Goal: Task Accomplishment & Management: Manage account settings

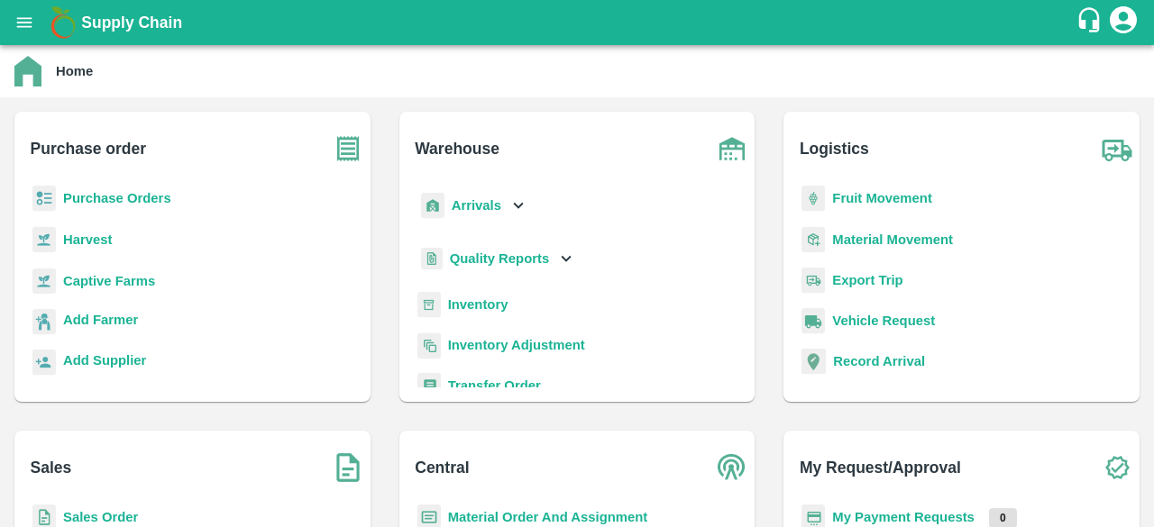
click at [517, 202] on icon at bounding box center [518, 206] width 20 height 20
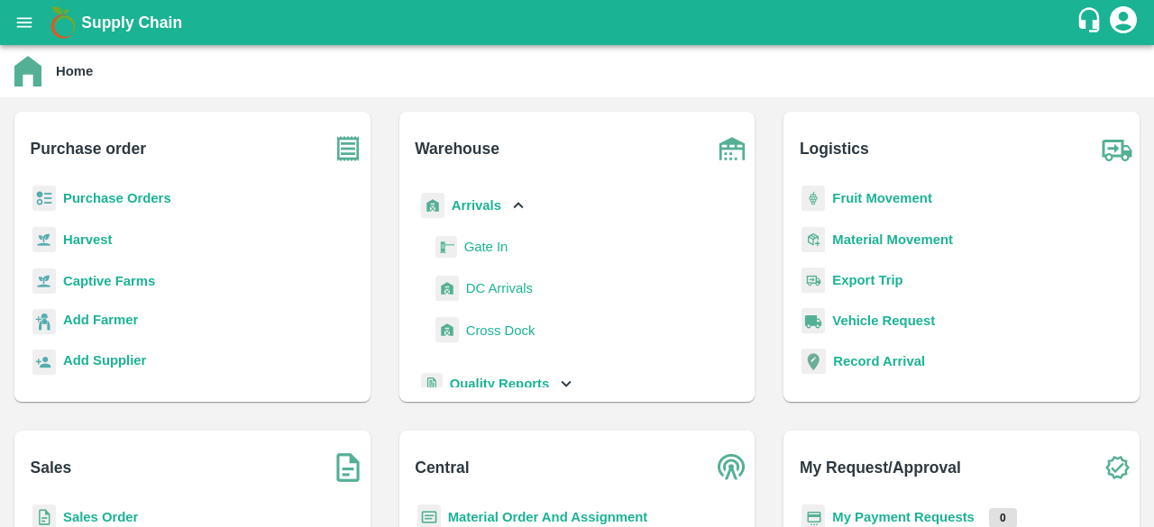
click at [497, 283] on span "DC Arrivals" at bounding box center [499, 288] width 67 height 20
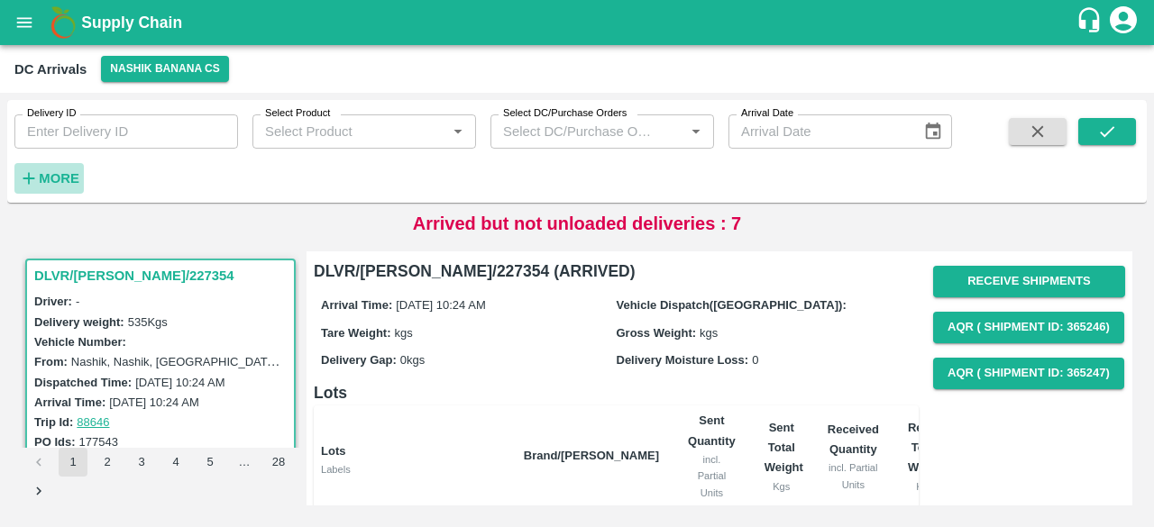
click at [59, 178] on strong "More" at bounding box center [59, 178] width 41 height 14
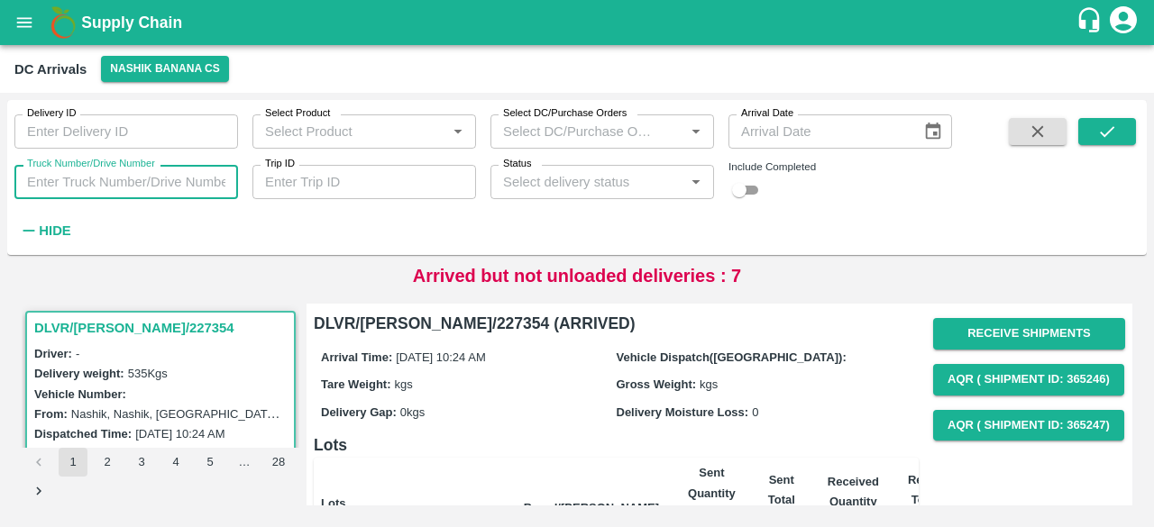
click at [85, 184] on input "Truck Number/Drive Number" at bounding box center [126, 182] width 224 height 34
type input "7494"
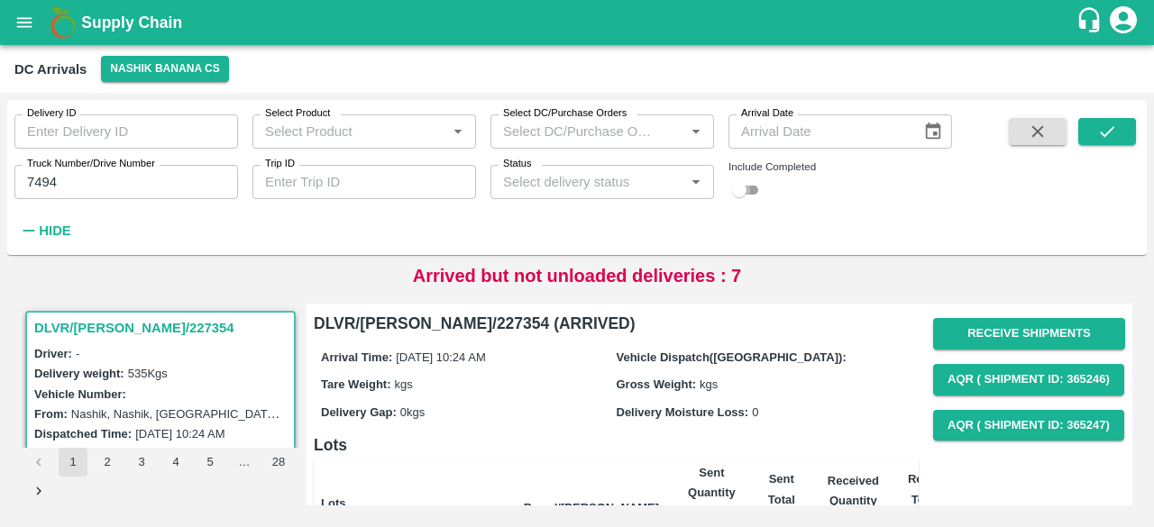
click at [749, 194] on input "checkbox" at bounding box center [739, 190] width 65 height 22
checkbox input "true"
click at [1104, 139] on icon "submit" at bounding box center [1107, 132] width 20 height 20
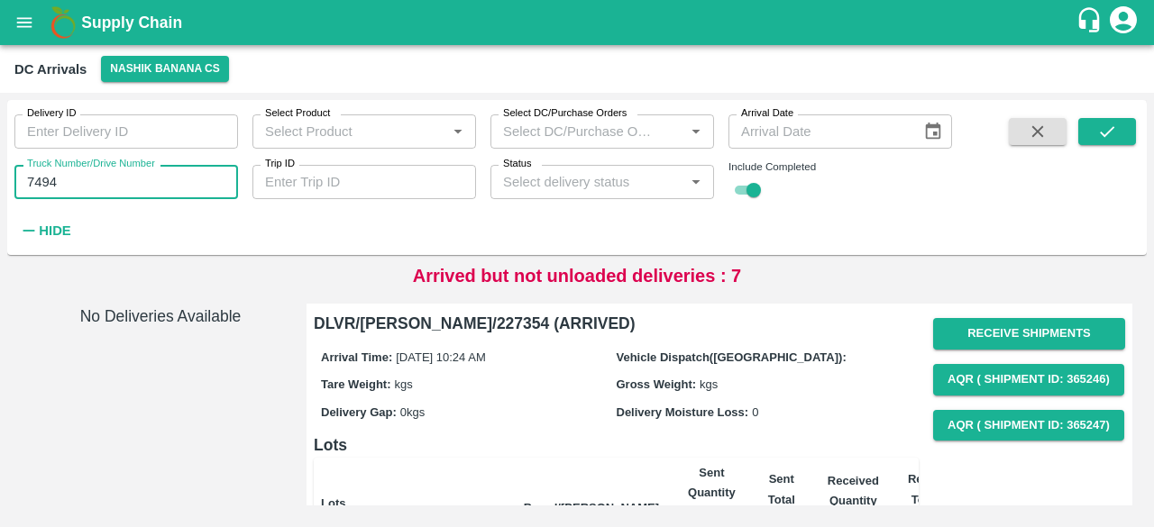
click at [40, 184] on input "7494" at bounding box center [126, 182] width 224 height 34
click at [1100, 133] on icon "submit" at bounding box center [1106, 131] width 14 height 11
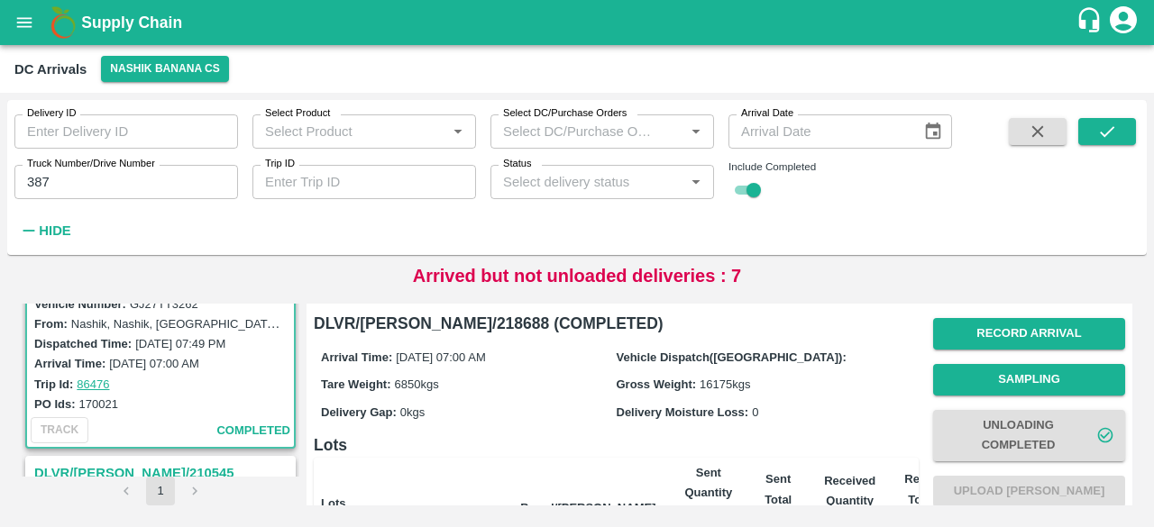
scroll to position [91, 0]
click at [112, 185] on input "387" at bounding box center [126, 182] width 224 height 34
click at [1097, 129] on icon "submit" at bounding box center [1107, 132] width 20 height 20
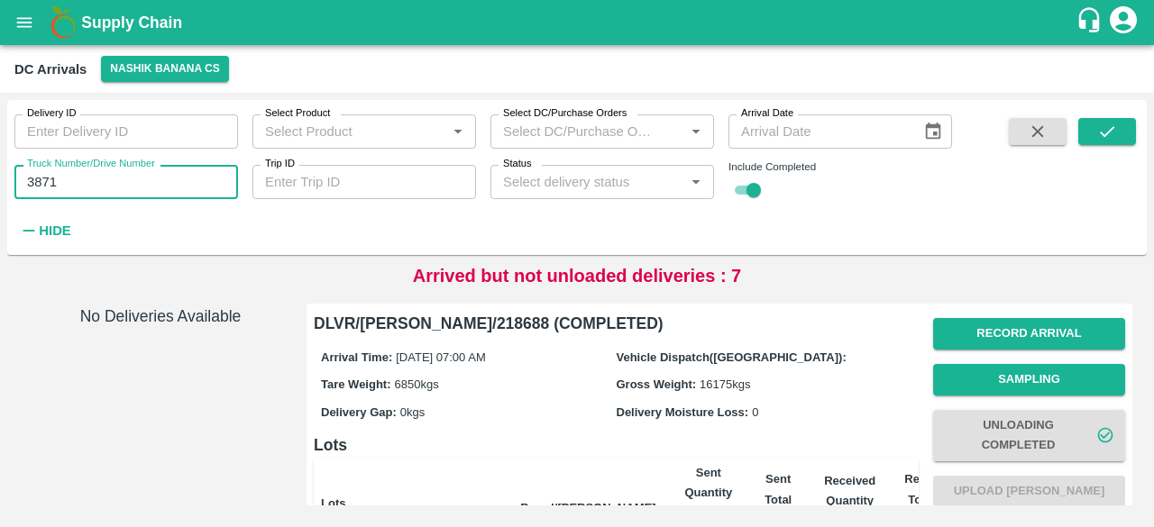
click at [49, 183] on input "3871" at bounding box center [126, 182] width 224 height 34
type input "8819"
click at [1116, 131] on icon "submit" at bounding box center [1107, 132] width 20 height 20
click at [47, 182] on input "8819" at bounding box center [126, 182] width 224 height 34
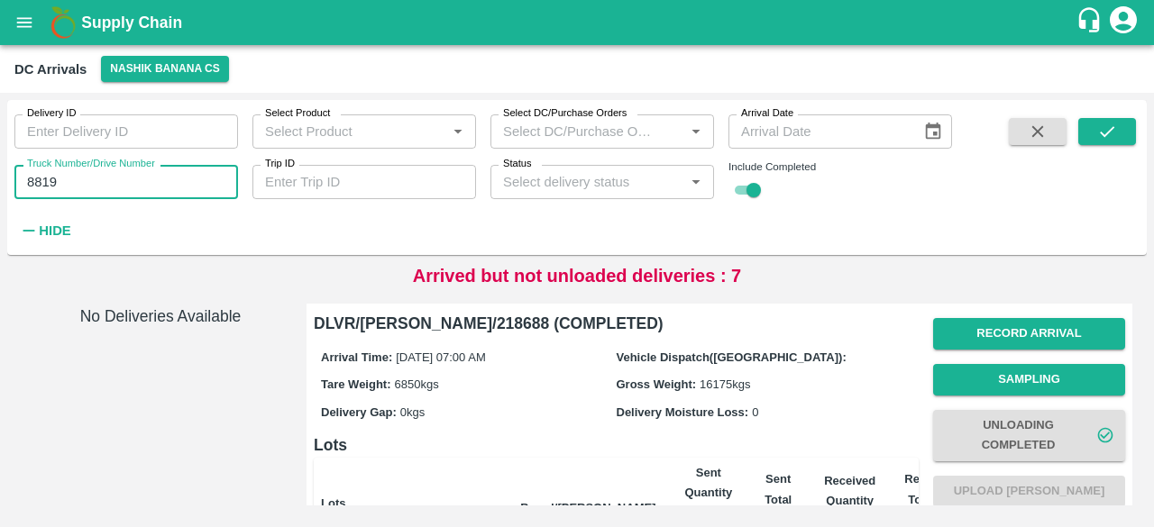
click at [47, 182] on input "8819" at bounding box center [126, 182] width 224 height 34
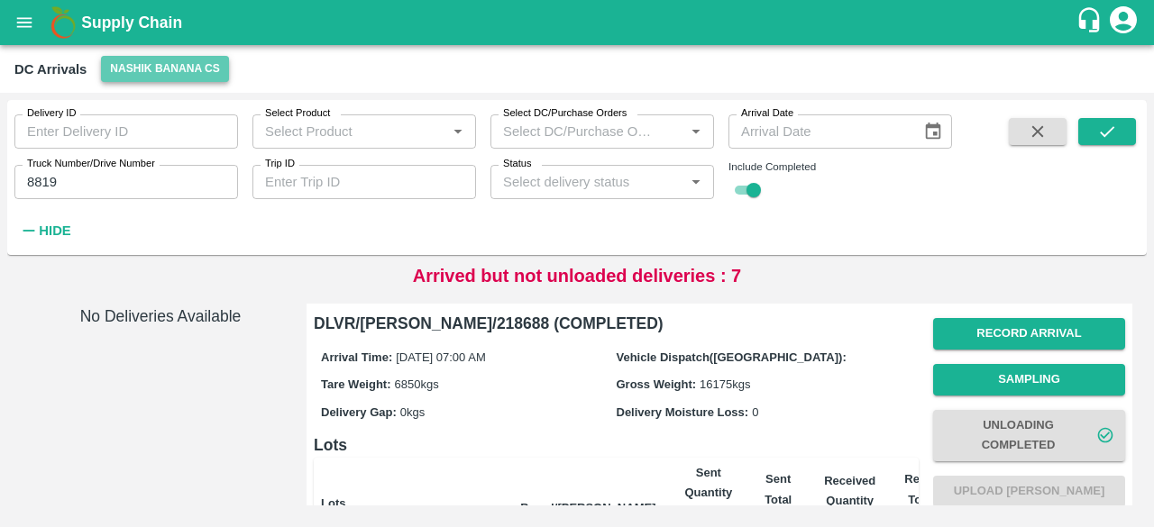
click at [138, 65] on button "Nashik Banana CS" at bounding box center [165, 69] width 128 height 26
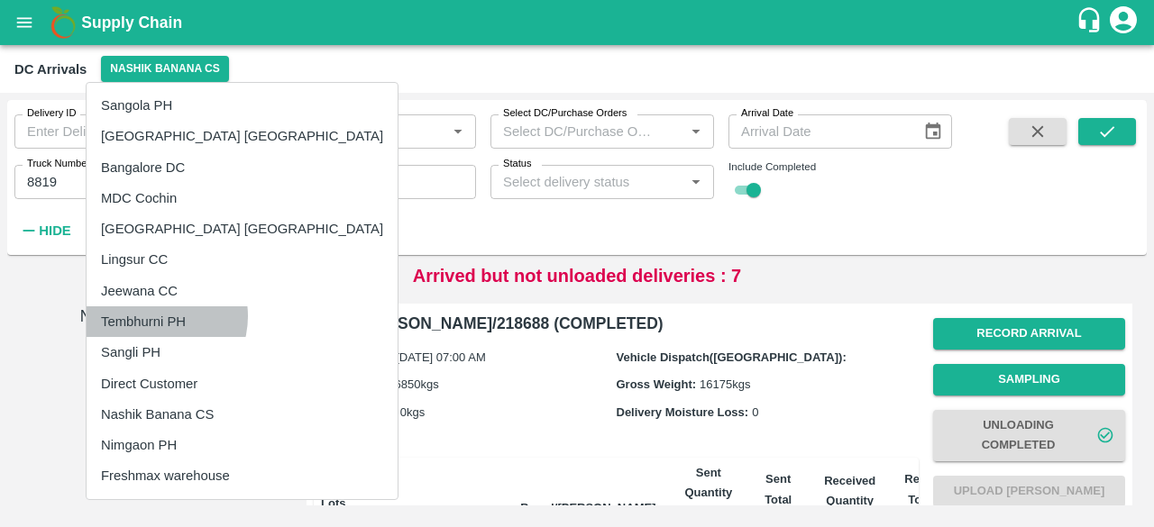
click at [154, 316] on li "Tembhurni PH" at bounding box center [242, 321] width 311 height 31
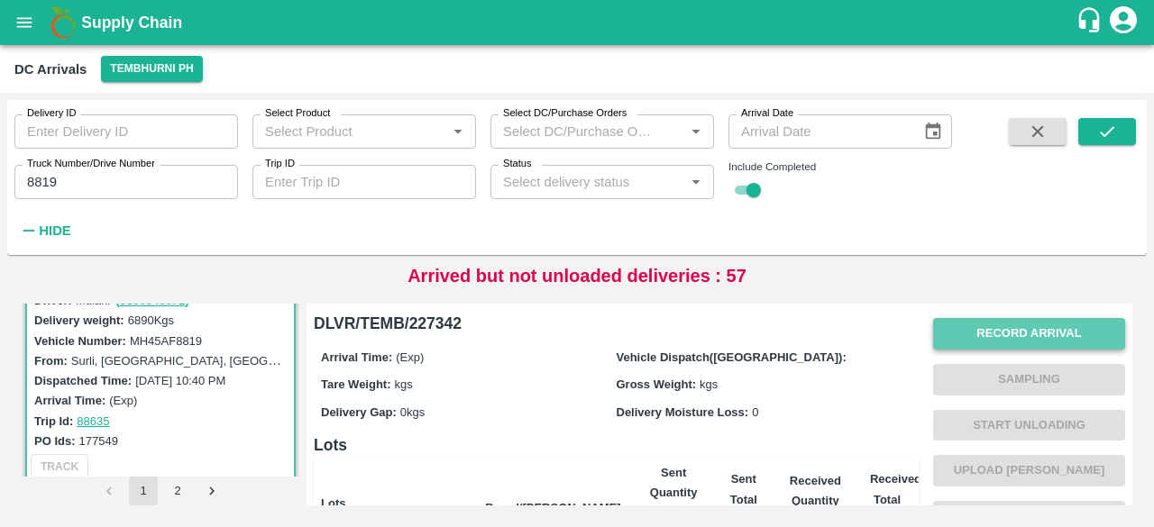
click at [1019, 336] on button "Record Arrival" at bounding box center [1029, 334] width 192 height 32
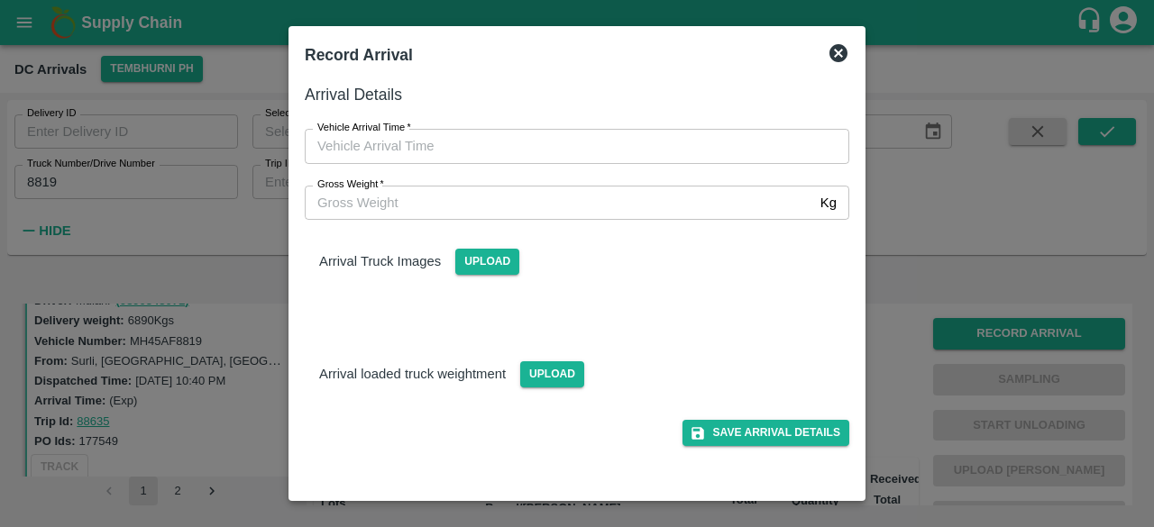
type input "DD/MM/YYYY hh:mm aa"
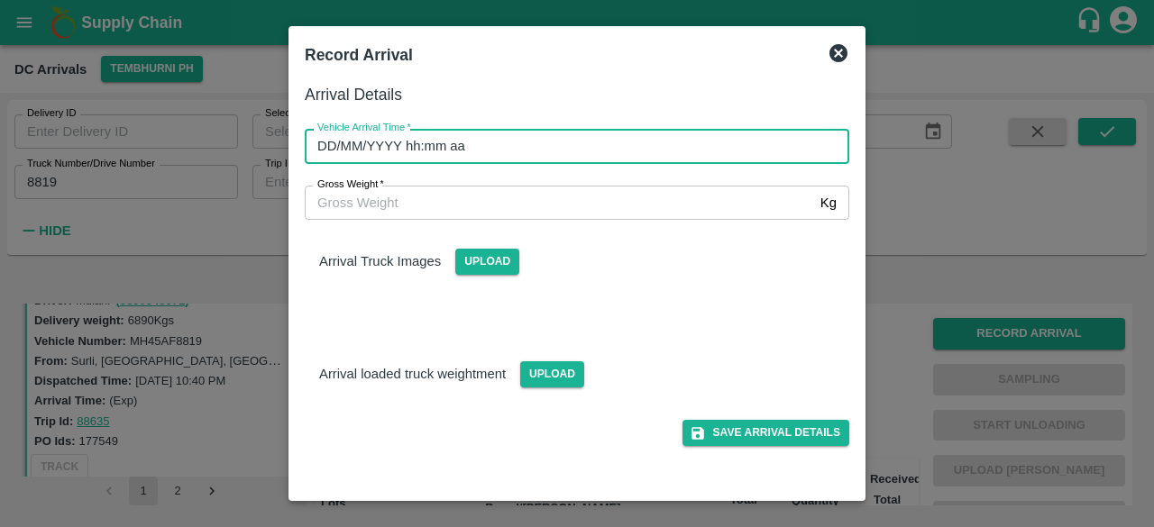
click at [609, 141] on input "DD/MM/YYYY hh:mm aa" at bounding box center [571, 146] width 532 height 34
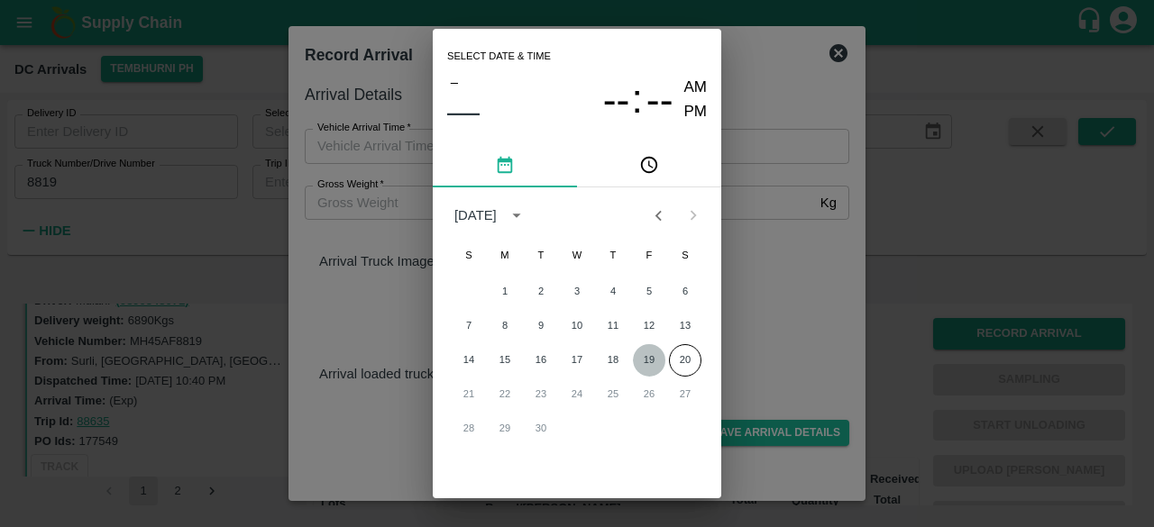
click at [656, 360] on button "19" at bounding box center [649, 360] width 32 height 32
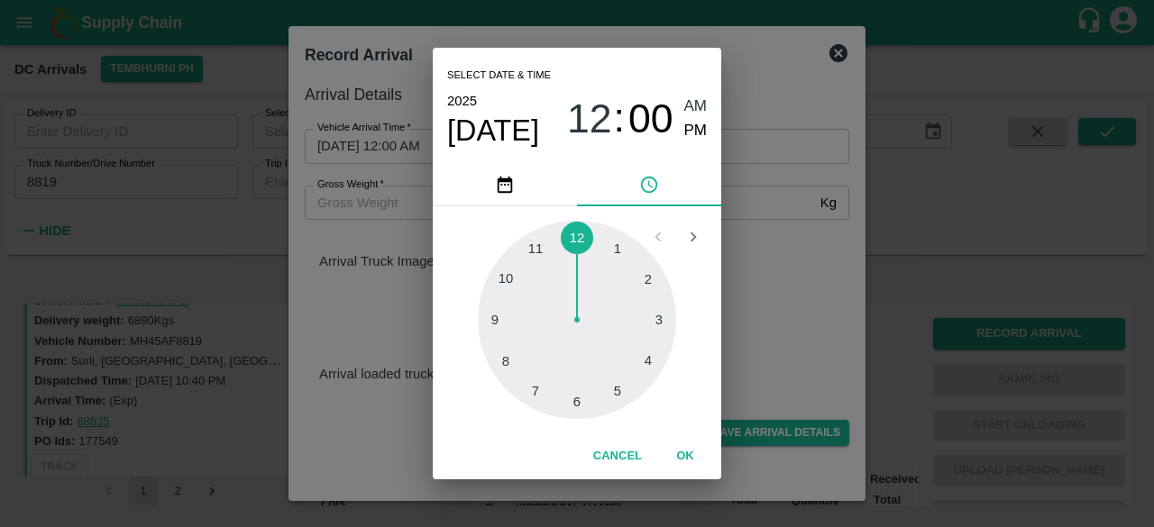
click at [642, 281] on div at bounding box center [577, 320] width 198 height 198
click at [503, 358] on div at bounding box center [577, 320] width 198 height 198
type input "[DATE] 02:40 AM"
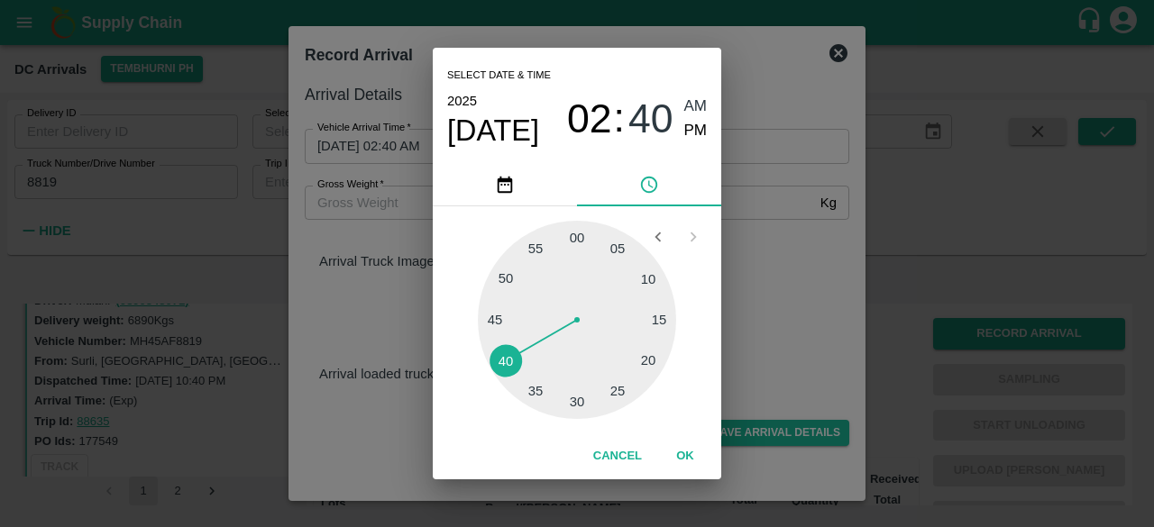
click at [755, 297] on div "Select date & time [DATE] 02 : 40 AM PM 05 10 15 20 25 30 35 40 45 50 55 00 Can…" at bounding box center [577, 263] width 1154 height 527
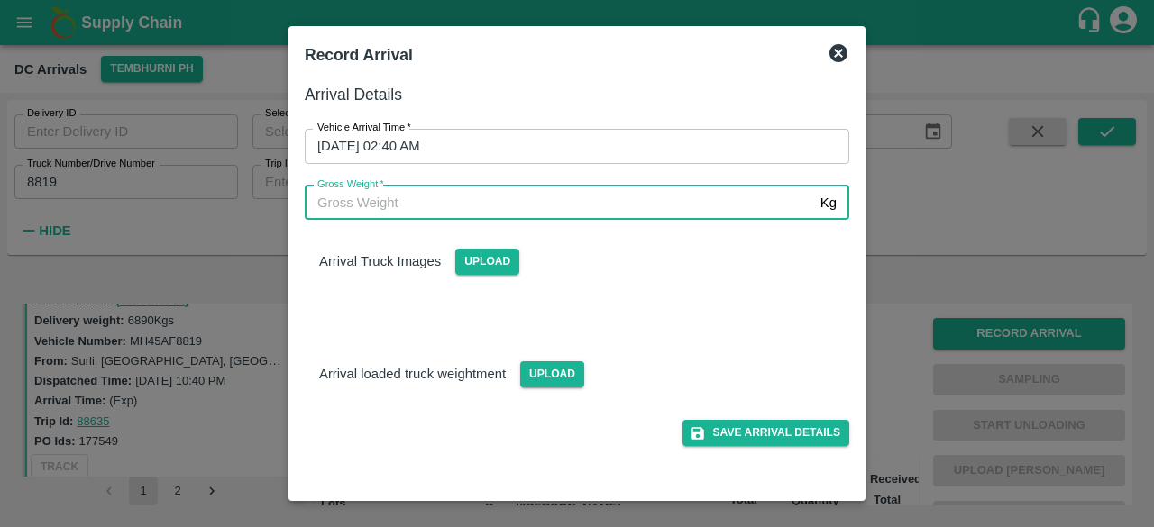
click at [475, 201] on input "Gross Weight   *" at bounding box center [559, 203] width 508 height 34
type input "13400"
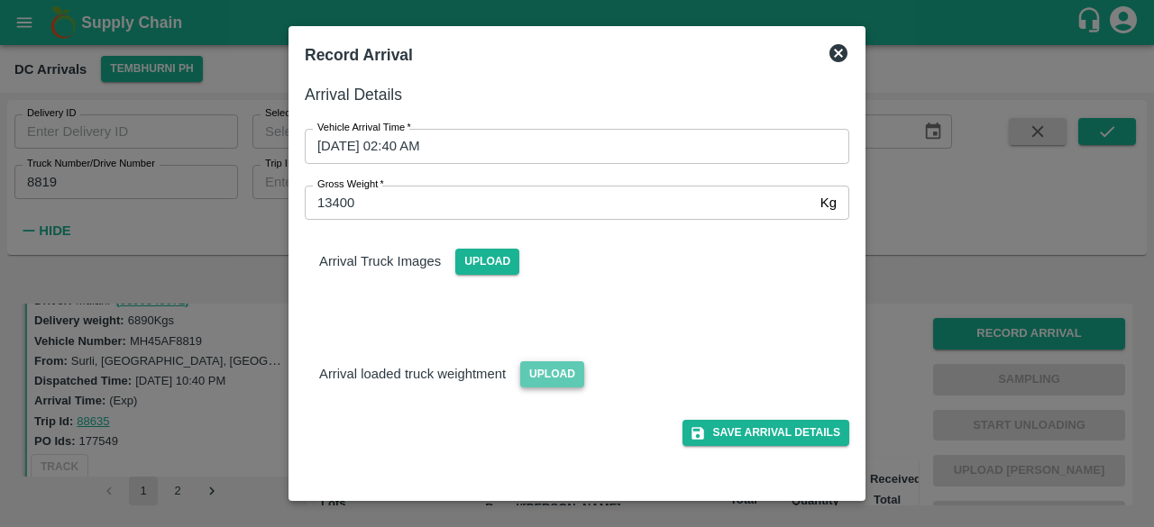
click at [542, 378] on span "Upload" at bounding box center [552, 374] width 64 height 26
click at [0, 0] on input "Upload" at bounding box center [0, 0] width 0 height 0
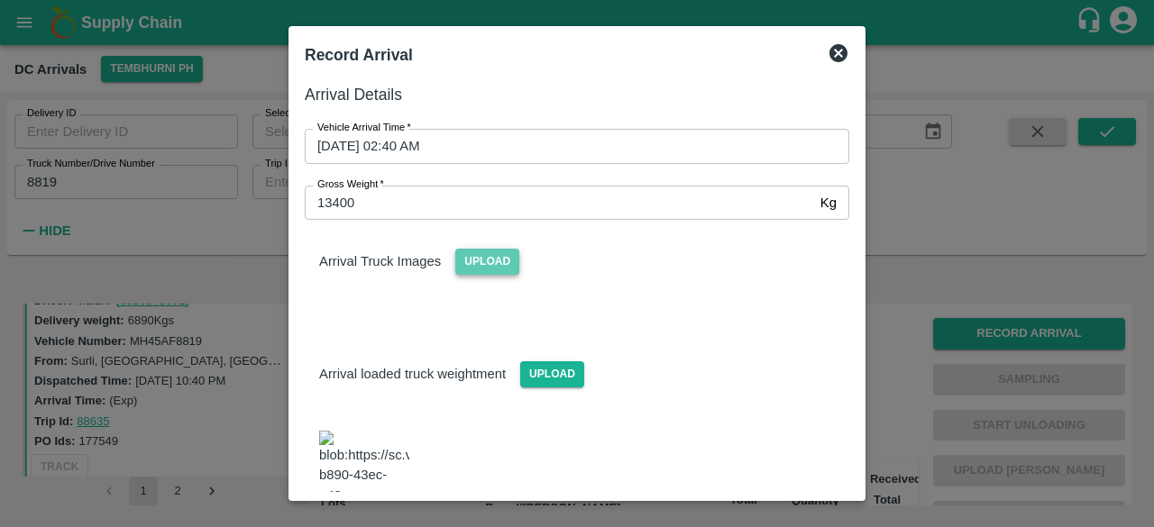
click at [487, 268] on span "Upload" at bounding box center [487, 262] width 64 height 26
click at [0, 0] on input "Upload" at bounding box center [0, 0] width 0 height 0
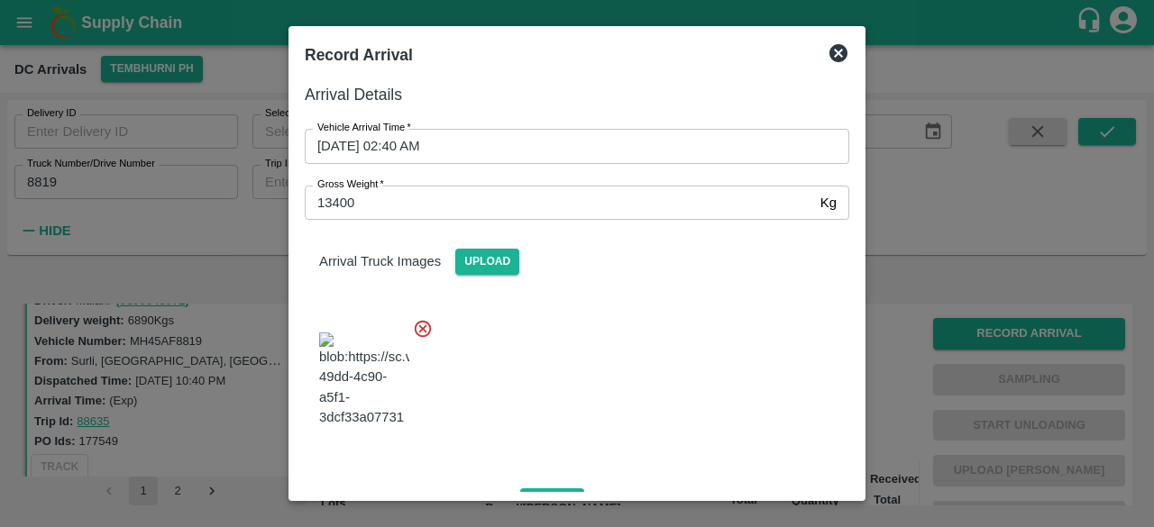
scroll to position [199, 0]
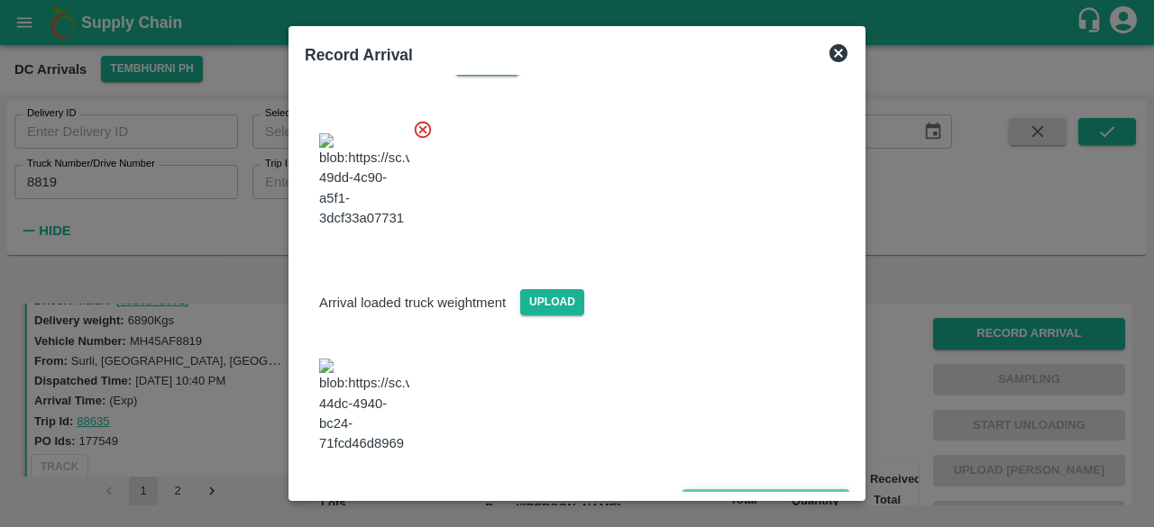
click at [729, 489] on button "Save Arrival Details" at bounding box center [765, 502] width 167 height 26
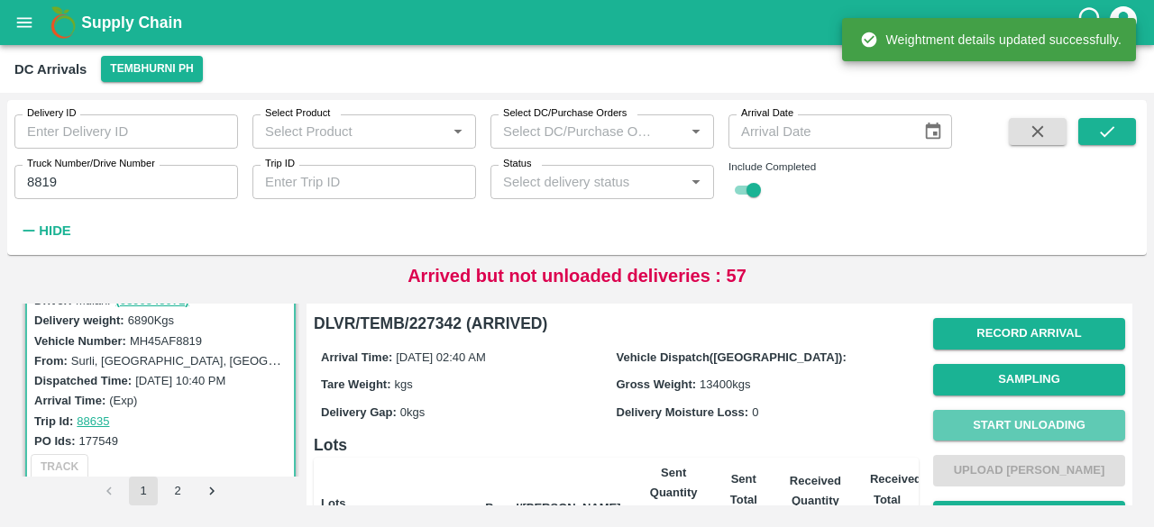
click at [1013, 427] on button "Start Unloading" at bounding box center [1029, 426] width 192 height 32
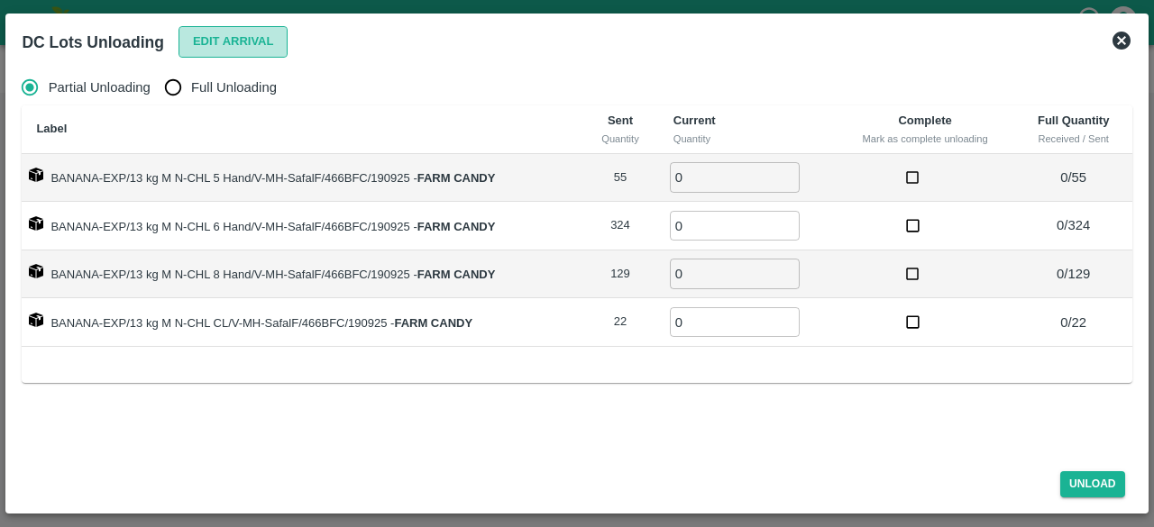
click at [230, 42] on button "Edit Arrival" at bounding box center [233, 42] width 110 height 32
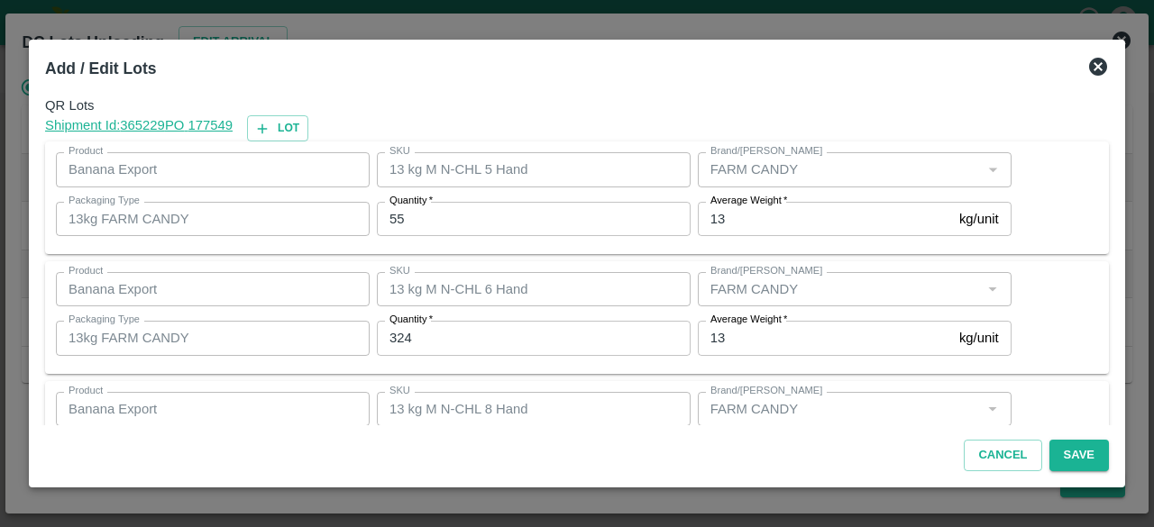
click at [397, 220] on input "55" at bounding box center [534, 219] width 314 height 34
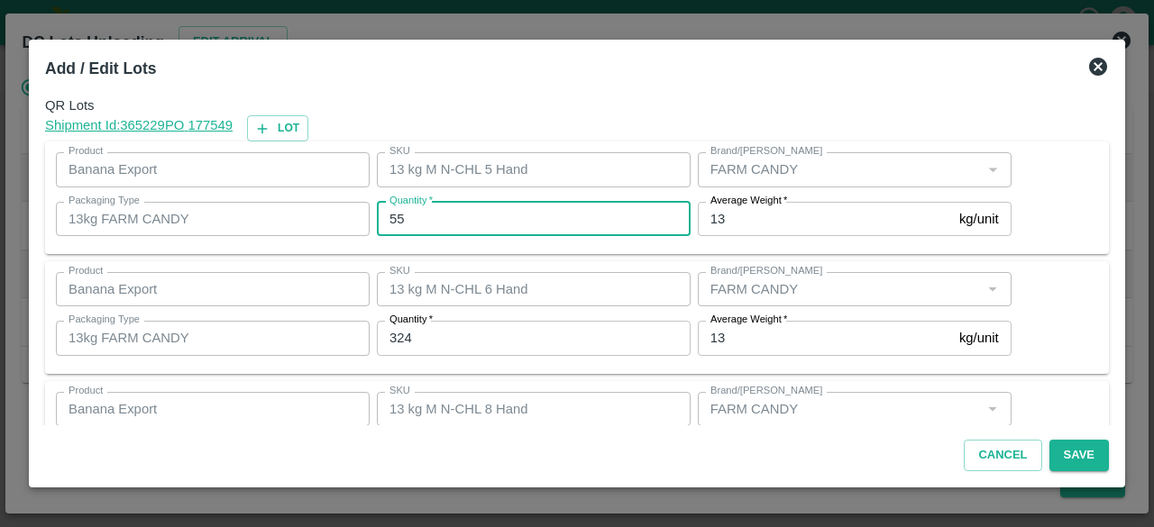
click at [397, 220] on input "55" at bounding box center [534, 219] width 314 height 34
type input "44"
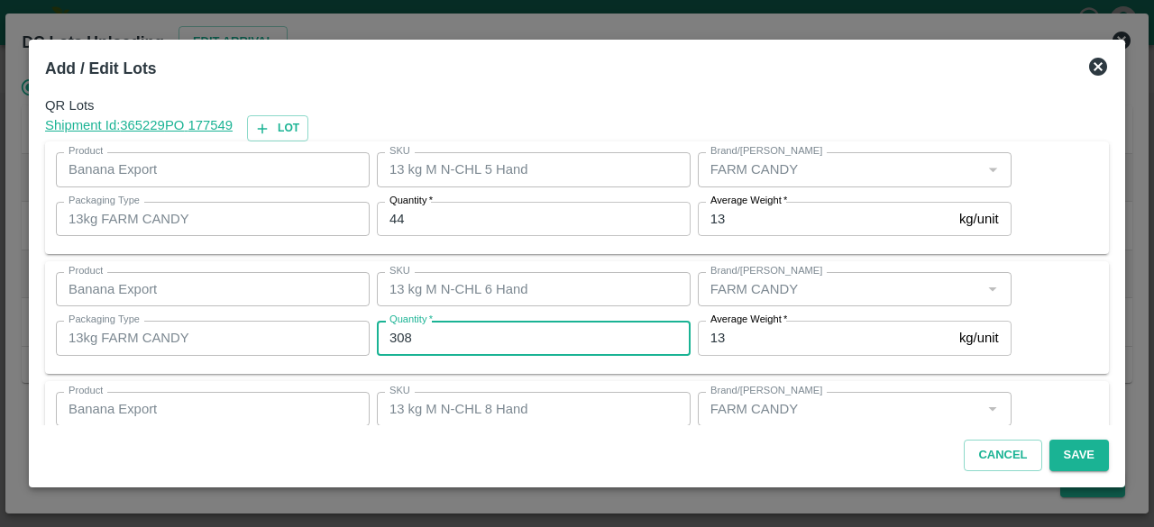
type input "308"
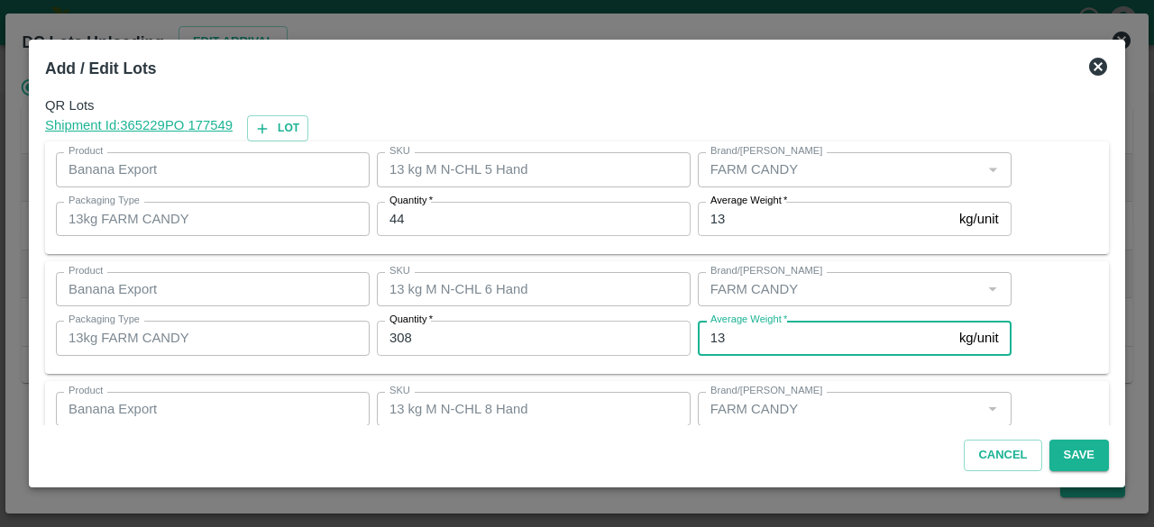
scroll to position [200, 0]
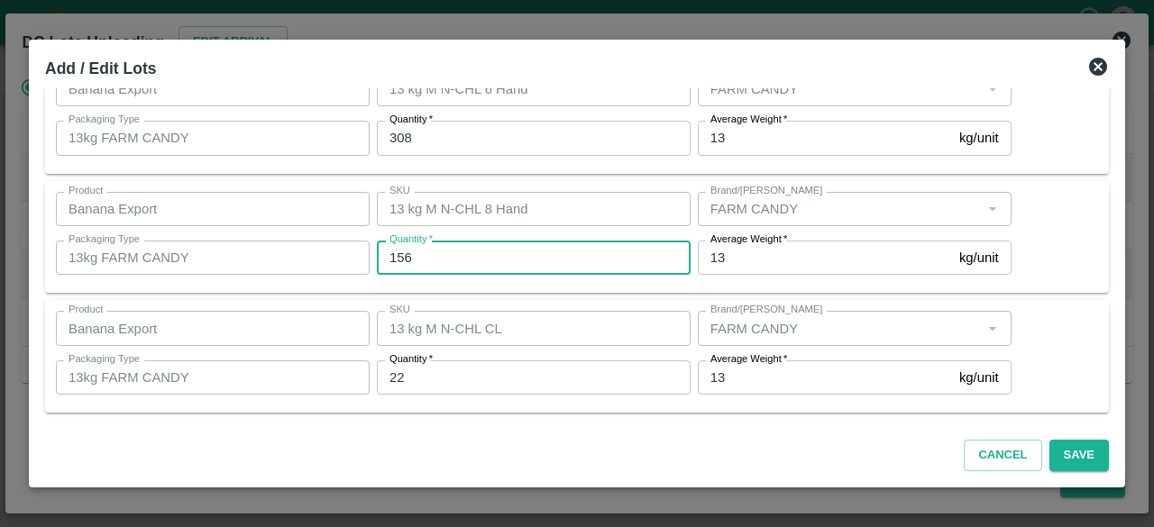
type input "156"
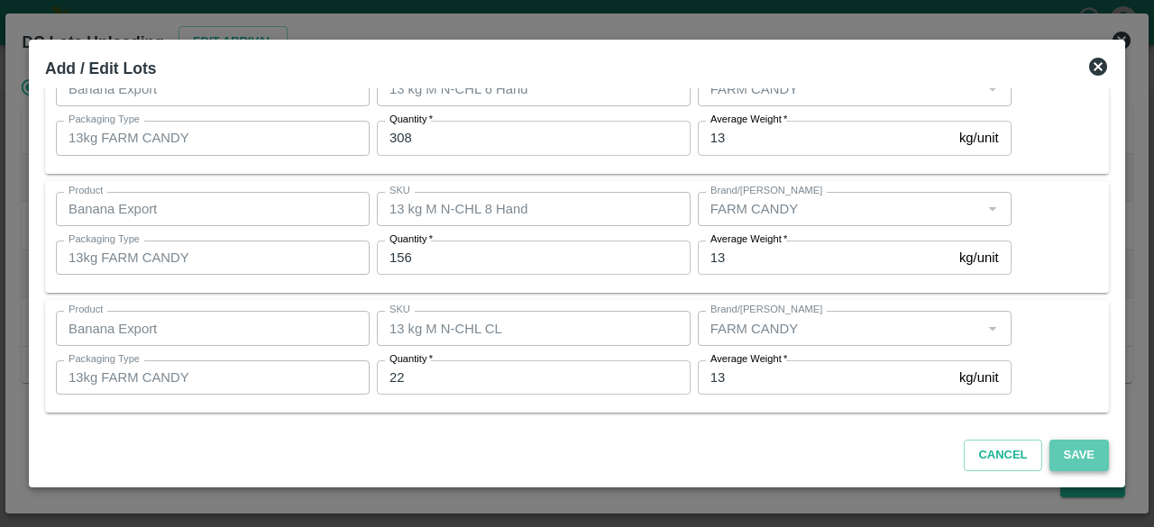
click at [1072, 460] on button "Save" at bounding box center [1078, 456] width 59 height 32
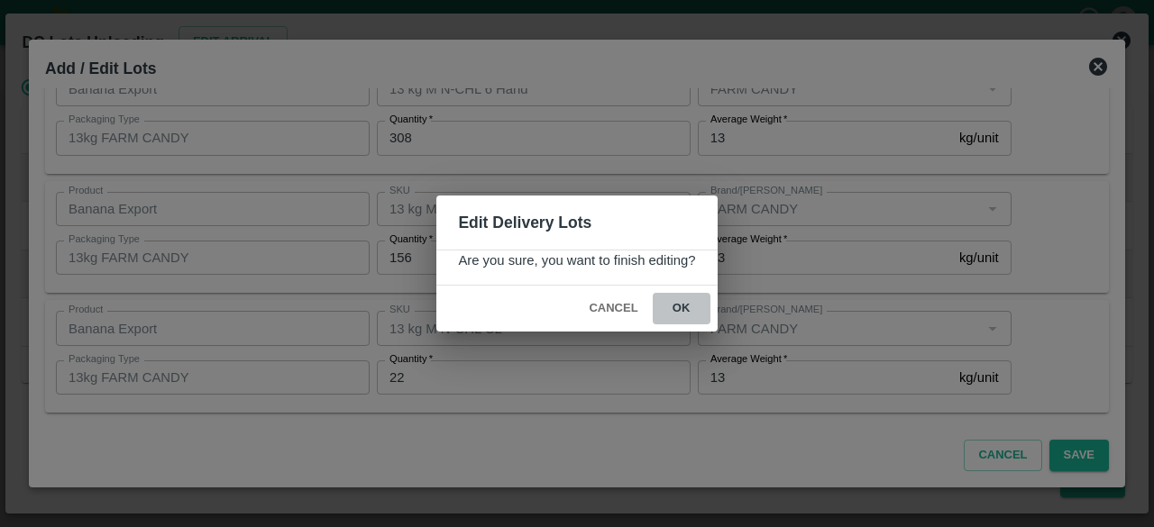
click at [681, 315] on button "ok" at bounding box center [681, 309] width 58 height 32
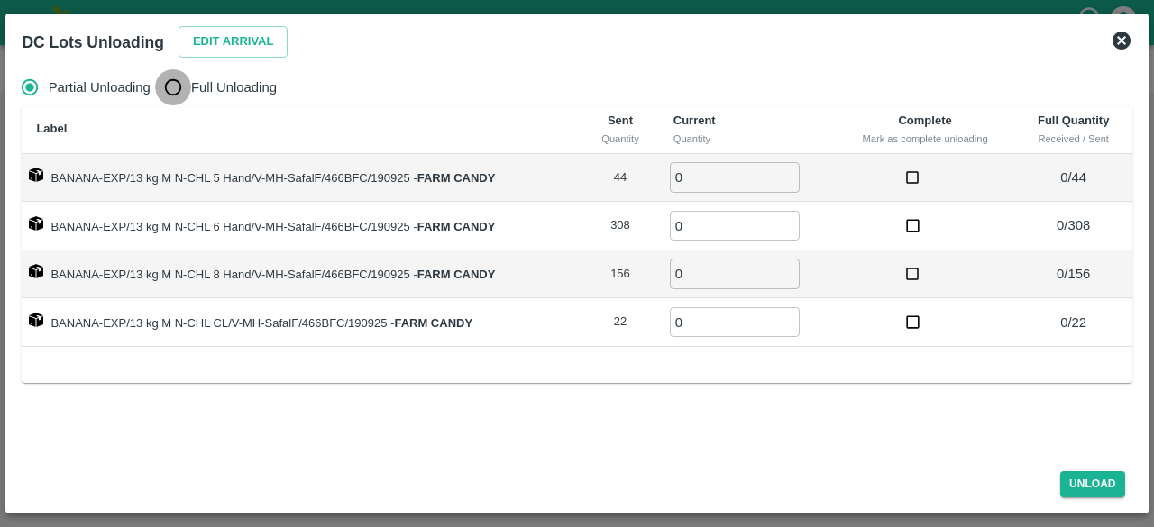
click at [177, 90] on input "Full Unloading" at bounding box center [173, 87] width 36 height 36
radio input "true"
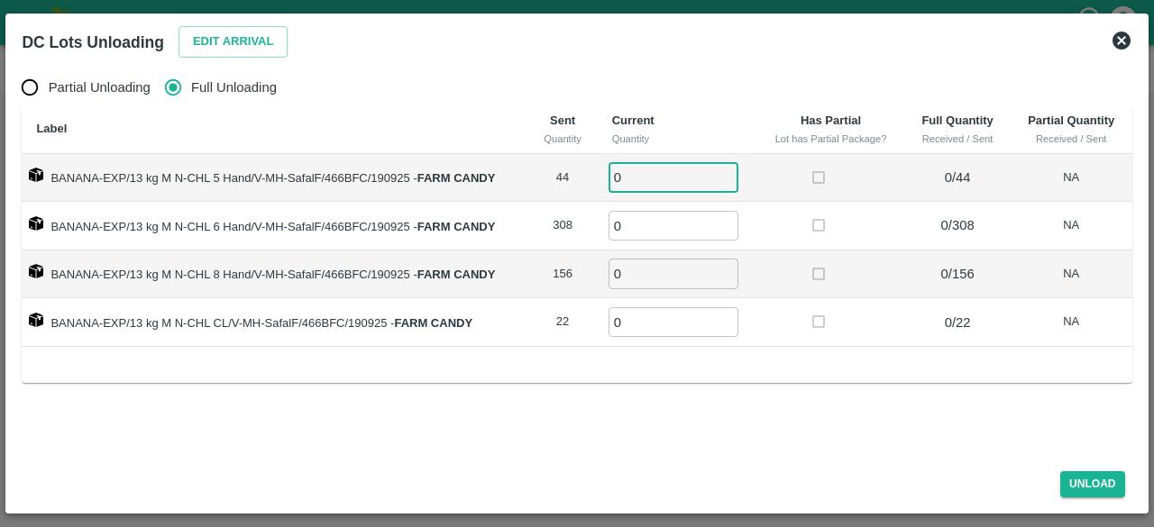
click at [646, 176] on input "0" at bounding box center [673, 177] width 130 height 30
type input "44"
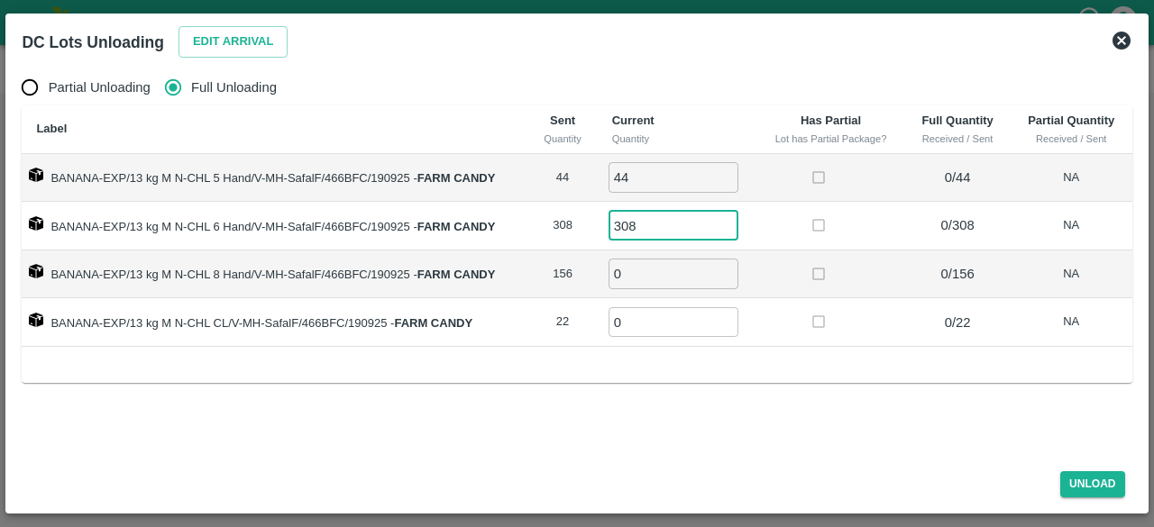
type input "308"
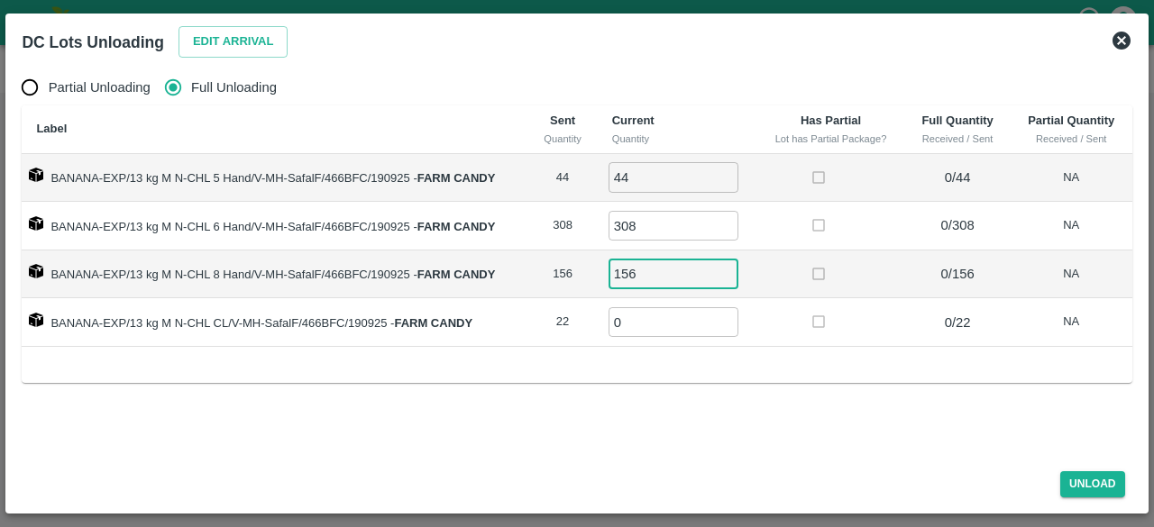
type input "156"
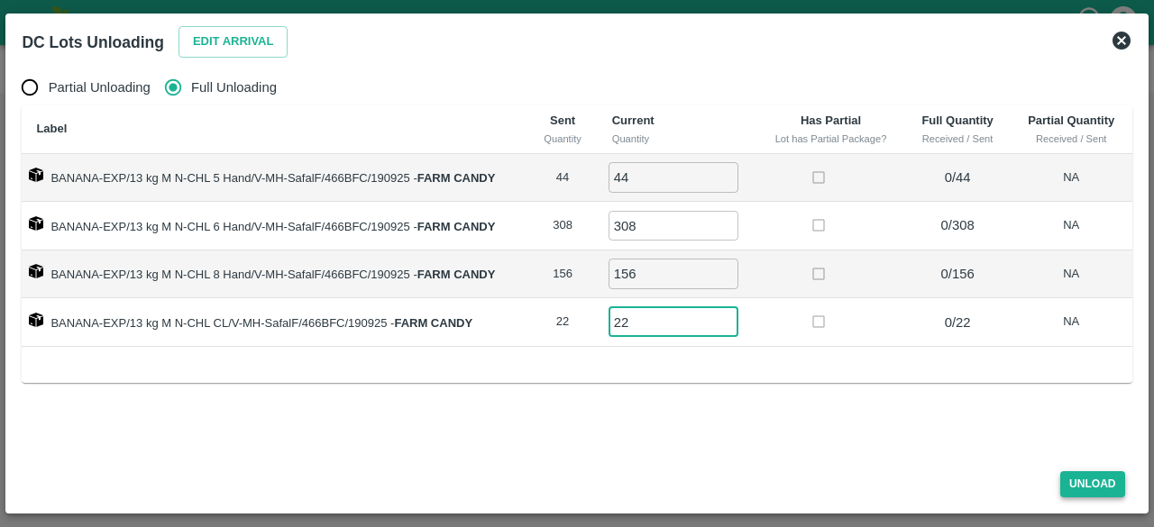
type input "22"
click at [1082, 489] on button "Unload" at bounding box center [1092, 484] width 65 height 26
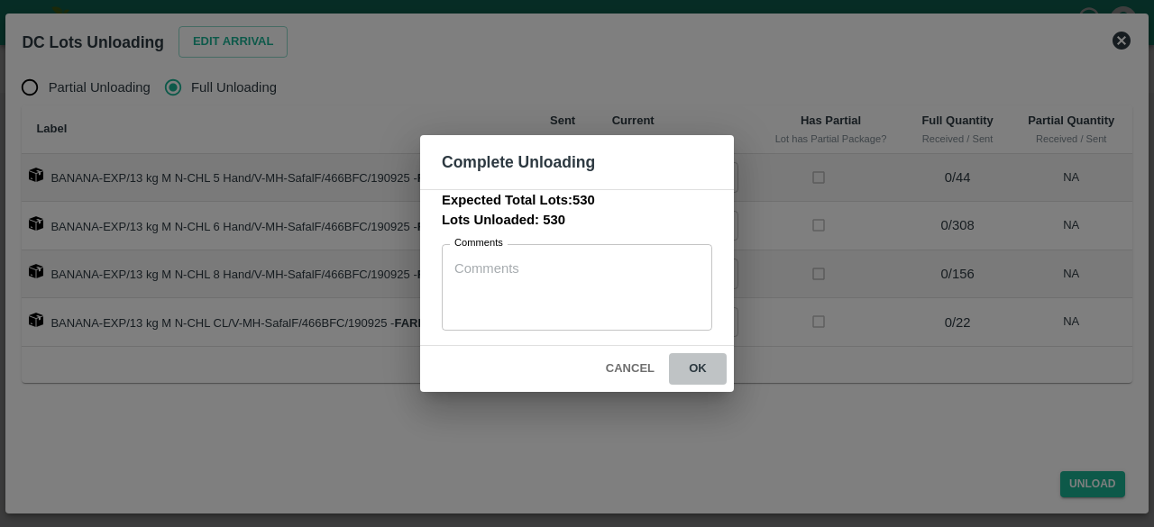
click at [698, 366] on button "ok" at bounding box center [698, 369] width 58 height 32
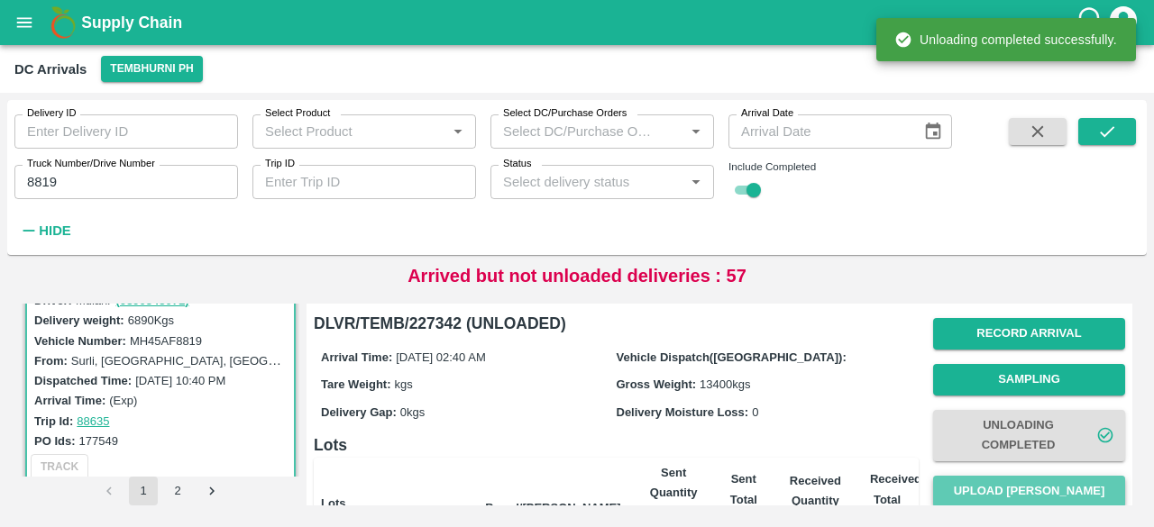
click at [1018, 486] on button "Upload [PERSON_NAME]" at bounding box center [1029, 492] width 192 height 32
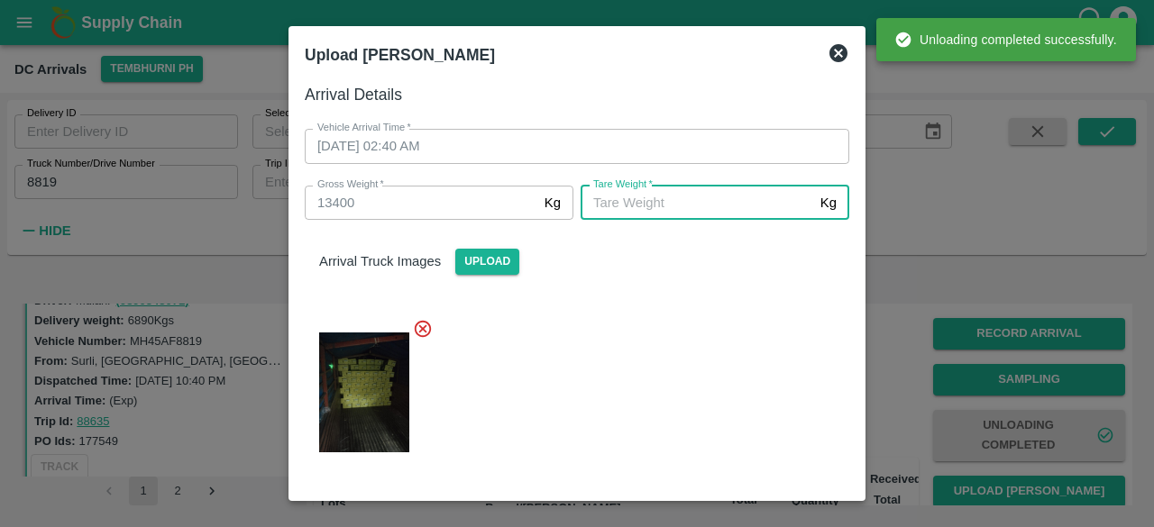
click at [696, 196] on input "[PERSON_NAME]   *" at bounding box center [696, 203] width 233 height 34
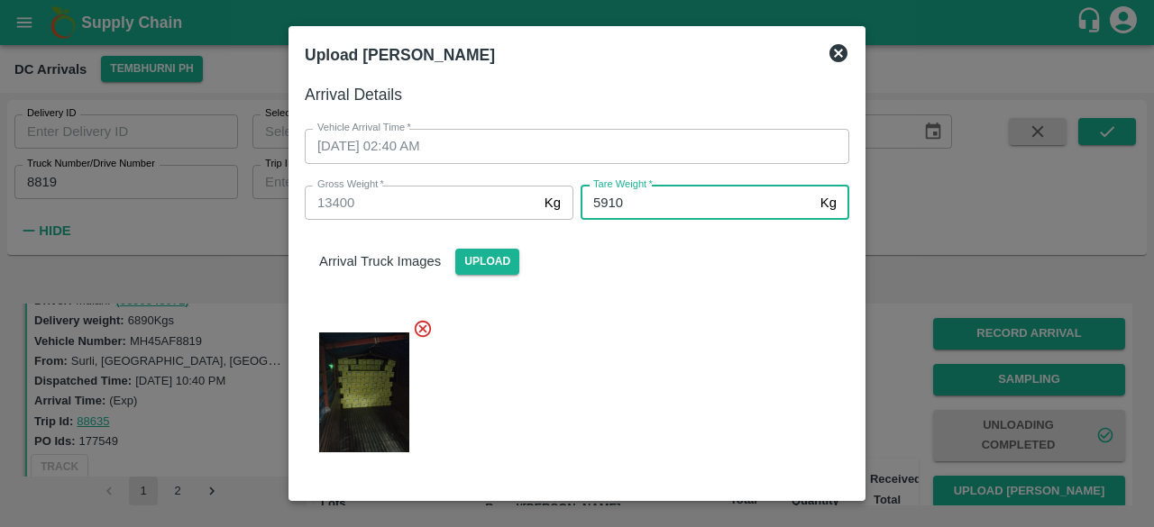
type input "5910"
click at [685, 351] on div at bounding box center [569, 387] width 559 height 167
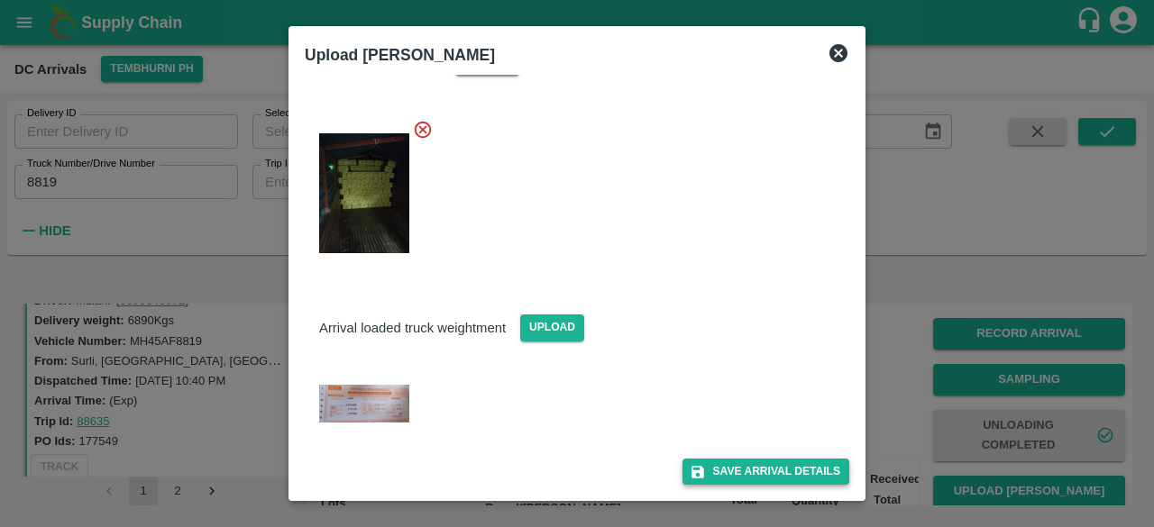
click at [759, 468] on button "Save Arrival Details" at bounding box center [765, 472] width 167 height 26
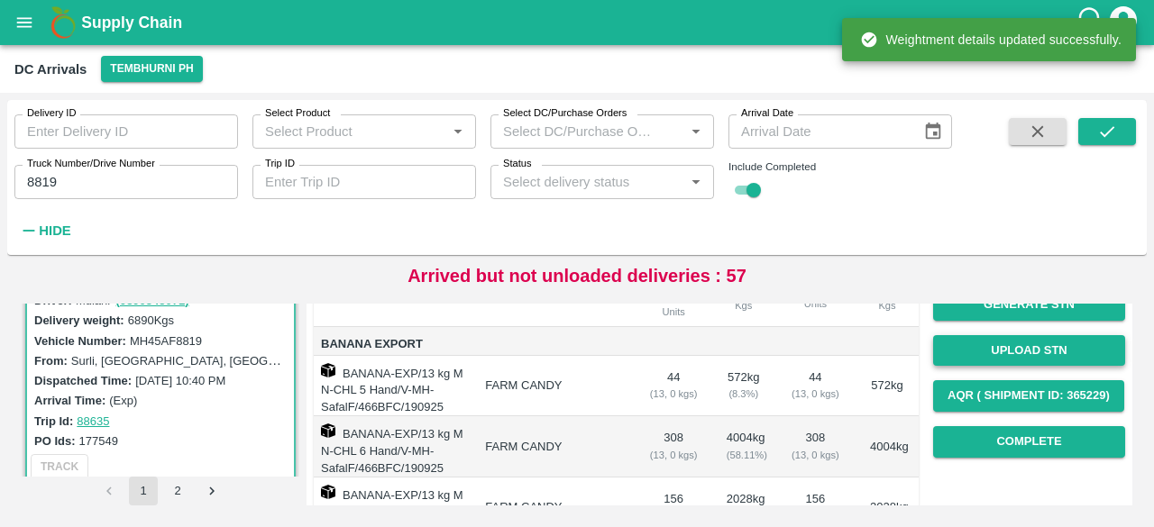
scroll to position [233, 0]
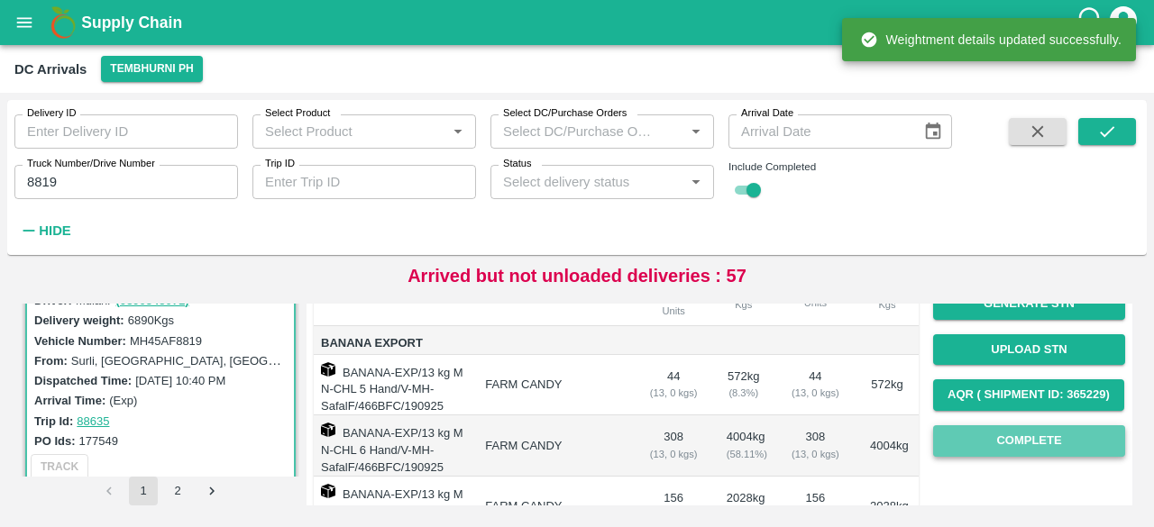
click at [1024, 443] on button "Complete" at bounding box center [1029, 441] width 192 height 32
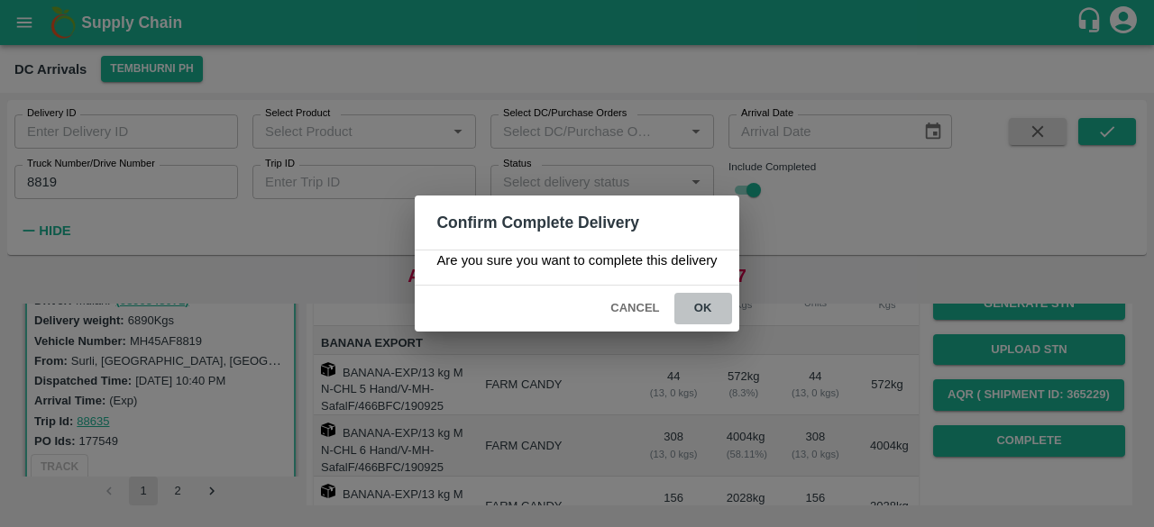
click at [699, 311] on button "ok" at bounding box center [703, 309] width 58 height 32
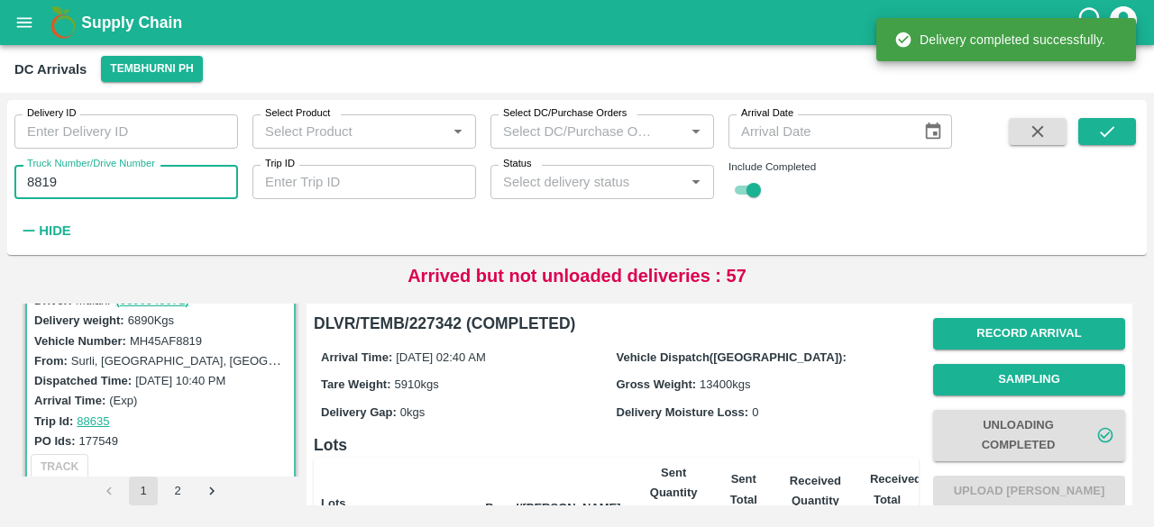
click at [43, 187] on input "8819" at bounding box center [126, 182] width 224 height 34
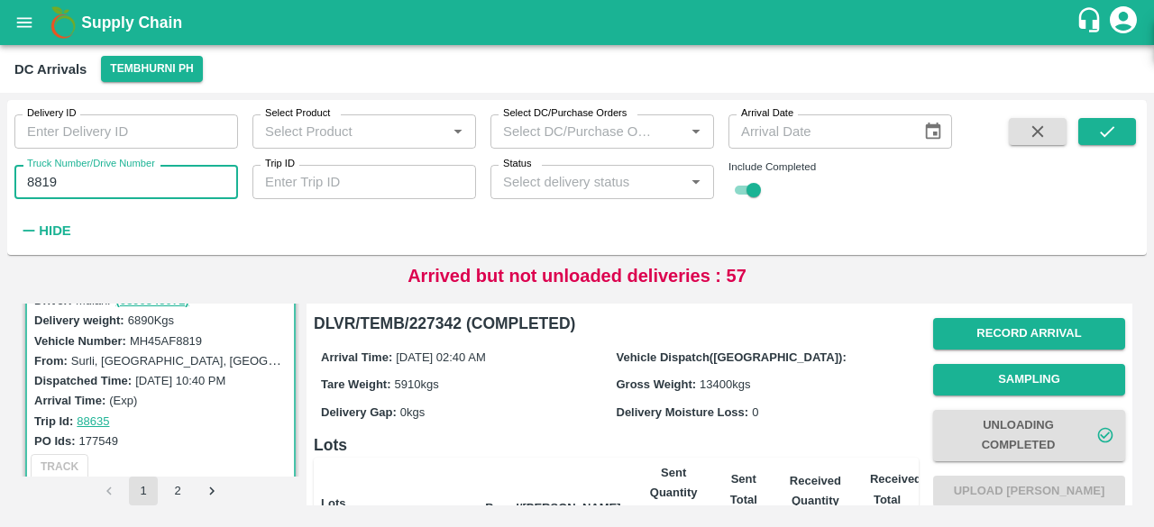
click at [43, 187] on input "8819" at bounding box center [126, 182] width 224 height 34
type input "3871"
click at [1105, 127] on icon "submit" at bounding box center [1107, 132] width 20 height 20
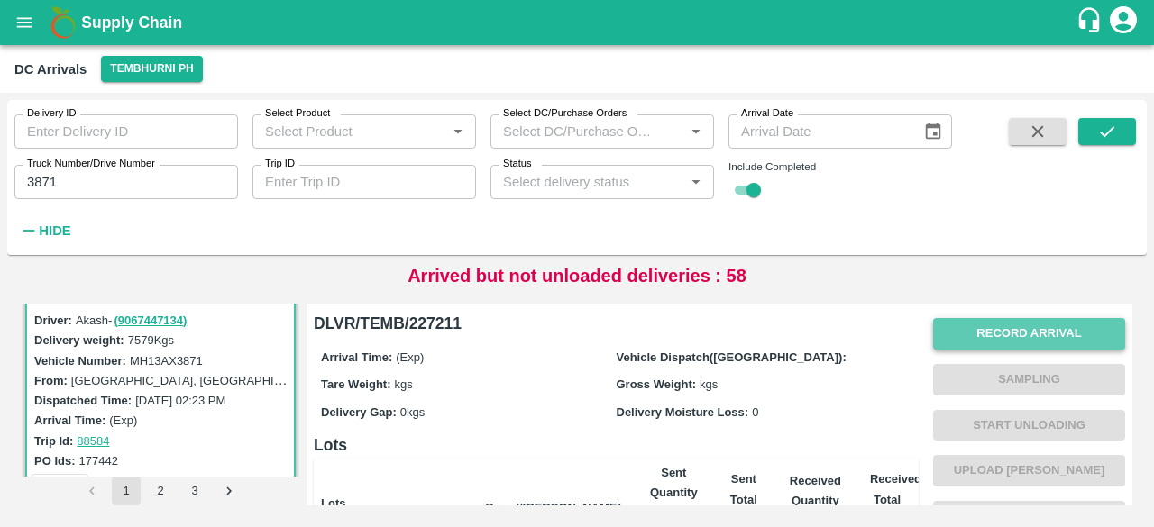
click at [1017, 338] on button "Record Arrival" at bounding box center [1029, 334] width 192 height 32
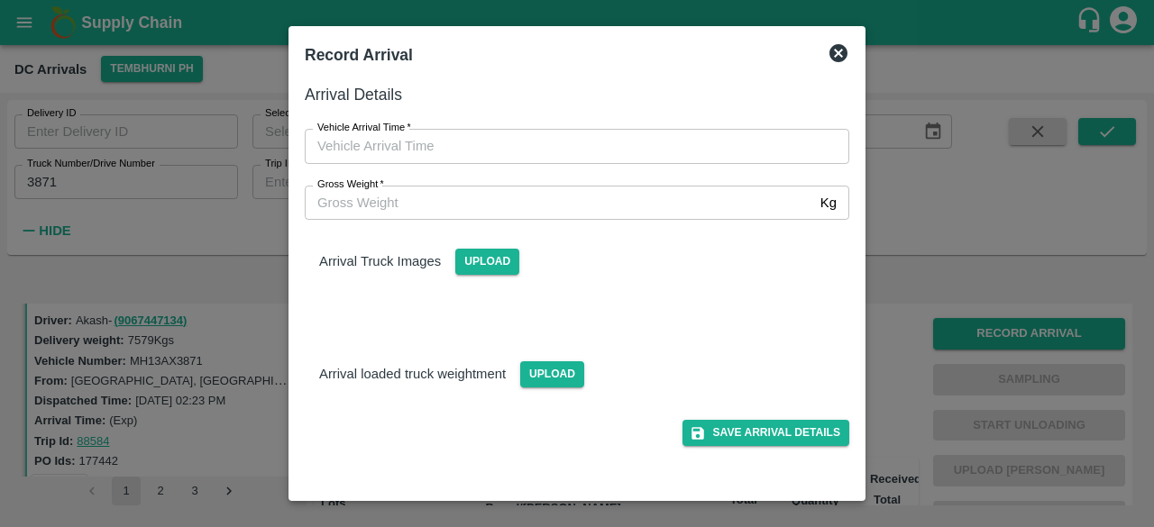
type input "DD/MM/YYYY hh:mm aa"
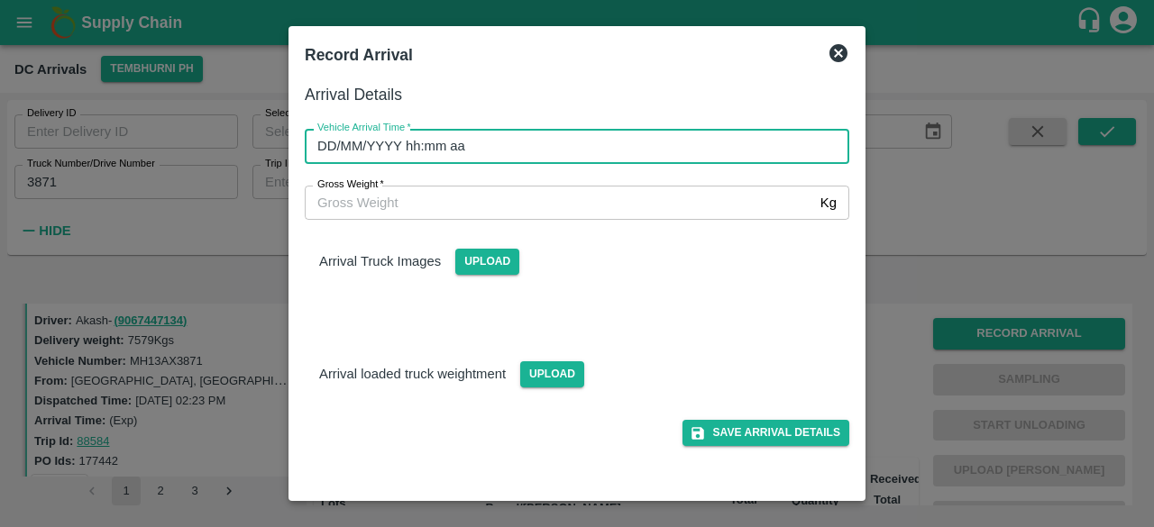
click at [608, 136] on input "DD/MM/YYYY hh:mm aa" at bounding box center [571, 146] width 532 height 34
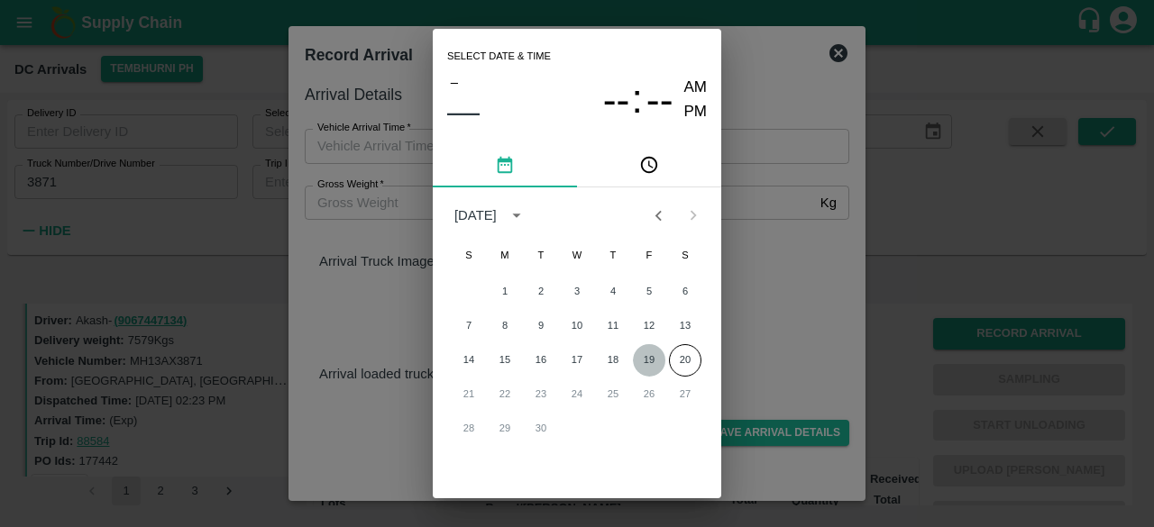
click at [643, 361] on button "19" at bounding box center [649, 360] width 32 height 32
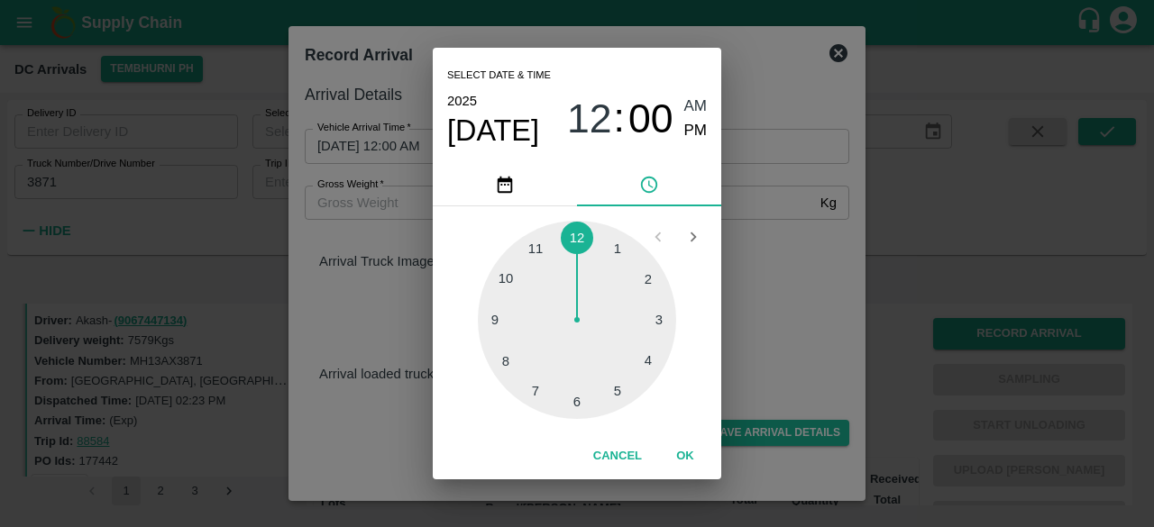
click at [579, 239] on div at bounding box center [577, 320] width 198 height 198
click at [535, 251] on div at bounding box center [577, 320] width 198 height 198
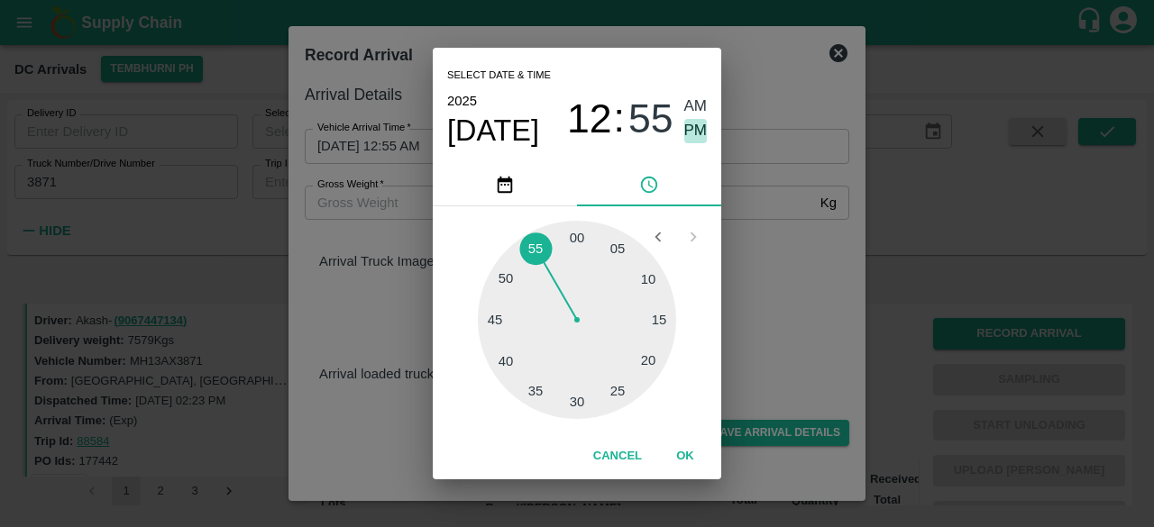
click at [689, 125] on span "PM" at bounding box center [695, 131] width 23 height 24
type input "[DATE] 12:55 PM"
click at [762, 302] on div "Select date & time [DATE] 12 : 55 AM PM 05 10 15 20 25 30 35 40 45 50 55 00 Can…" at bounding box center [577, 263] width 1154 height 527
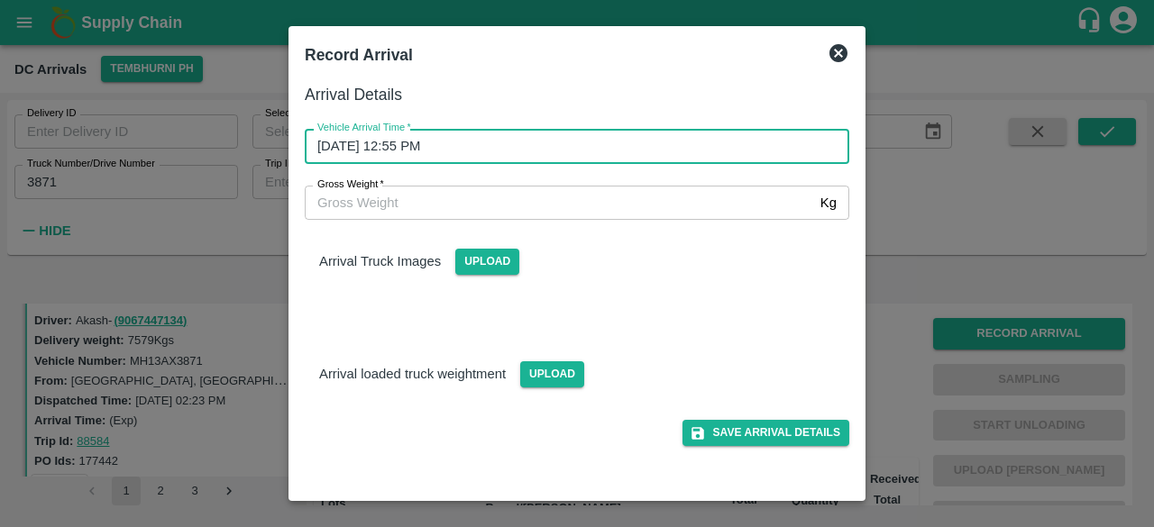
click at [361, 212] on input "Gross Weight   *" at bounding box center [559, 203] width 508 height 34
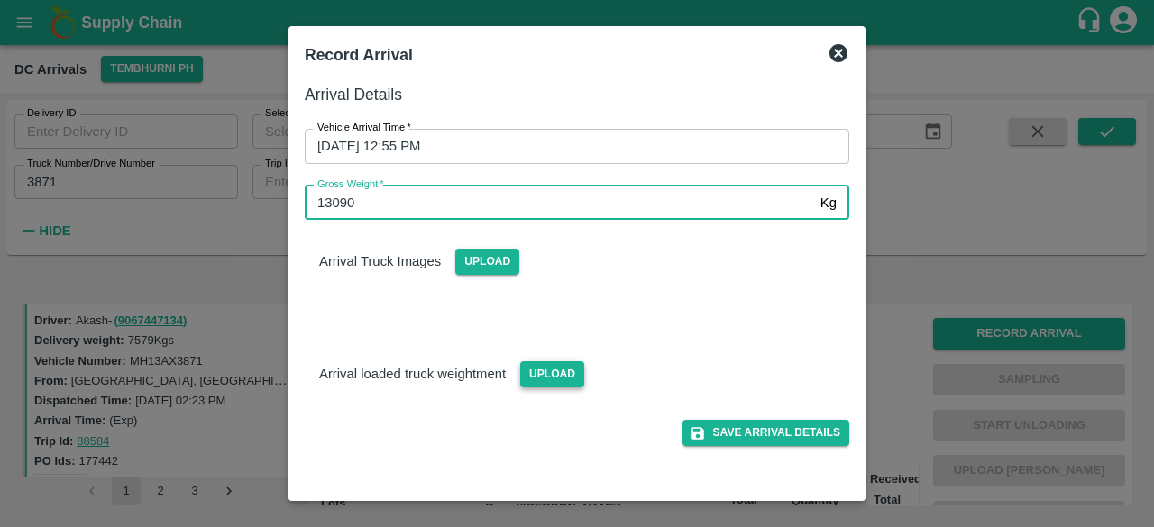
type input "13090"
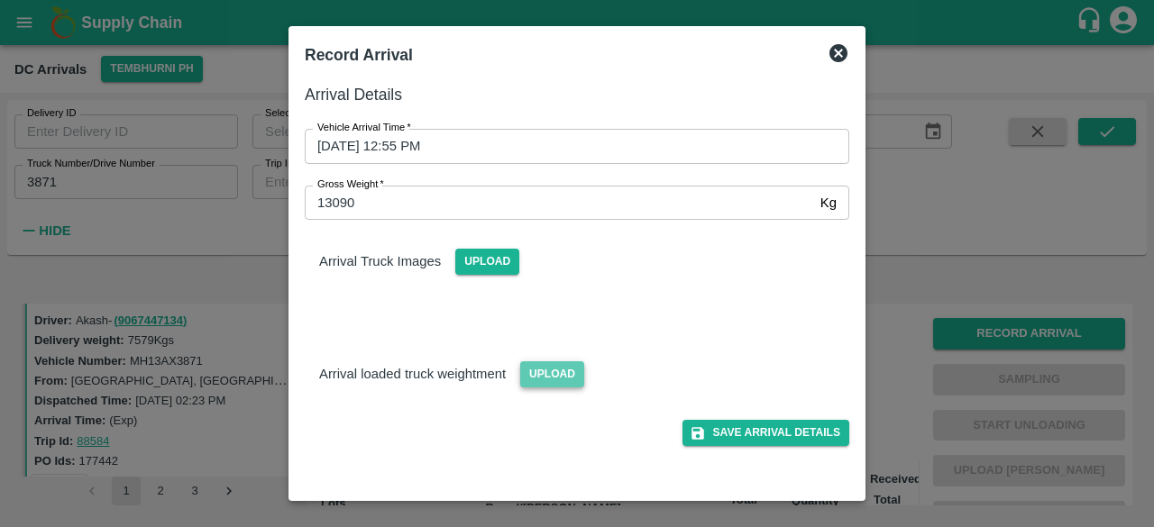
click at [551, 378] on span "Upload" at bounding box center [552, 374] width 64 height 26
click at [0, 0] on input "Upload" at bounding box center [0, 0] width 0 height 0
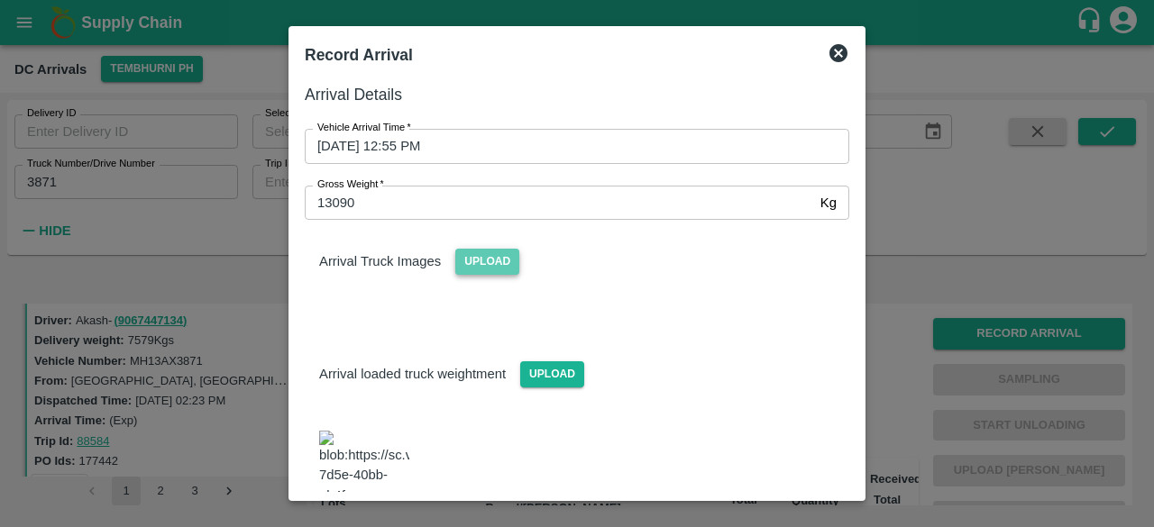
click at [487, 255] on span "Upload" at bounding box center [487, 262] width 64 height 26
click at [0, 0] on input "Upload" at bounding box center [0, 0] width 0 height 0
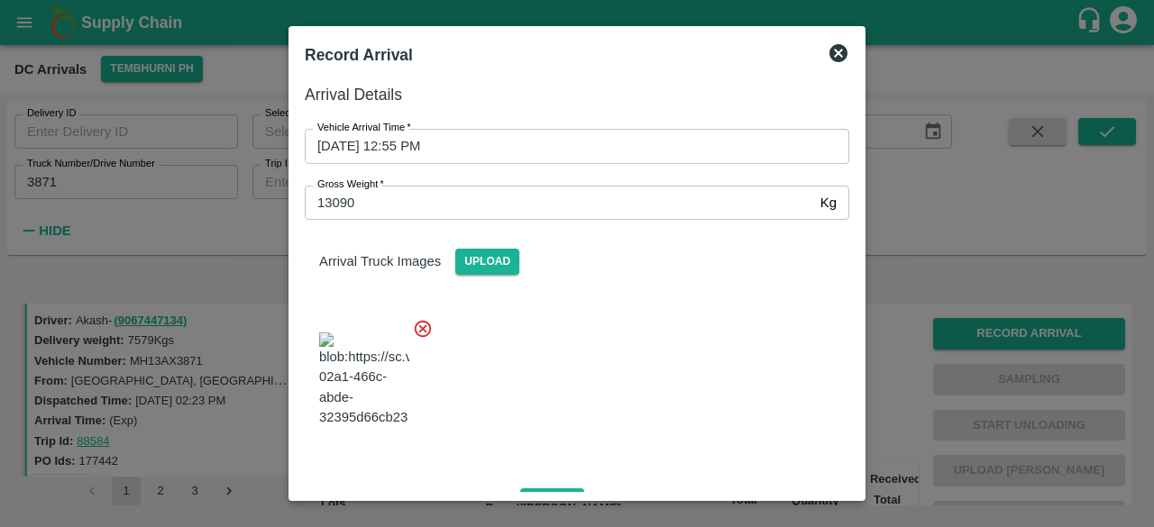
scroll to position [283, 0]
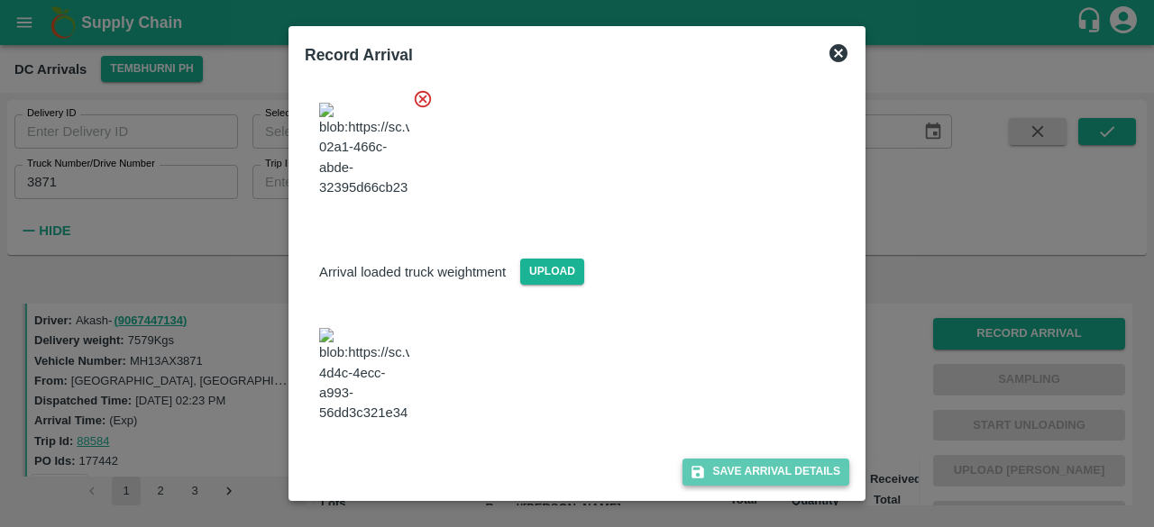
click at [753, 466] on button "Save Arrival Details" at bounding box center [765, 472] width 167 height 26
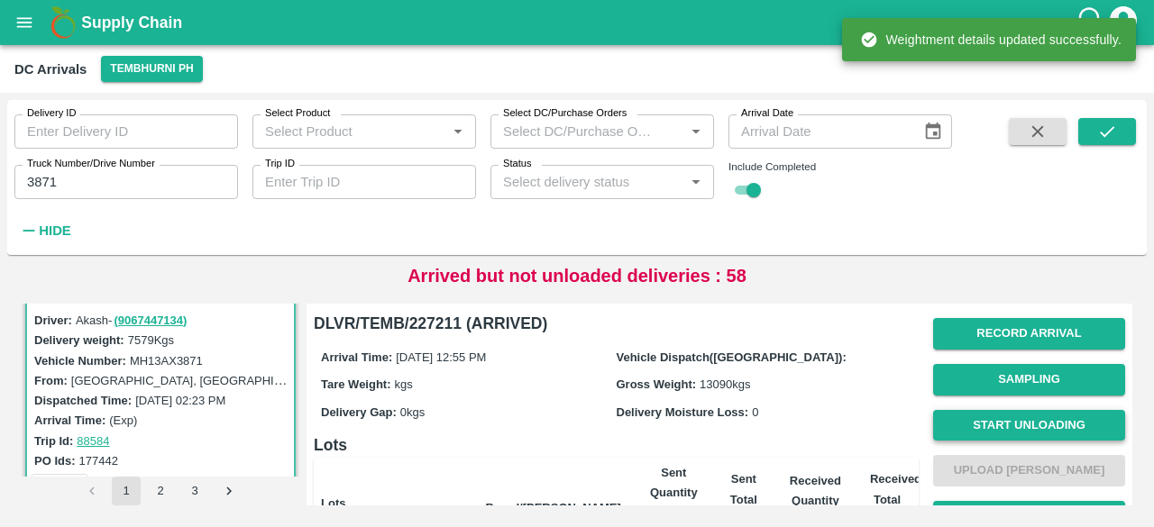
click at [1027, 426] on button "Start Unloading" at bounding box center [1029, 426] width 192 height 32
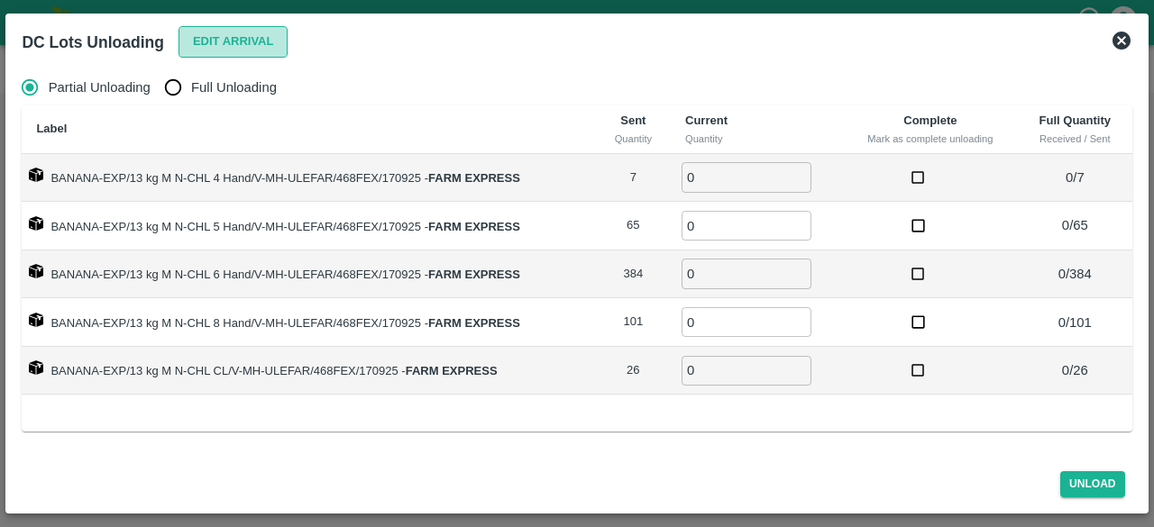
click at [233, 46] on button "Edit Arrival" at bounding box center [233, 42] width 110 height 32
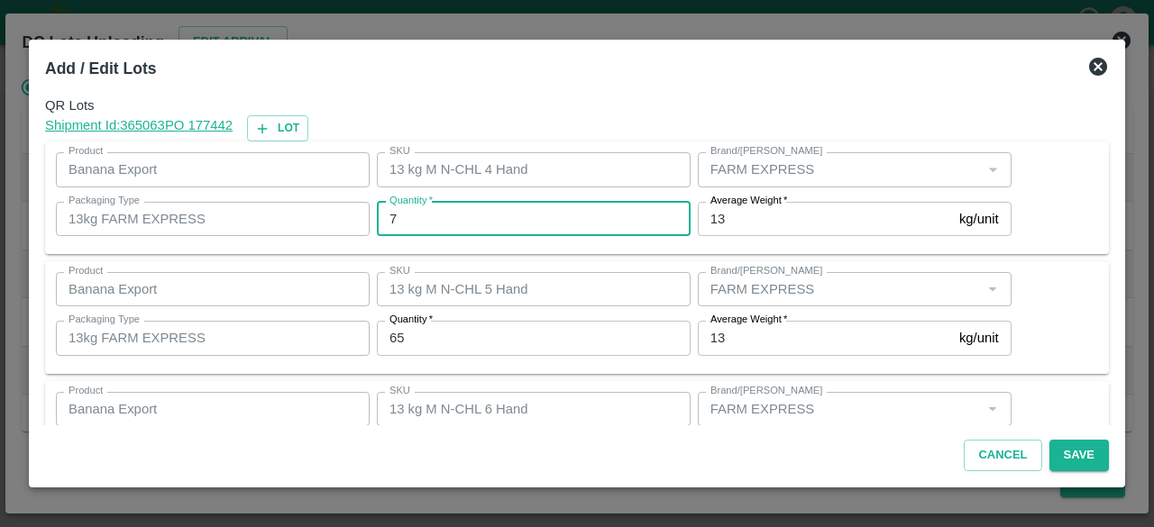
click at [411, 210] on input "7" at bounding box center [534, 219] width 314 height 34
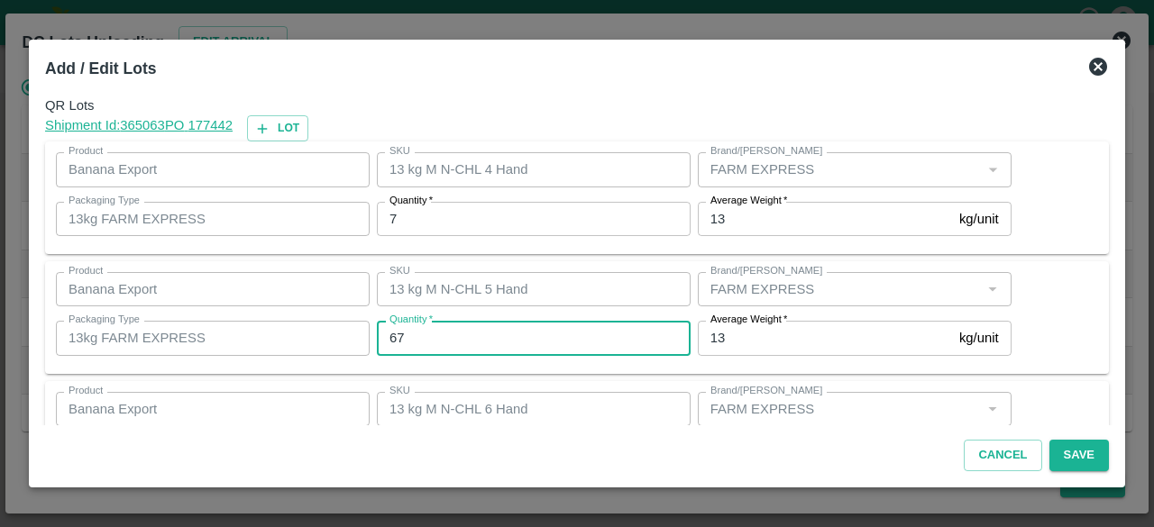
type input "67"
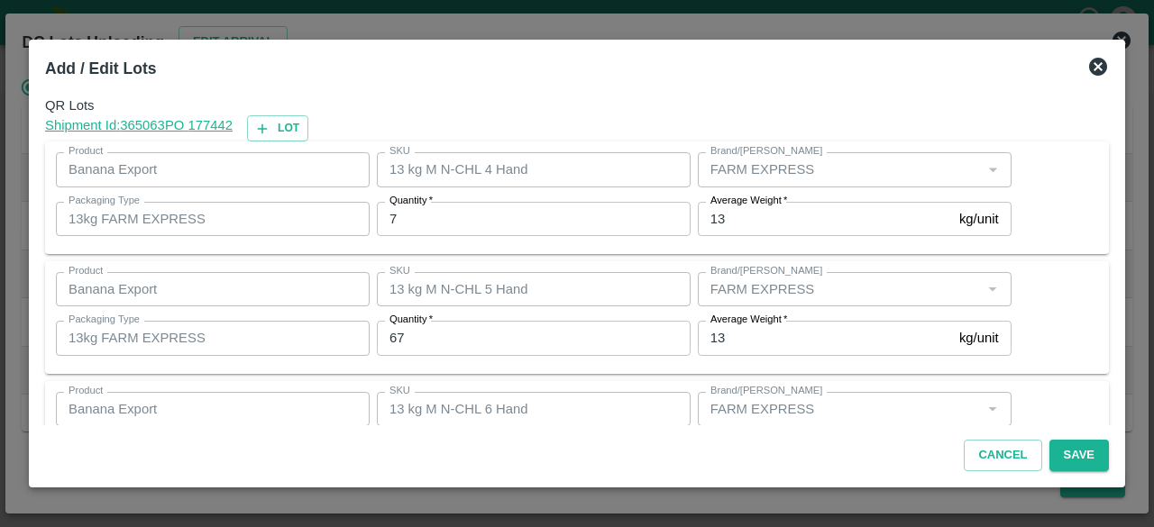
scroll to position [200, 0]
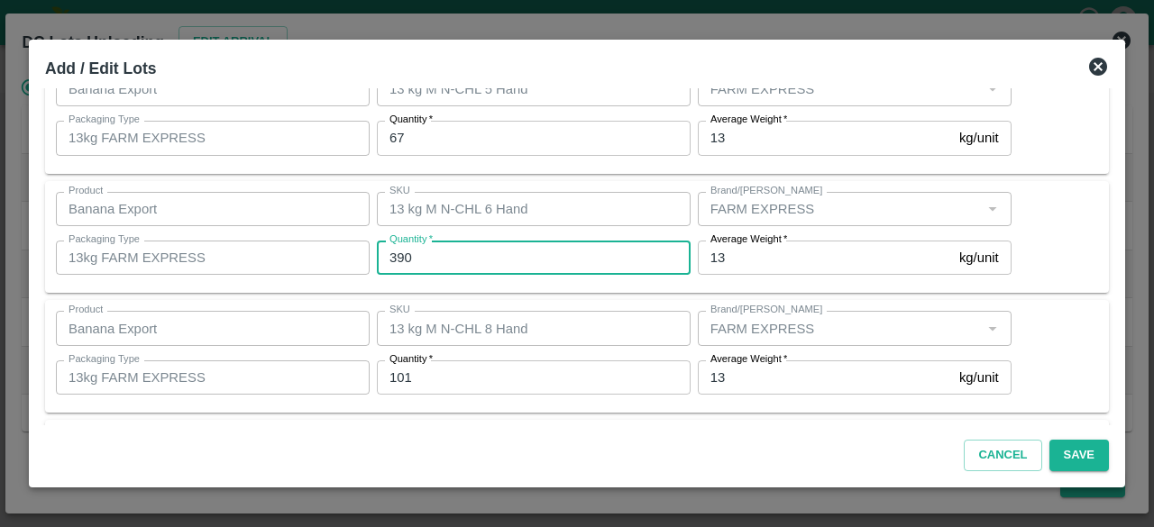
type input "390"
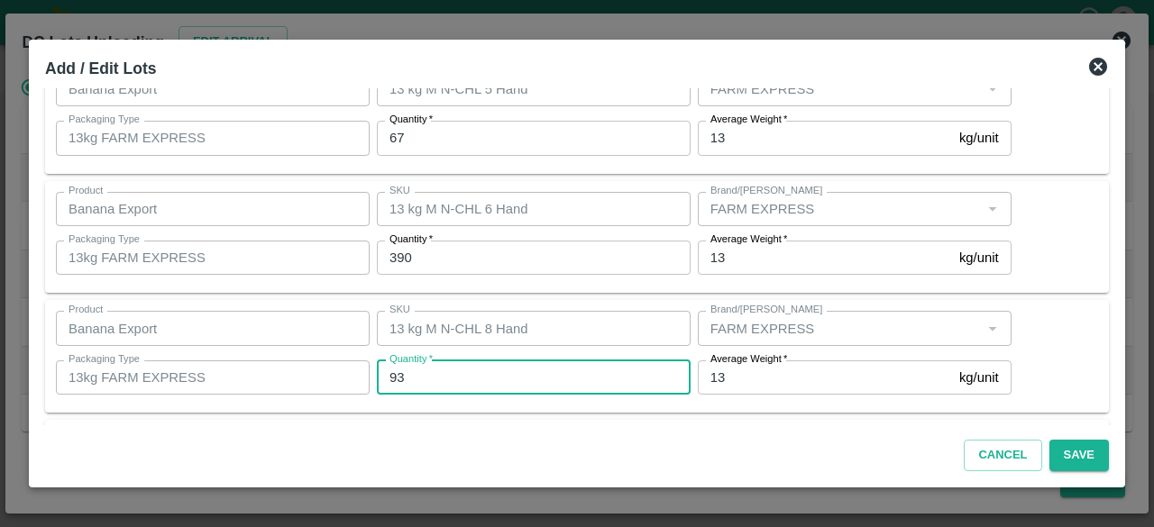
type input "93"
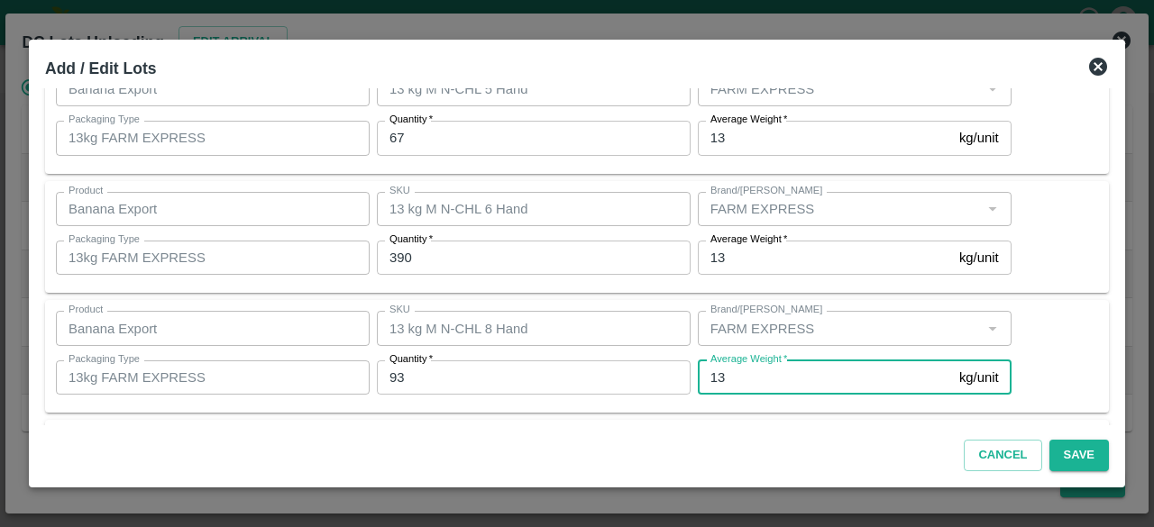
scroll to position [320, 0]
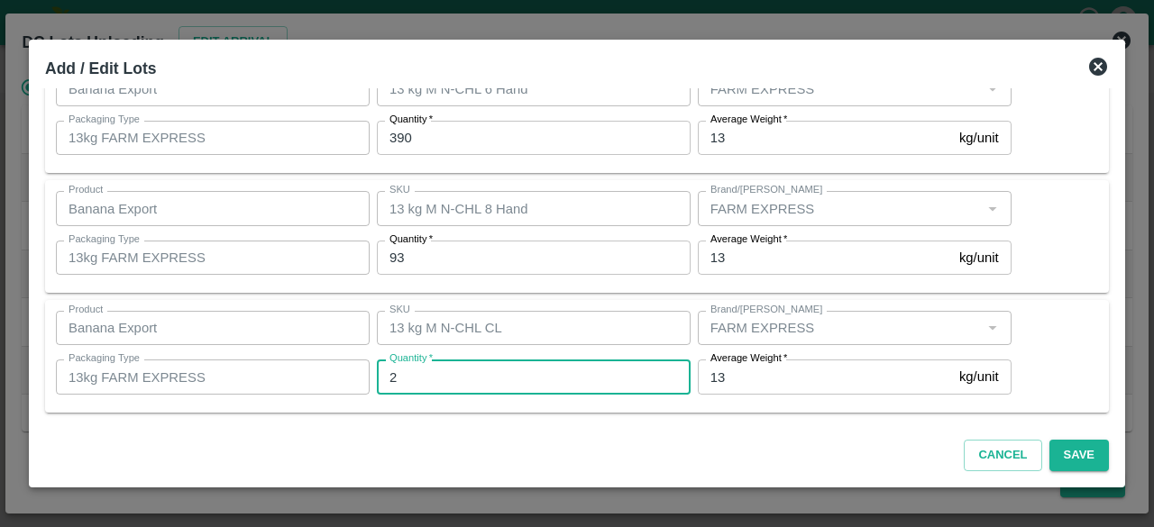
type input "26"
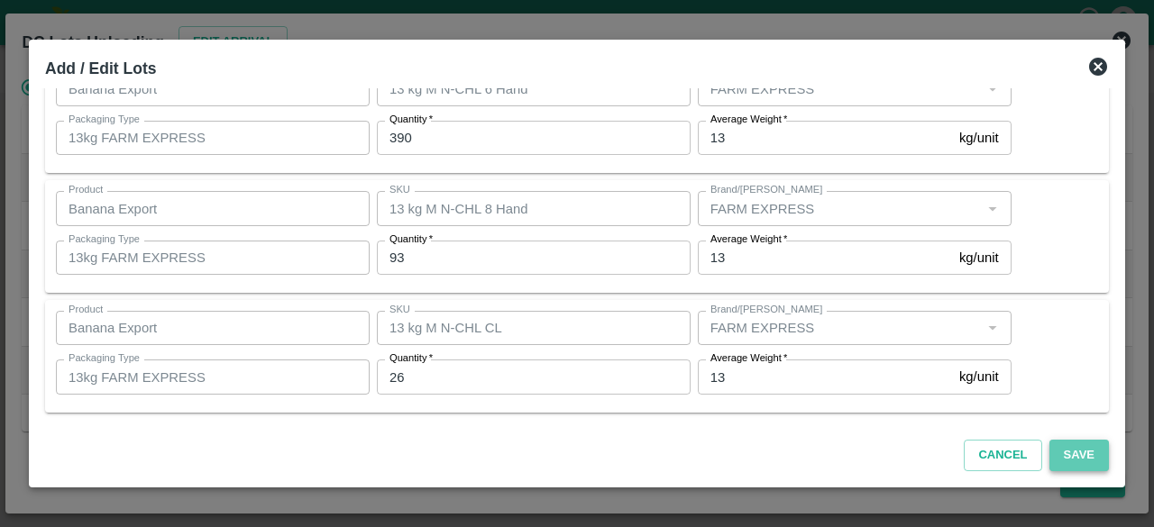
click at [1081, 453] on button "Save" at bounding box center [1078, 456] width 59 height 32
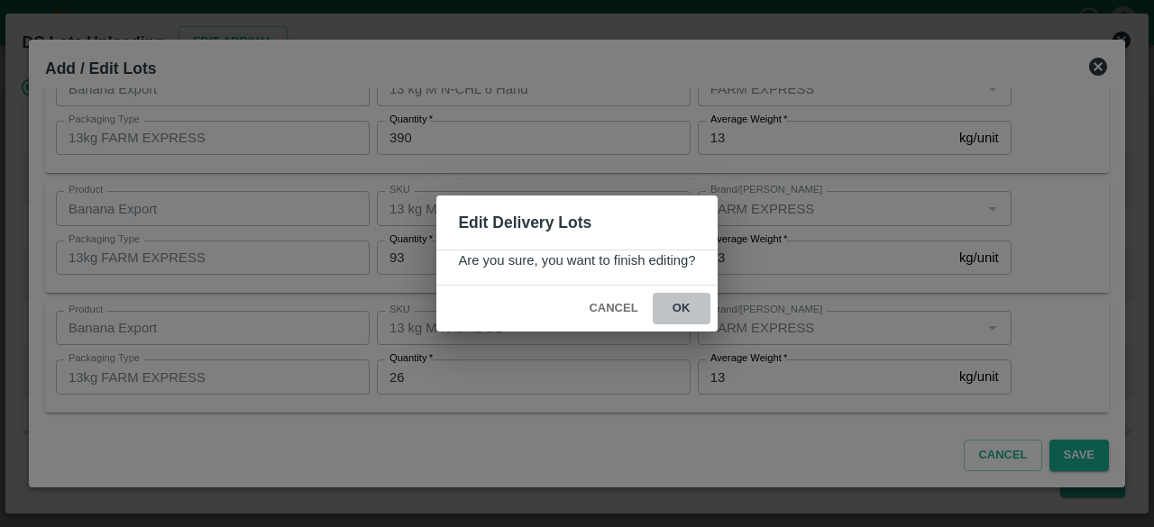
click at [680, 310] on button "ok" at bounding box center [681, 309] width 58 height 32
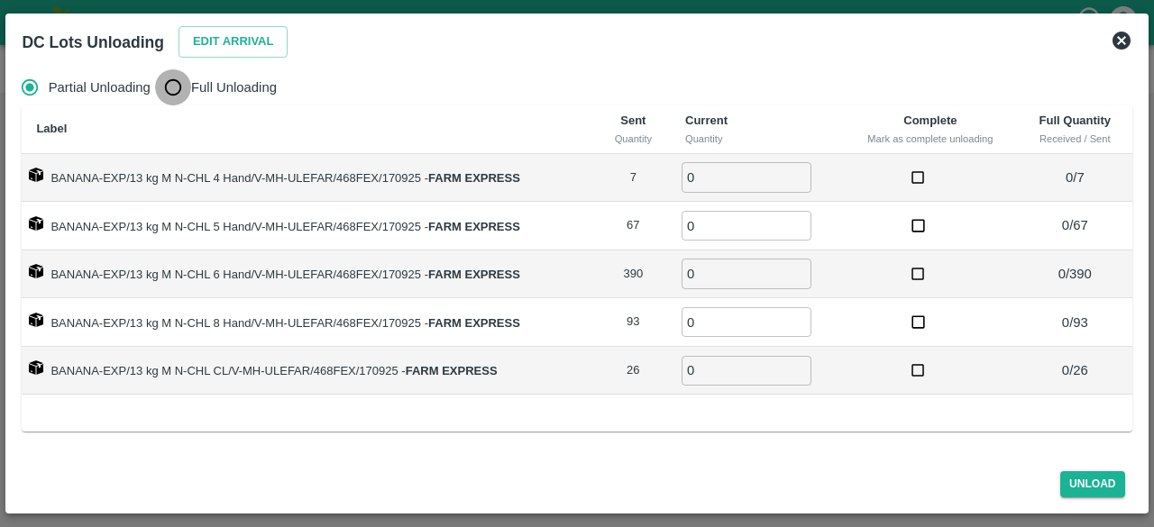
click at [178, 95] on input "Full Unloading" at bounding box center [173, 87] width 36 height 36
radio input "true"
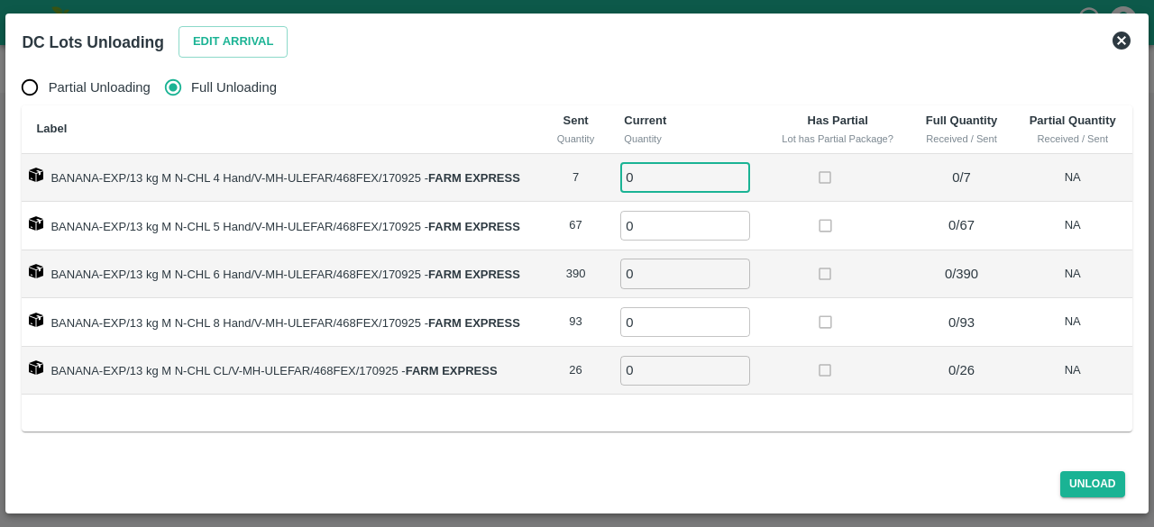
click at [665, 178] on input "0" at bounding box center [685, 177] width 130 height 30
type input "7"
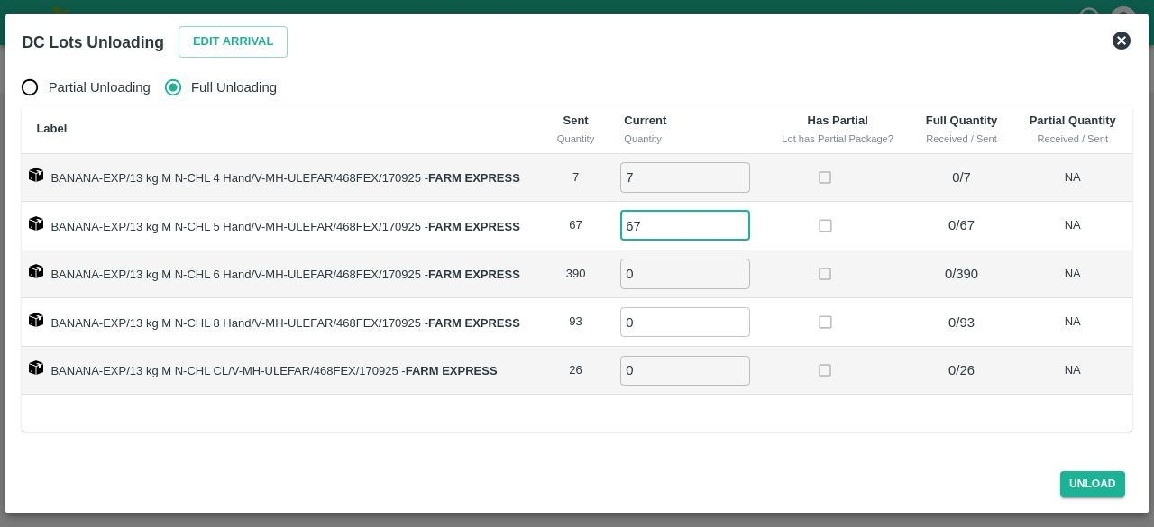
type input "67"
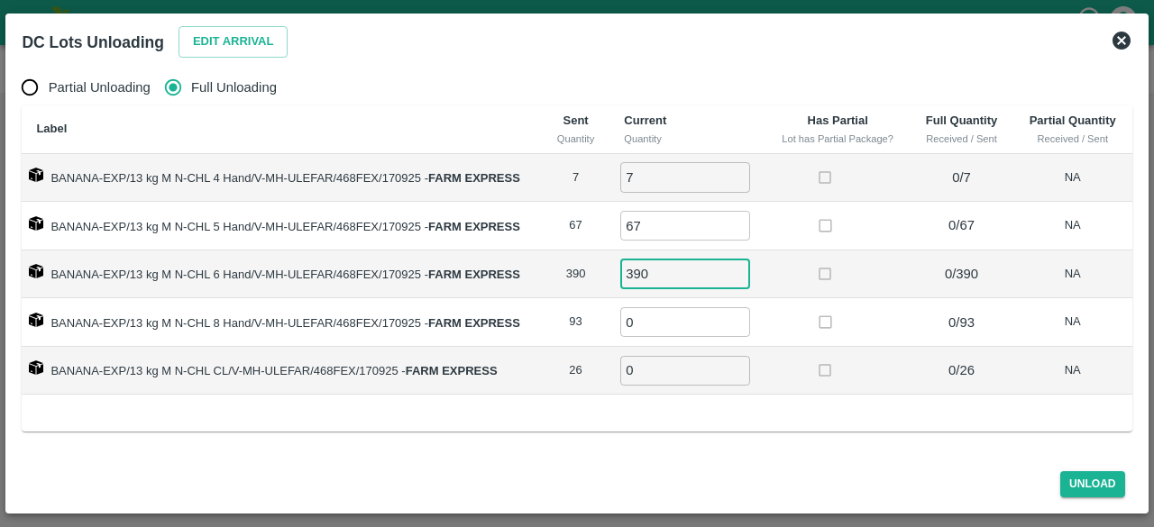
type input "390"
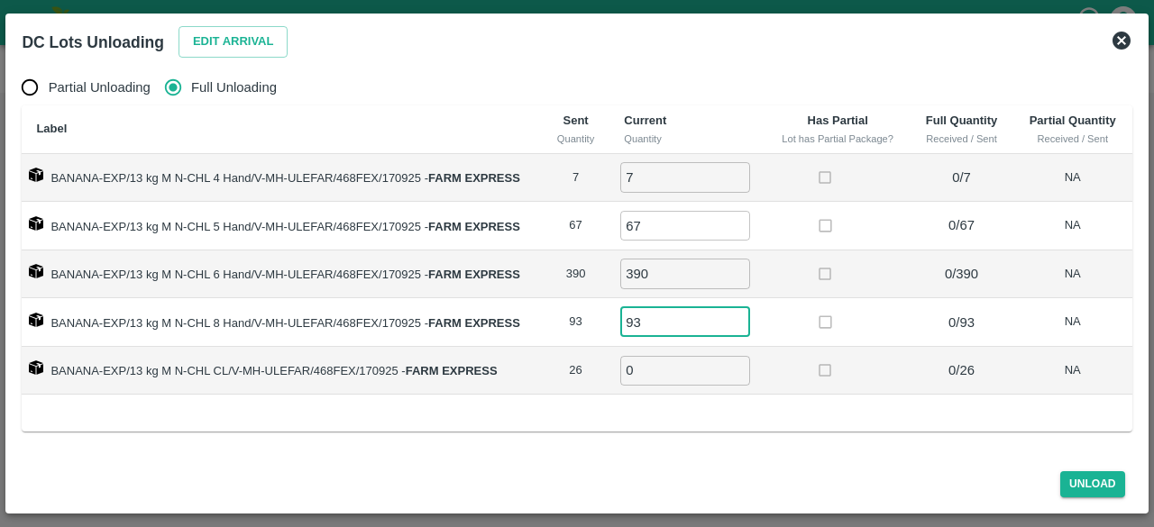
type input "93"
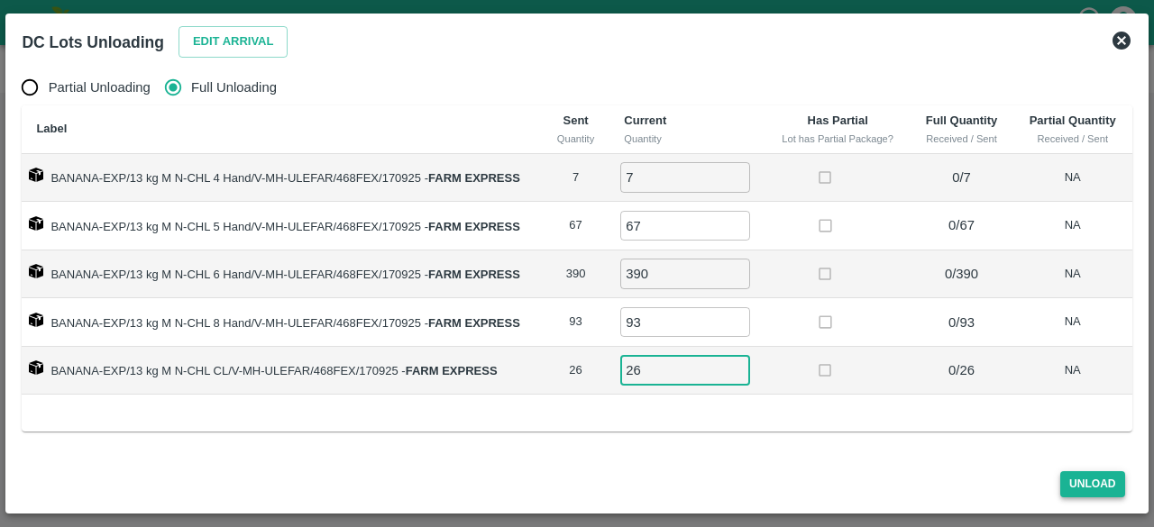
type input "26"
click at [1090, 484] on button "Unload" at bounding box center [1092, 484] width 65 height 26
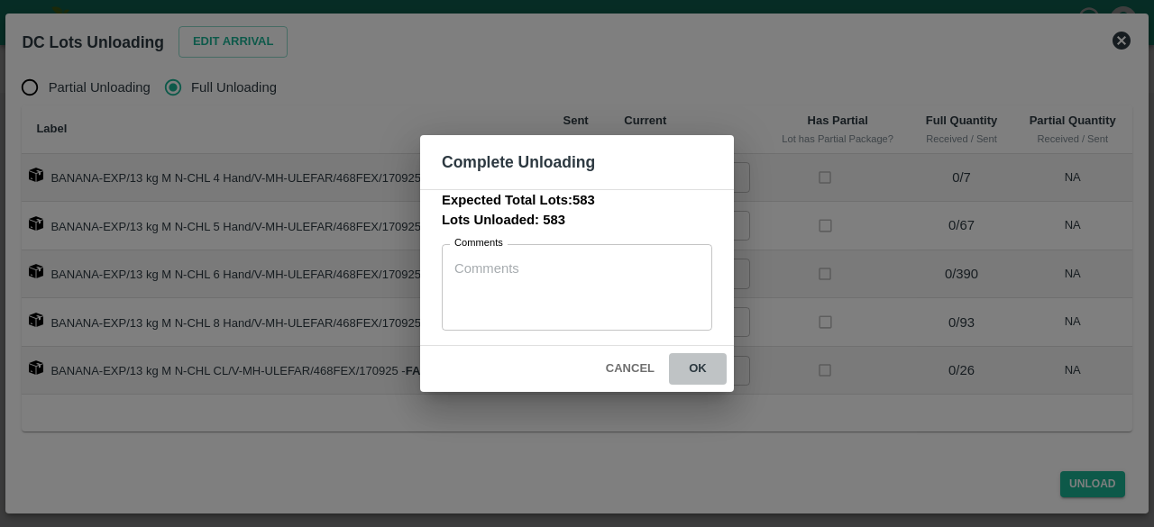
click at [700, 371] on button "ok" at bounding box center [698, 369] width 58 height 32
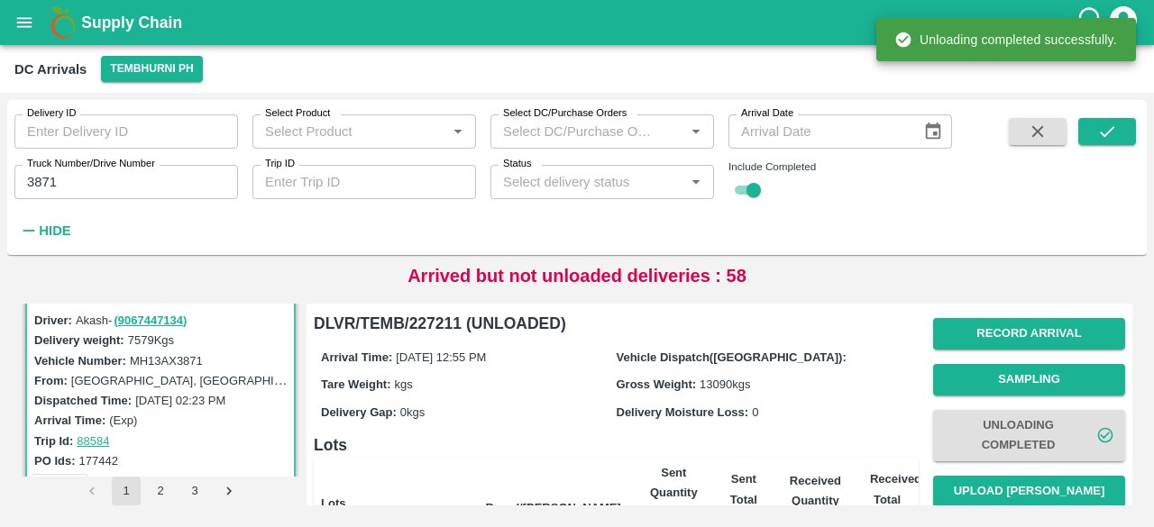
scroll to position [104, 0]
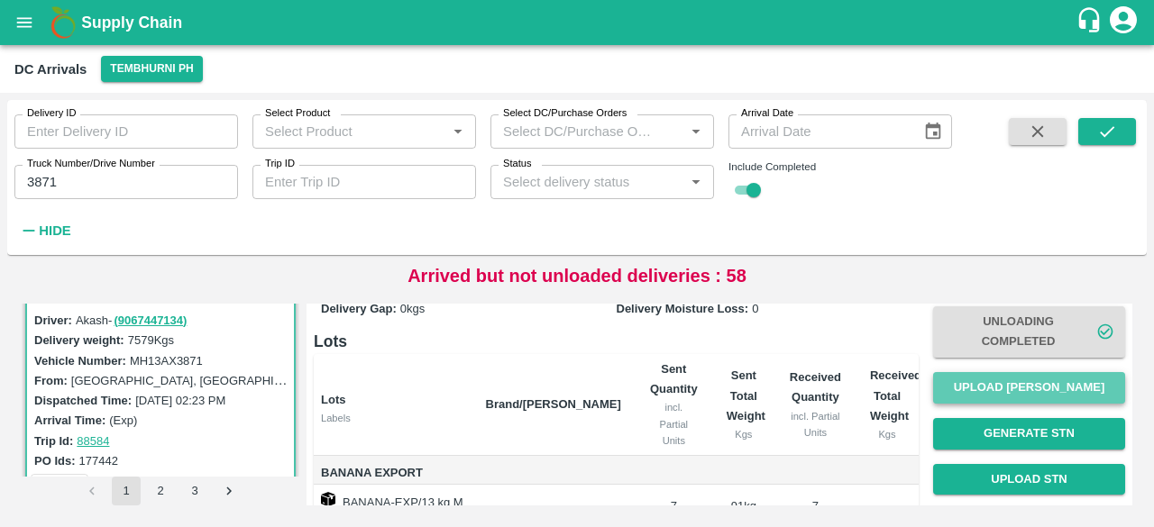
click at [1030, 391] on button "Upload [PERSON_NAME]" at bounding box center [1029, 388] width 192 height 32
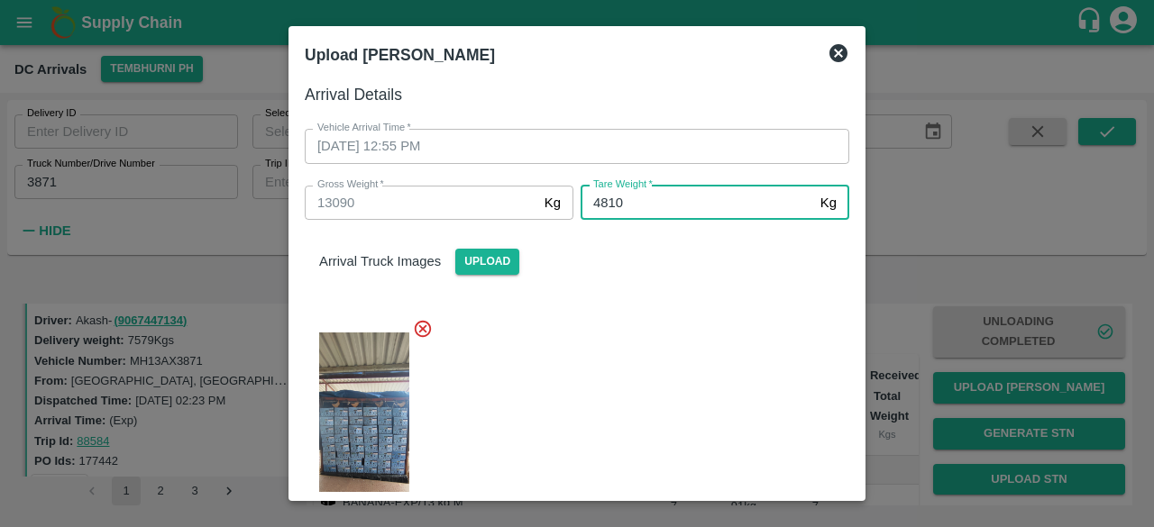
type input "4810"
click at [655, 366] on div at bounding box center [569, 427] width 559 height 247
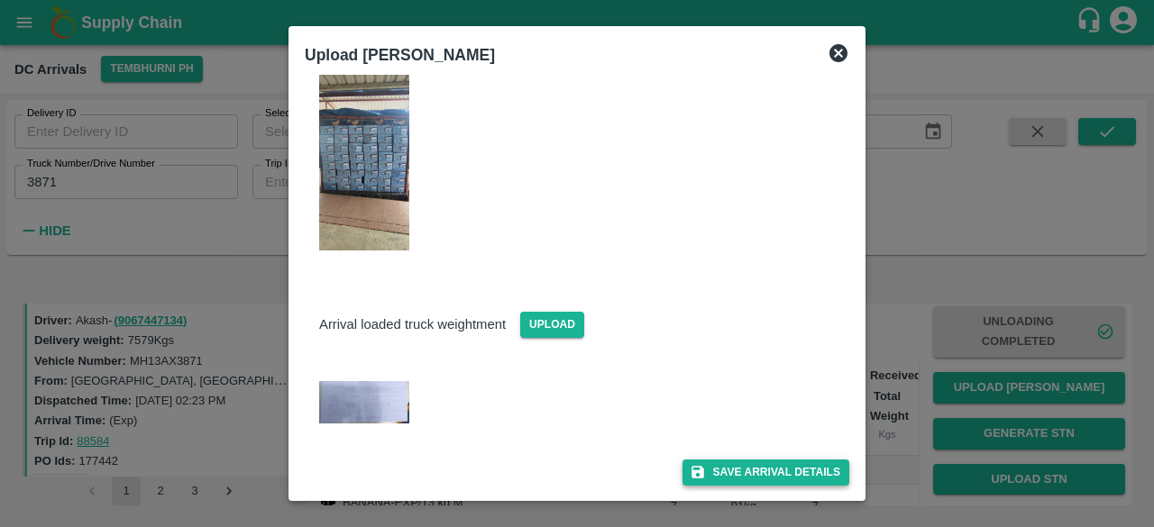
click at [757, 470] on button "Save Arrival Details" at bounding box center [765, 473] width 167 height 26
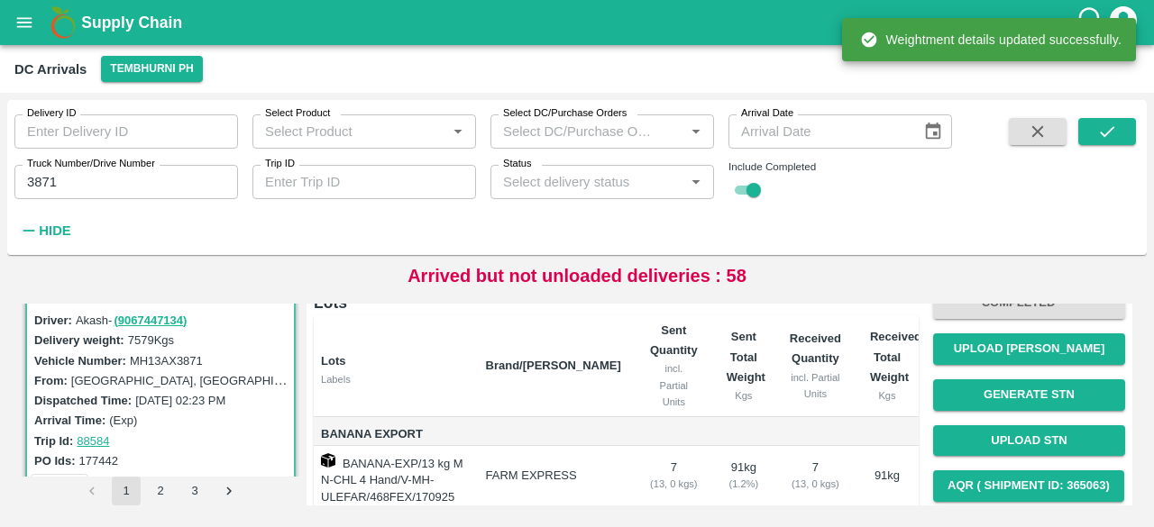
scroll to position [225, 0]
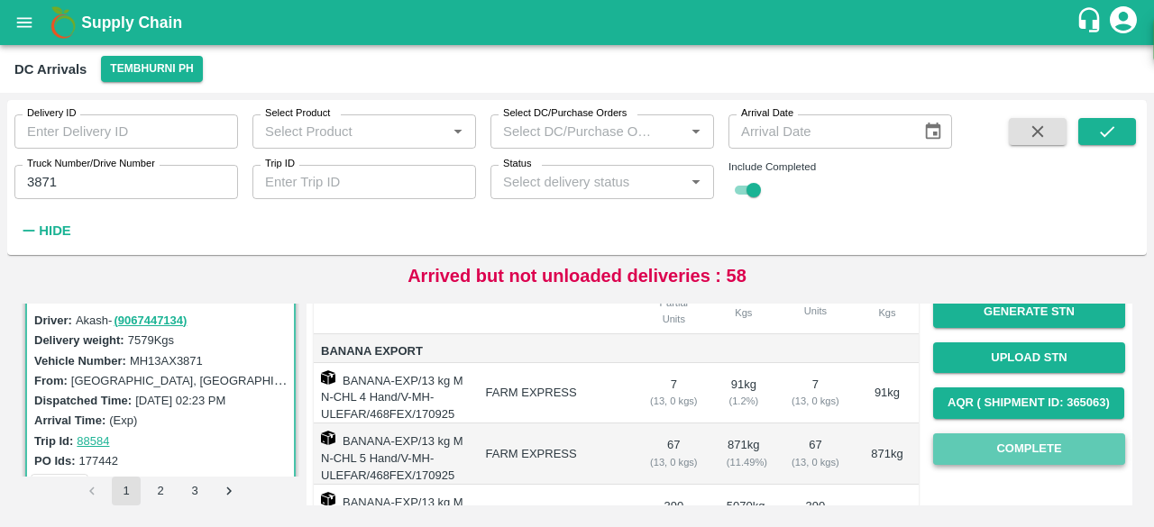
click at [1027, 456] on button "Complete" at bounding box center [1029, 449] width 192 height 32
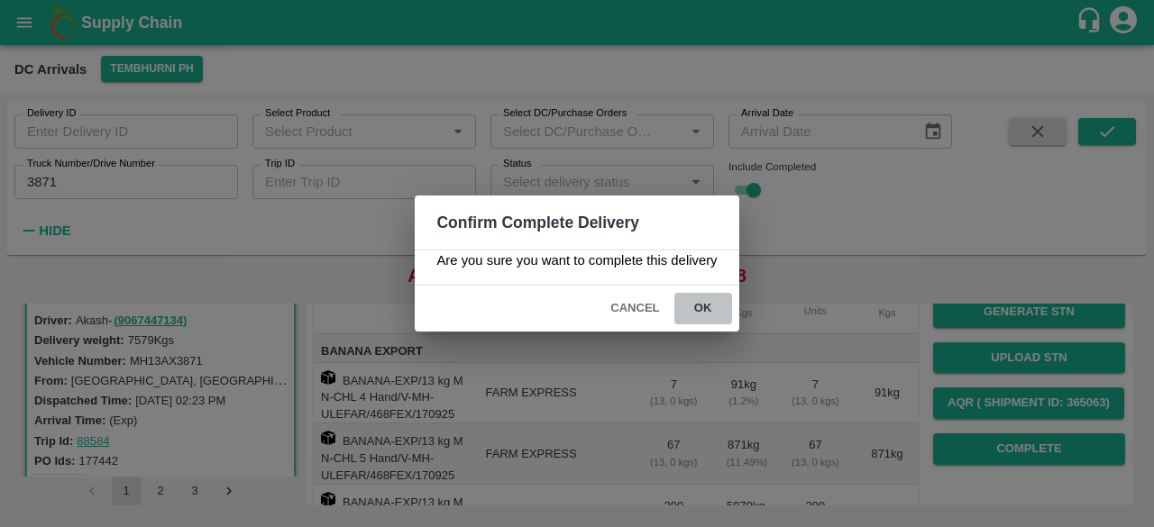
click at [707, 310] on button "ok" at bounding box center [703, 309] width 58 height 32
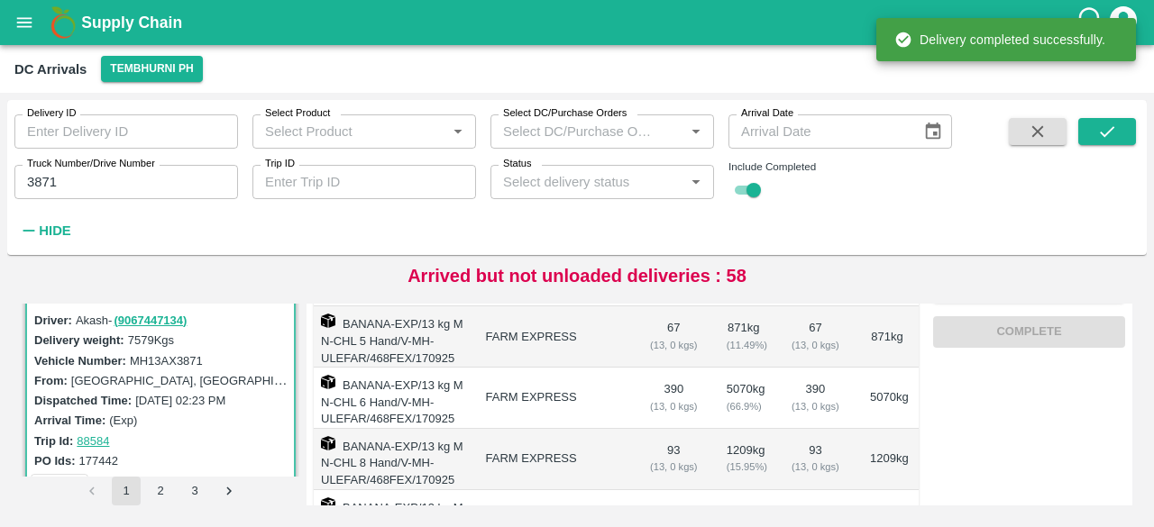
scroll to position [440, 0]
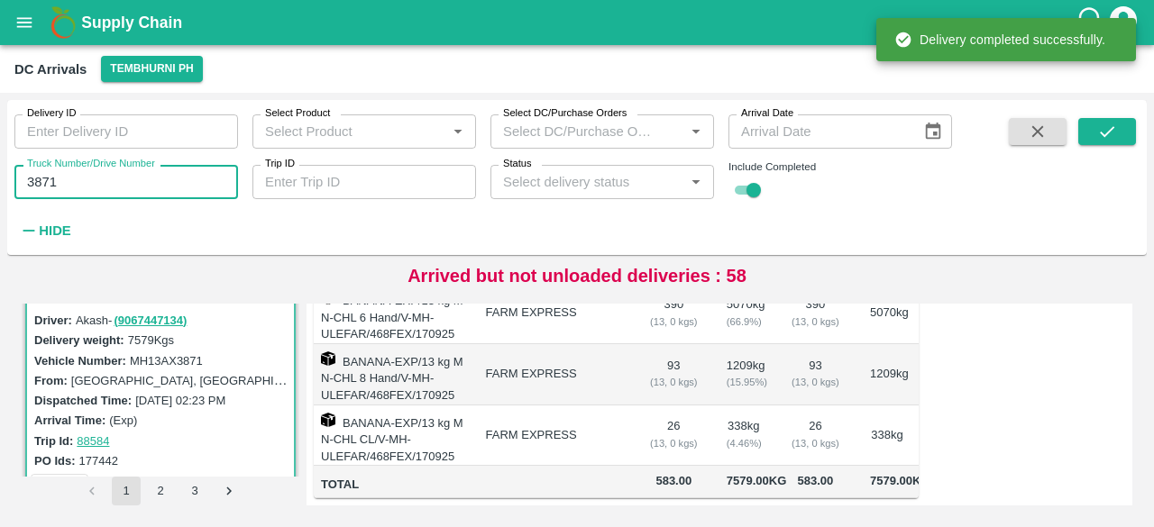
click at [37, 181] on input "3871" at bounding box center [126, 182] width 224 height 34
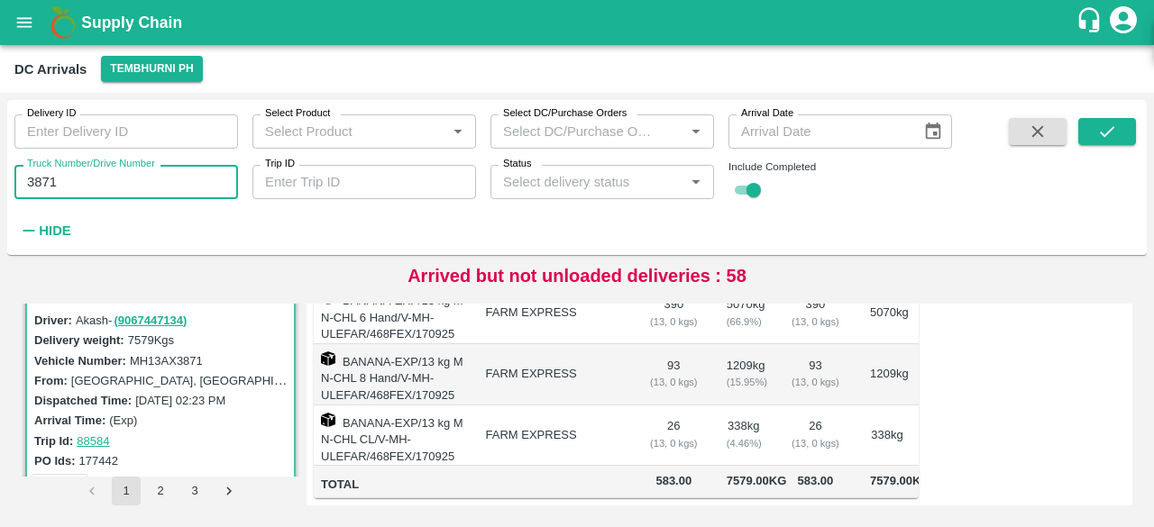
click at [37, 181] on input "3871" at bounding box center [126, 182] width 224 height 34
type input "7494"
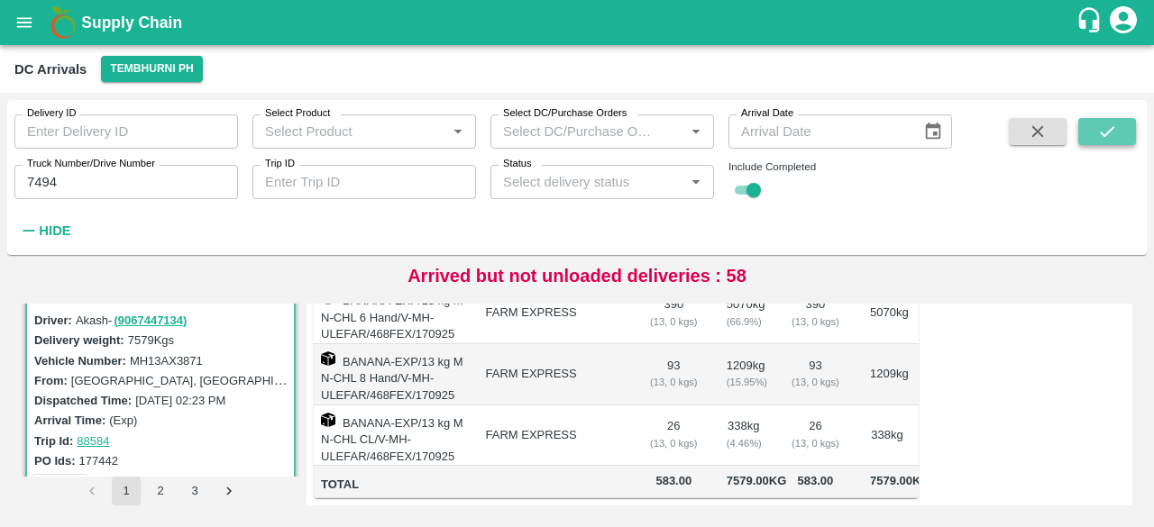
click at [1118, 130] on button "submit" at bounding box center [1107, 131] width 58 height 27
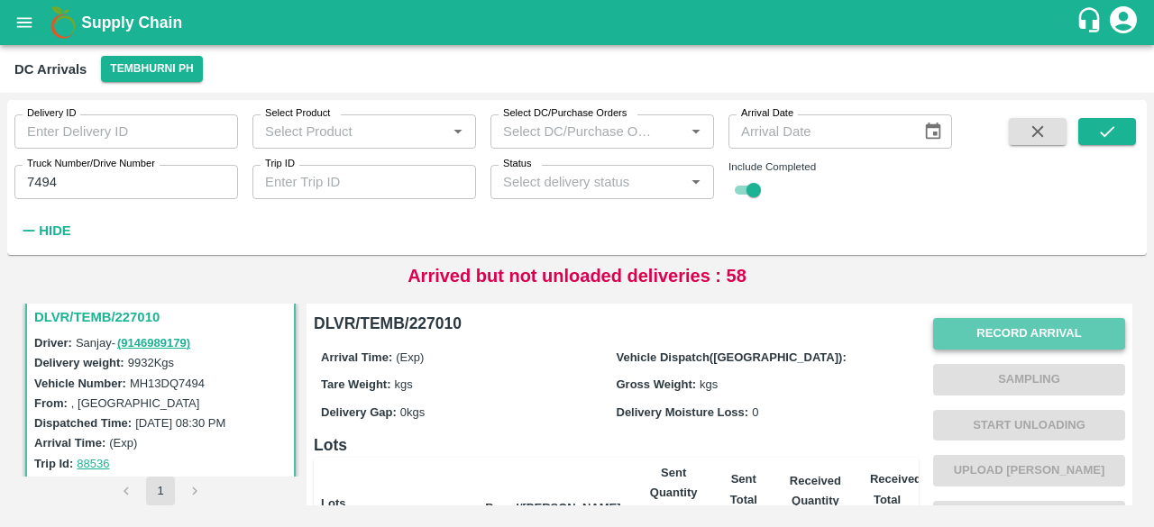
click at [1025, 339] on button "Record Arrival" at bounding box center [1029, 334] width 192 height 32
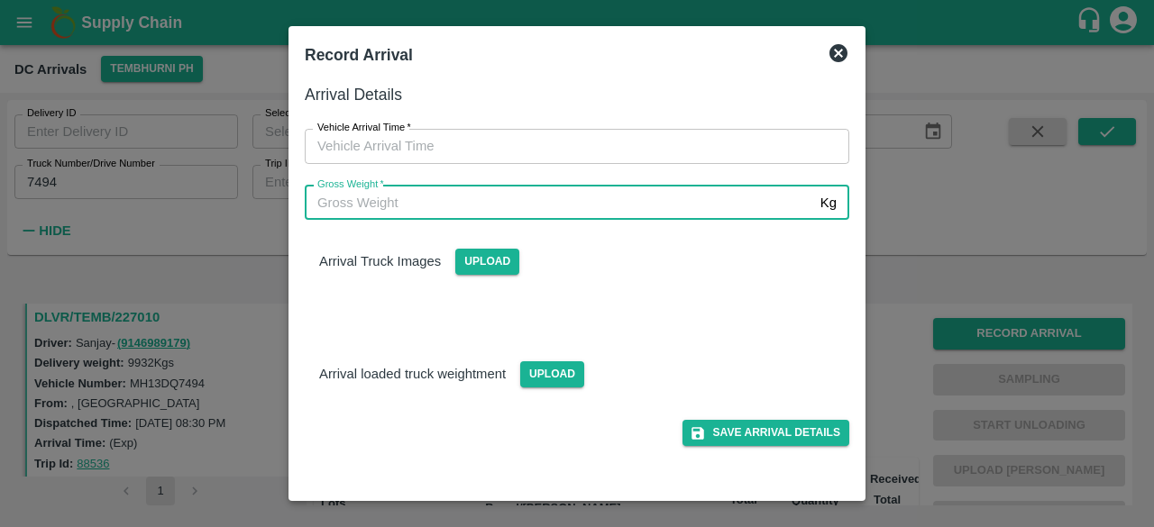
click at [518, 204] on input "Gross Weight   *" at bounding box center [559, 203] width 508 height 34
type input "16970"
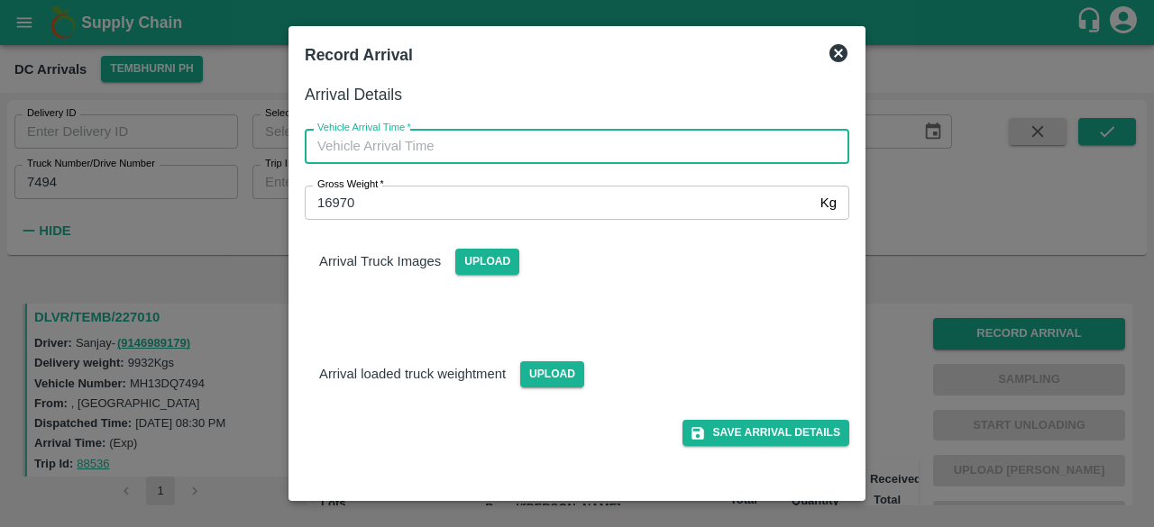
type input "DD/MM/YYYY hh:mm aa"
click at [535, 159] on input "DD/MM/YYYY hh:mm aa" at bounding box center [571, 146] width 532 height 34
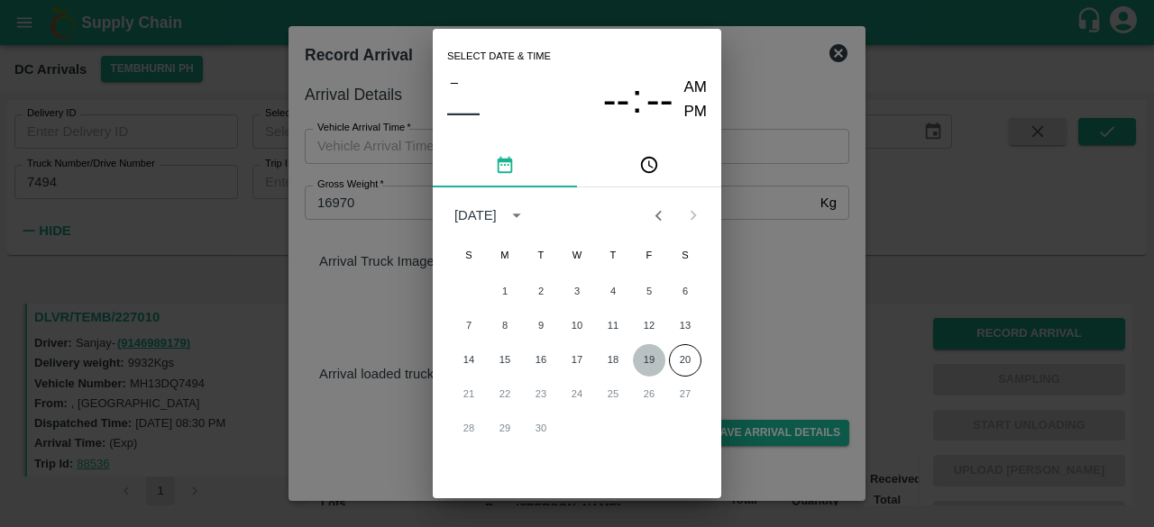
click at [647, 363] on button "19" at bounding box center [649, 360] width 32 height 32
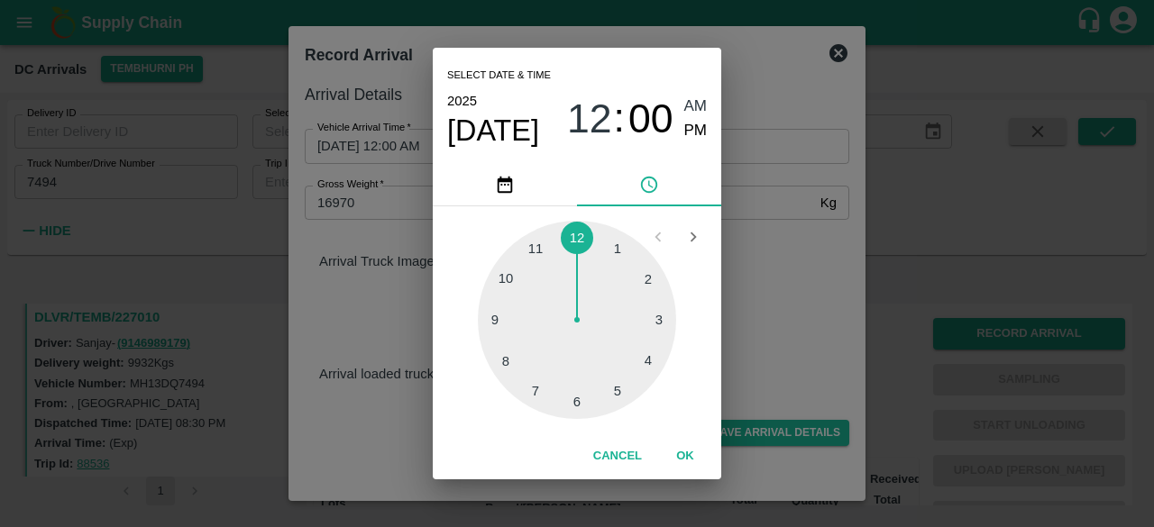
click at [543, 245] on div at bounding box center [577, 320] width 198 height 198
click at [573, 406] on div at bounding box center [577, 320] width 198 height 198
type input "[DATE] 11:30 AM"
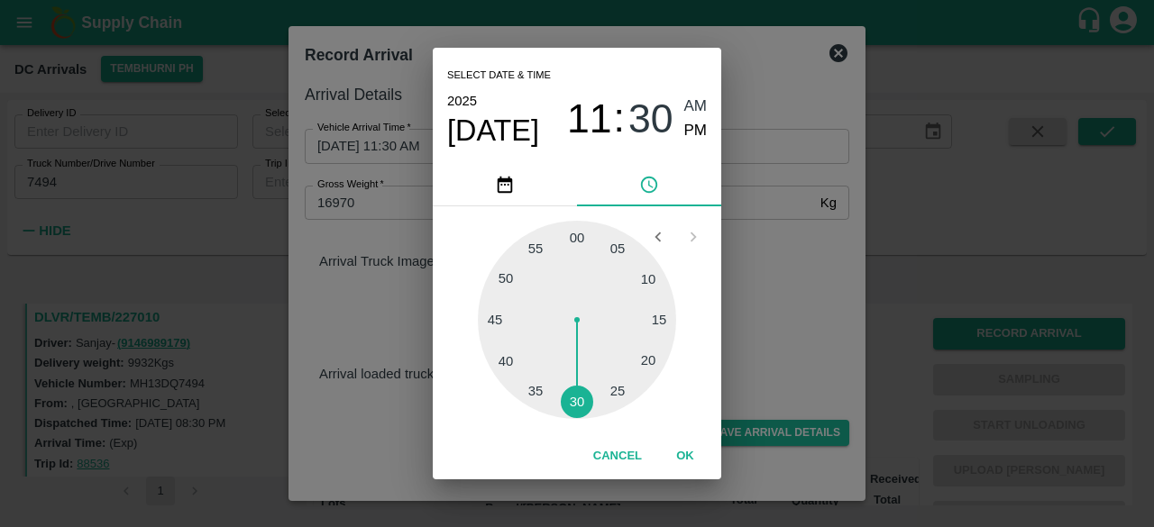
click at [761, 306] on div "Select date & time [DATE] 11 : 30 AM PM 05 10 15 20 25 30 35 40 45 50 55 00 Can…" at bounding box center [577, 263] width 1154 height 527
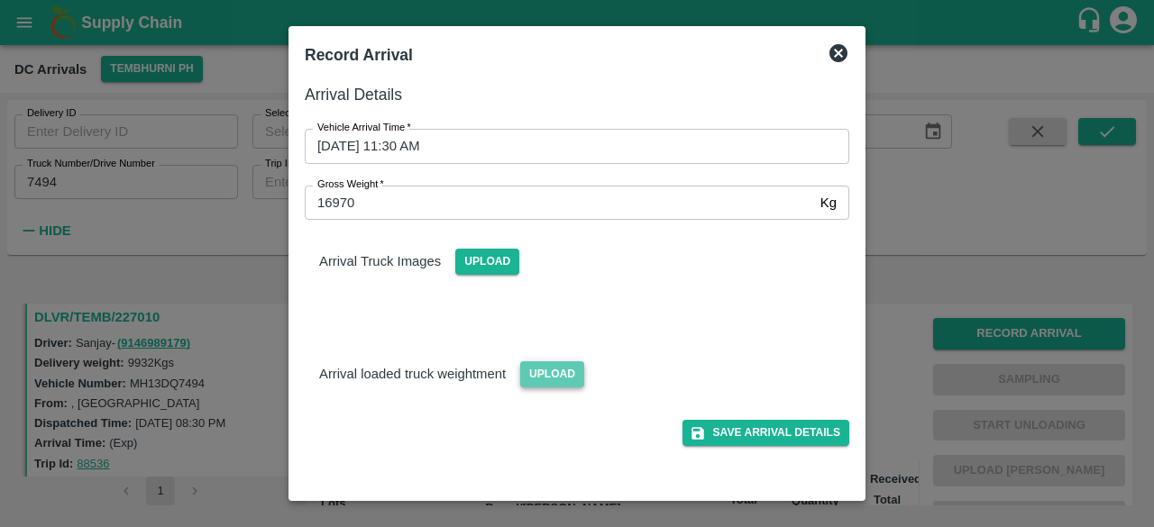
click at [543, 376] on span "Upload" at bounding box center [552, 374] width 64 height 26
click at [0, 0] on input "Upload" at bounding box center [0, 0] width 0 height 0
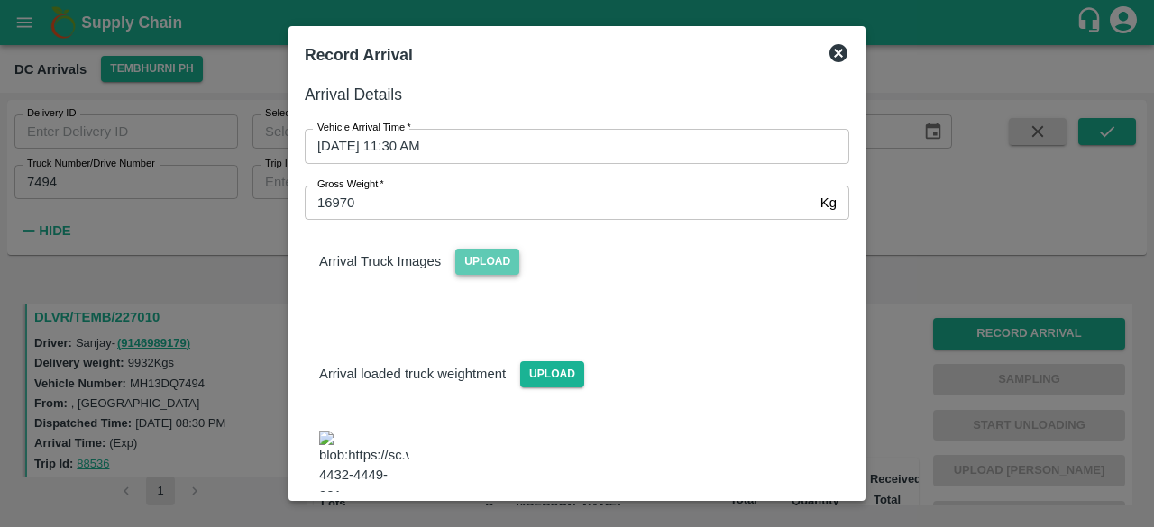
click at [485, 260] on span "Upload" at bounding box center [487, 262] width 64 height 26
click at [0, 0] on input "Upload" at bounding box center [0, 0] width 0 height 0
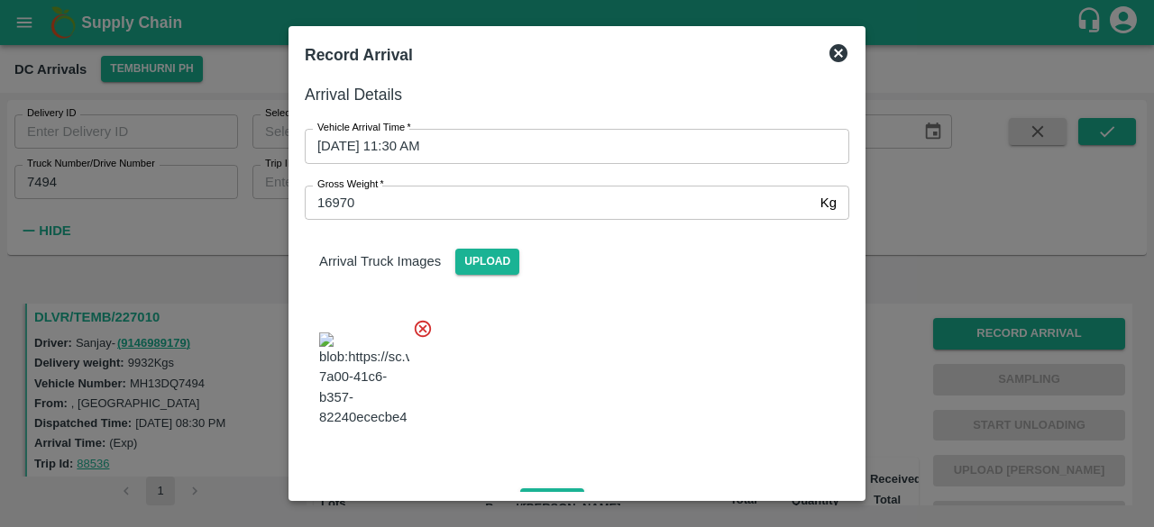
scroll to position [281, 0]
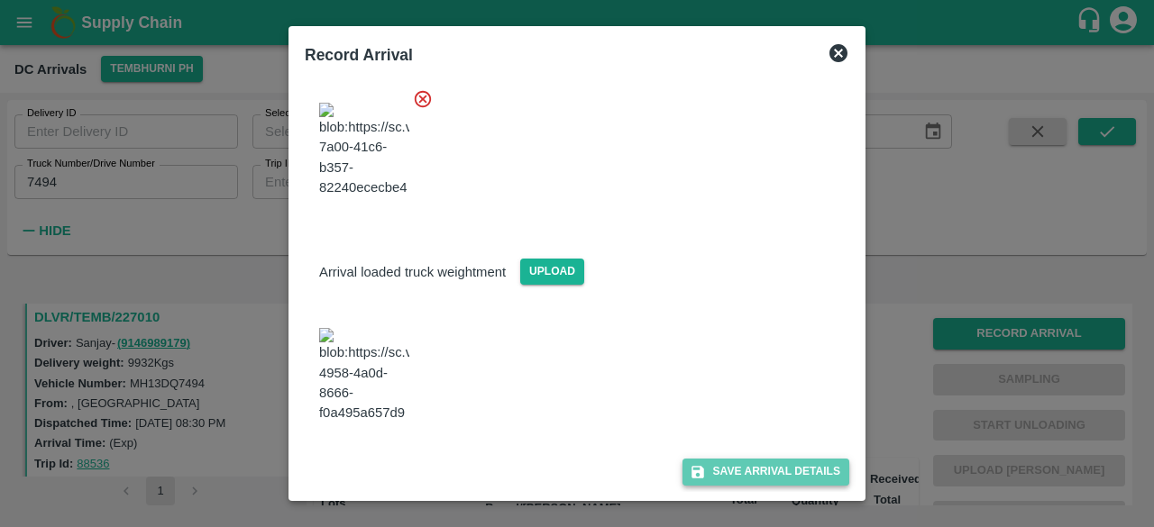
click at [748, 467] on button "Save Arrival Details" at bounding box center [765, 472] width 167 height 26
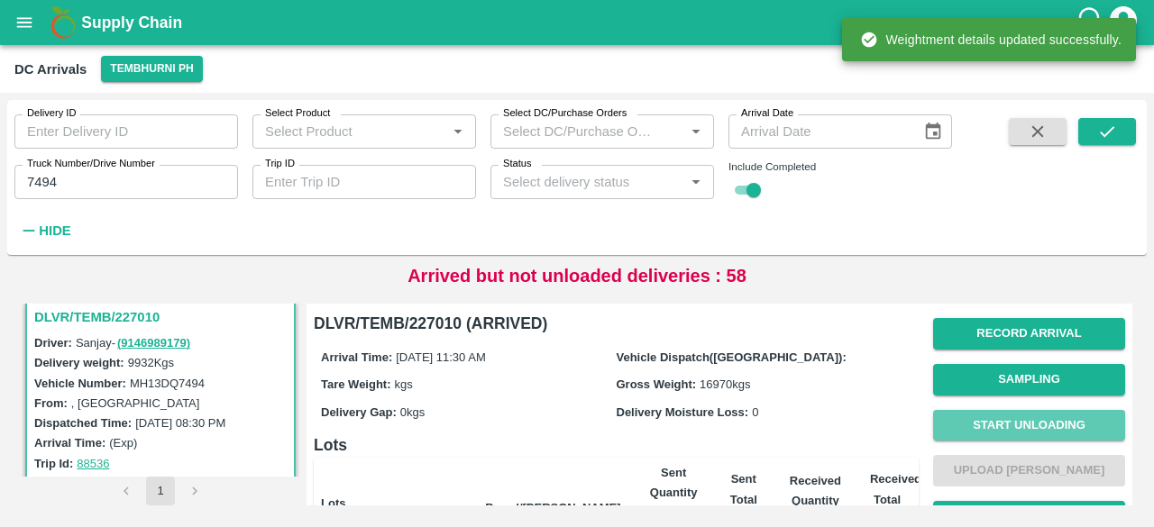
click at [1039, 424] on button "Start Unloading" at bounding box center [1029, 426] width 192 height 32
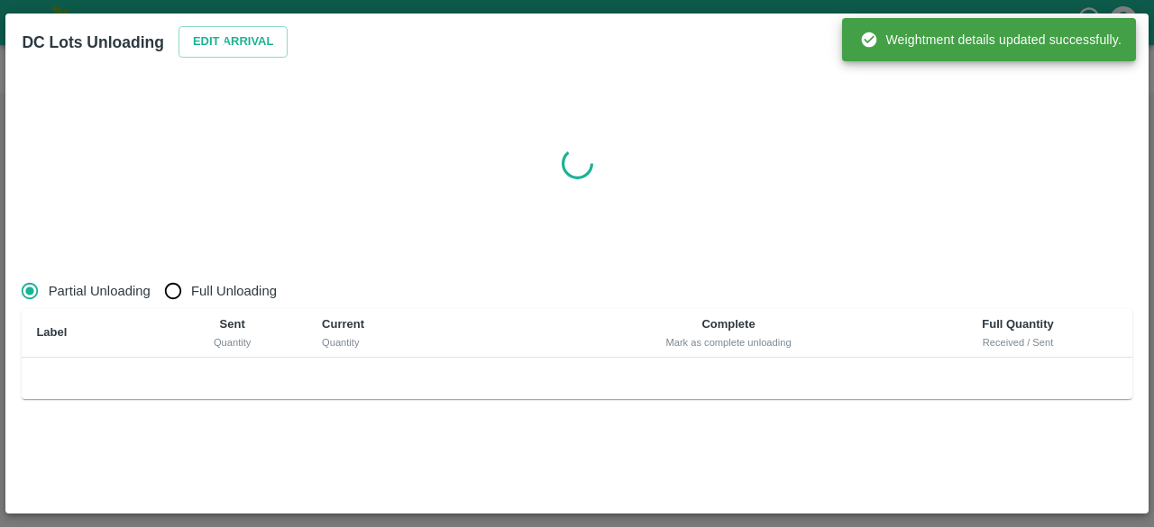
click at [1038, 423] on div "Partial Unloading Full Unloading Label Sent Quantity Current Quantity Complete …" at bounding box center [576, 375] width 1124 height 218
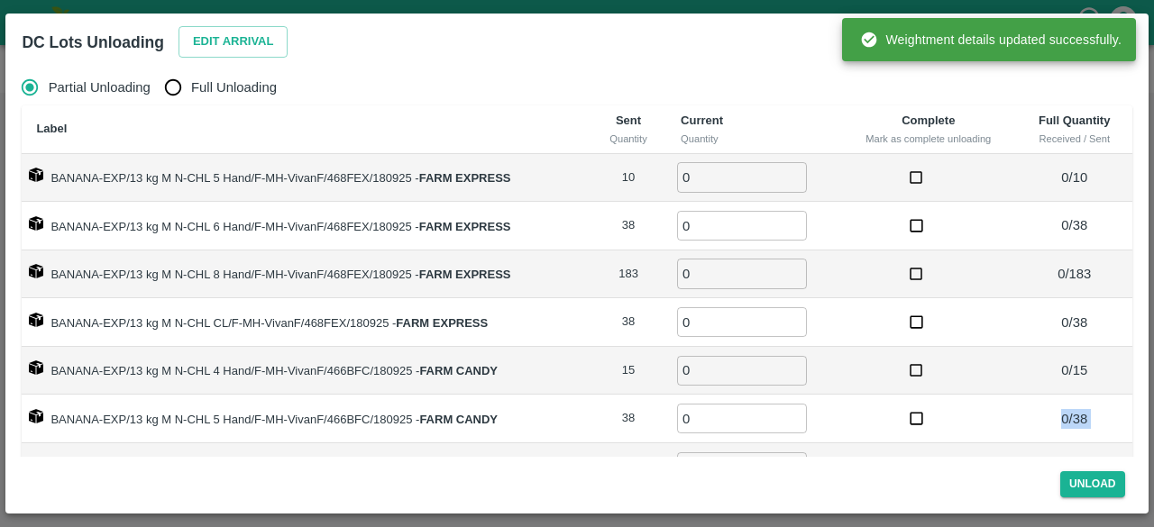
click at [1038, 423] on p "0 / 38" at bounding box center [1074, 419] width 101 height 20
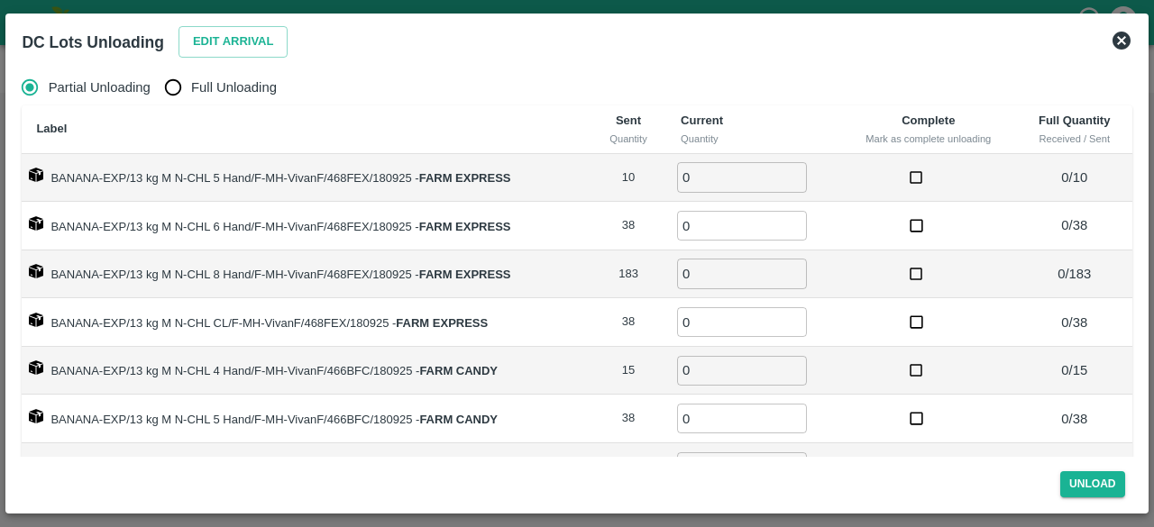
click at [438, 174] on strong "FARM EXPRESS" at bounding box center [465, 178] width 92 height 14
click at [229, 46] on button "Edit Arrival" at bounding box center [233, 42] width 110 height 32
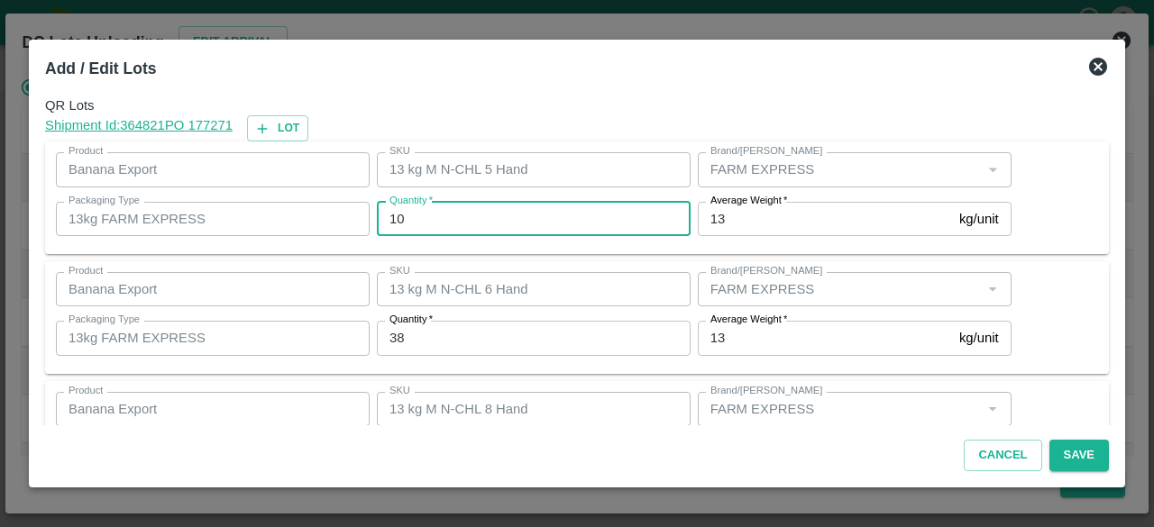
click at [398, 215] on input "10" at bounding box center [534, 219] width 314 height 34
type input "3"
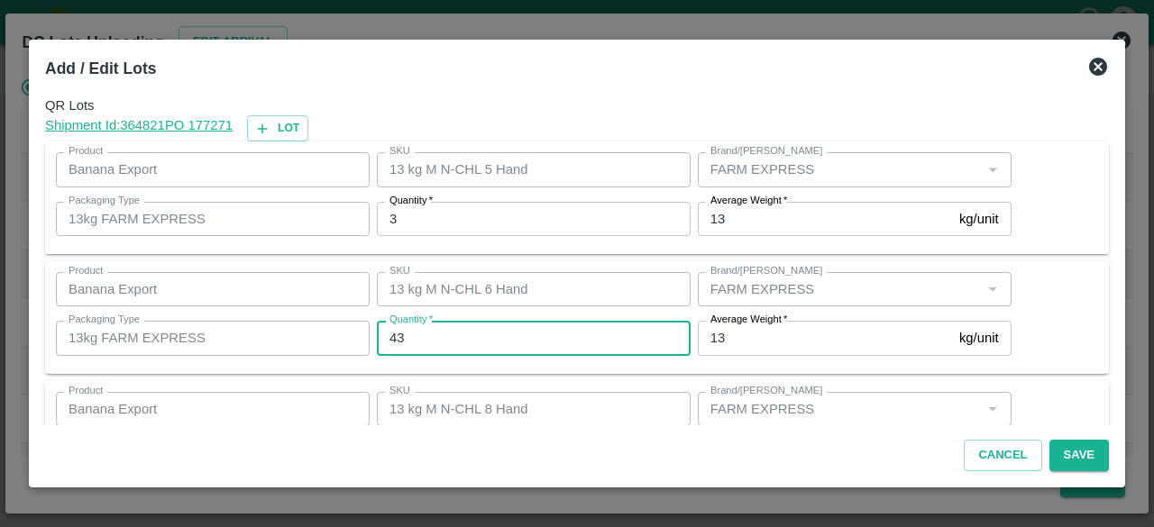
type input "43"
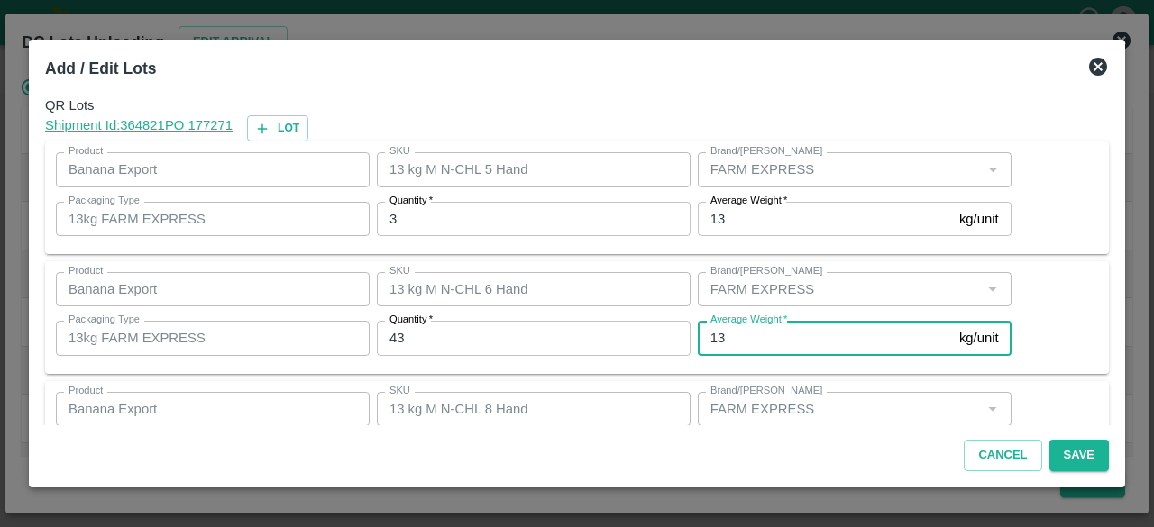
scroll to position [200, 0]
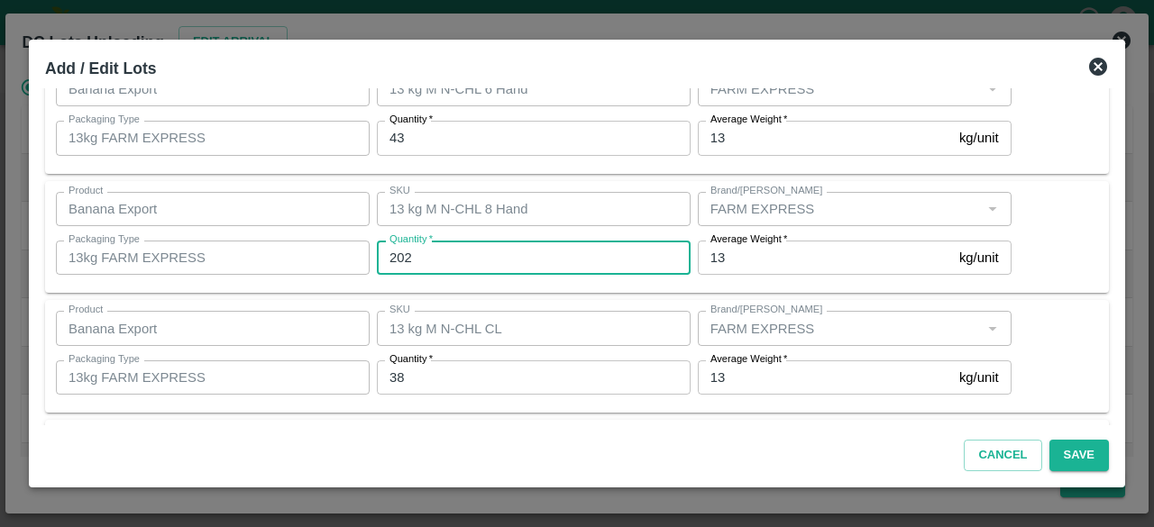
type input "202"
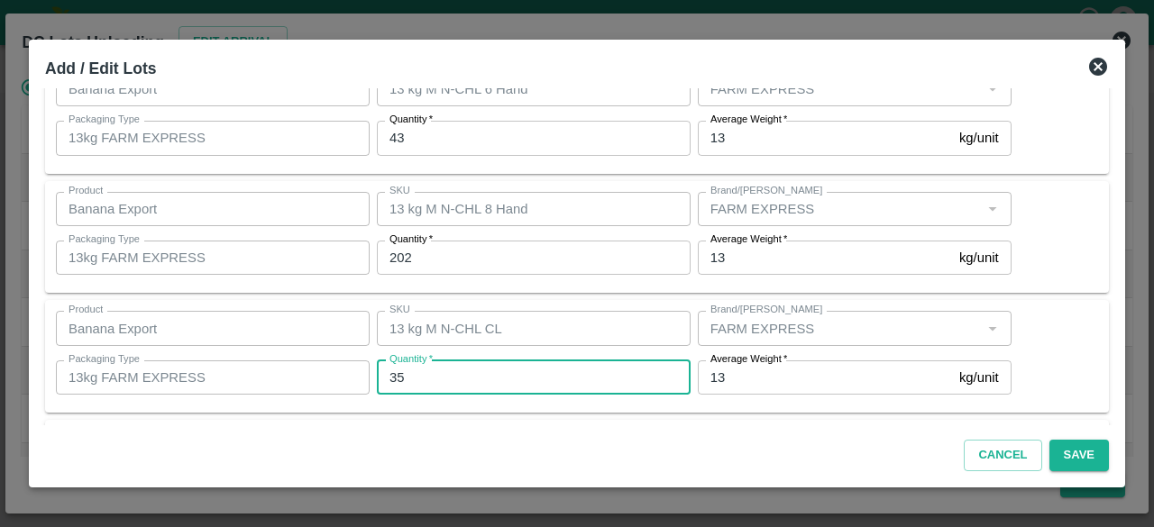
type input "35"
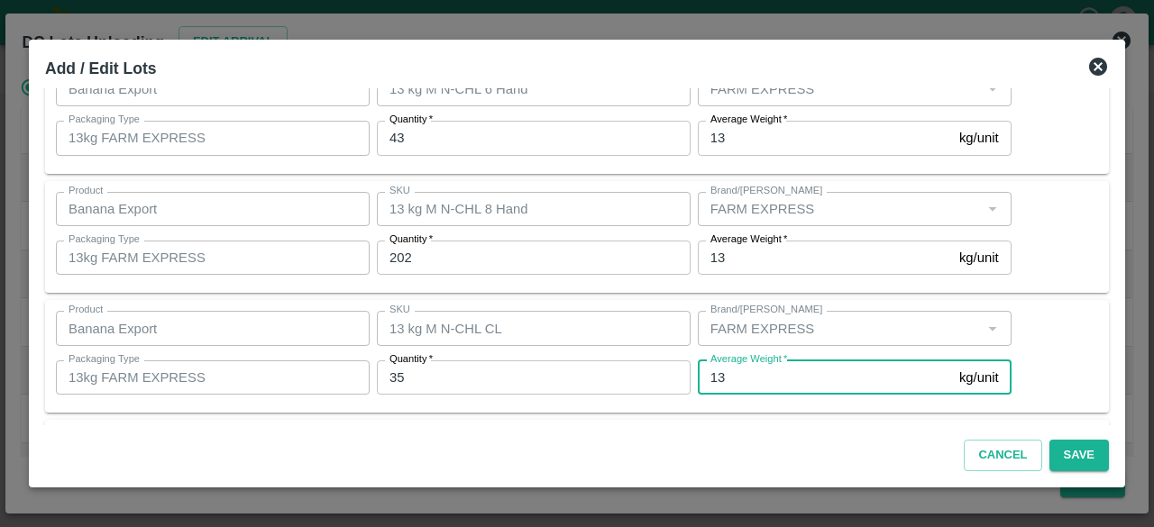
scroll to position [440, 0]
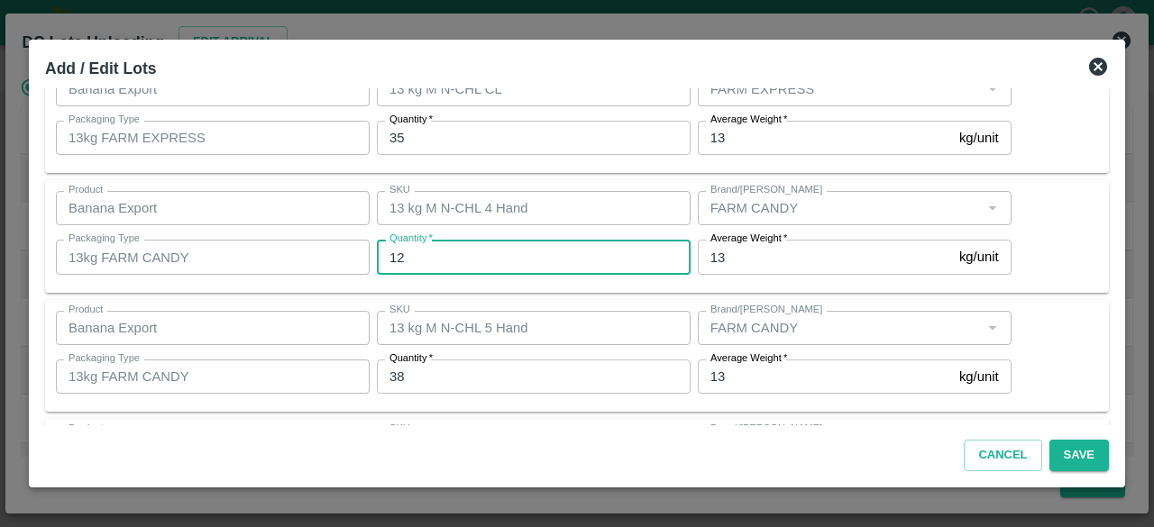
type input "12"
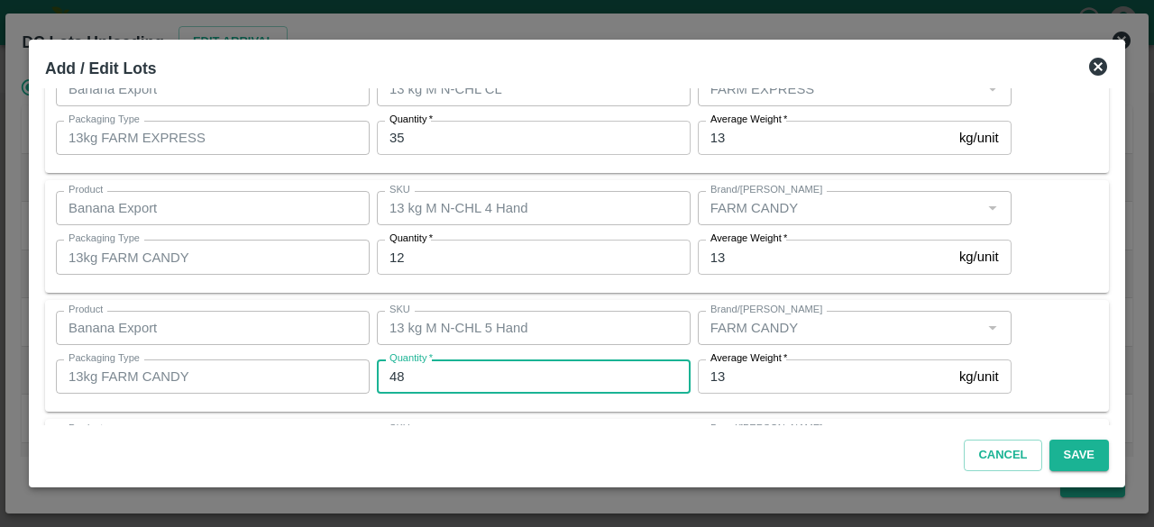
type input "48"
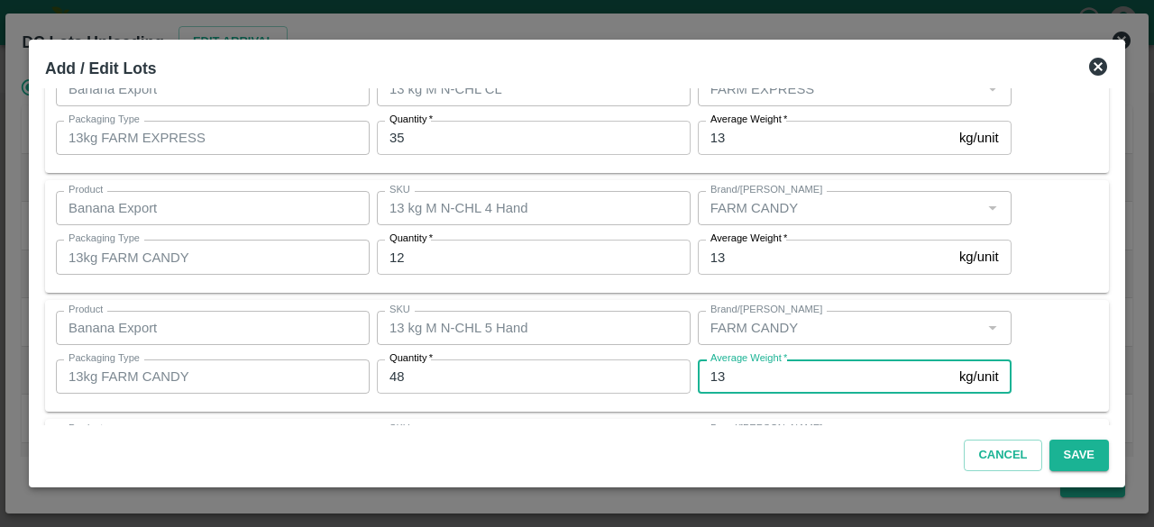
scroll to position [560, 0]
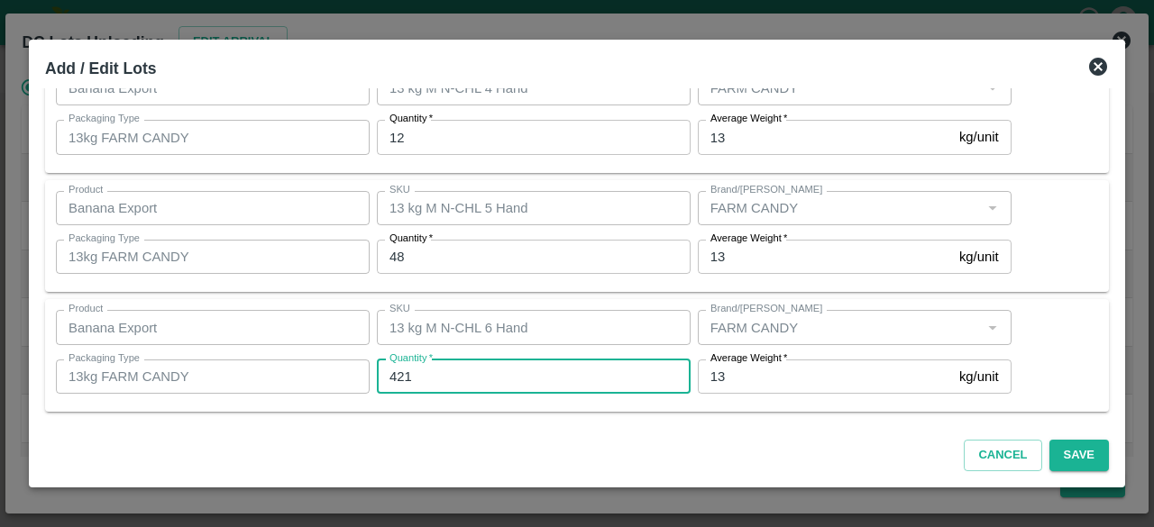
type input "421"
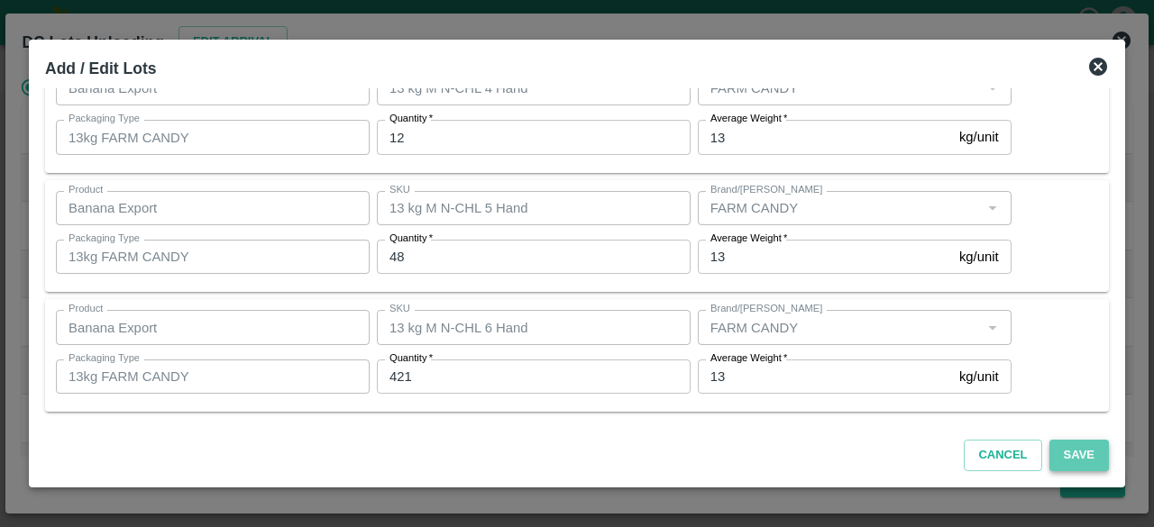
click at [1082, 462] on button "Save" at bounding box center [1078, 456] width 59 height 32
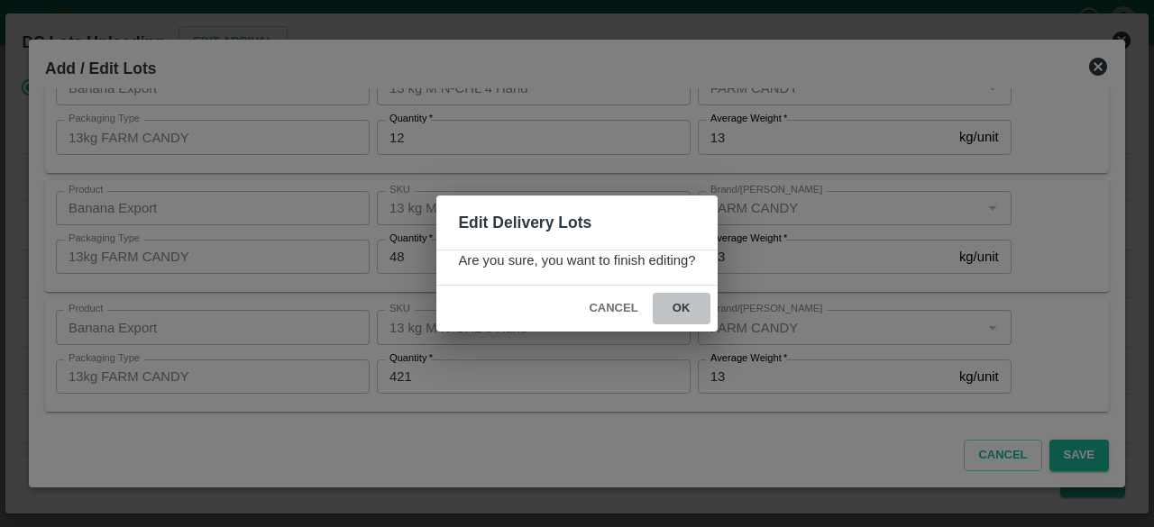
click at [676, 306] on button "ok" at bounding box center [681, 309] width 58 height 32
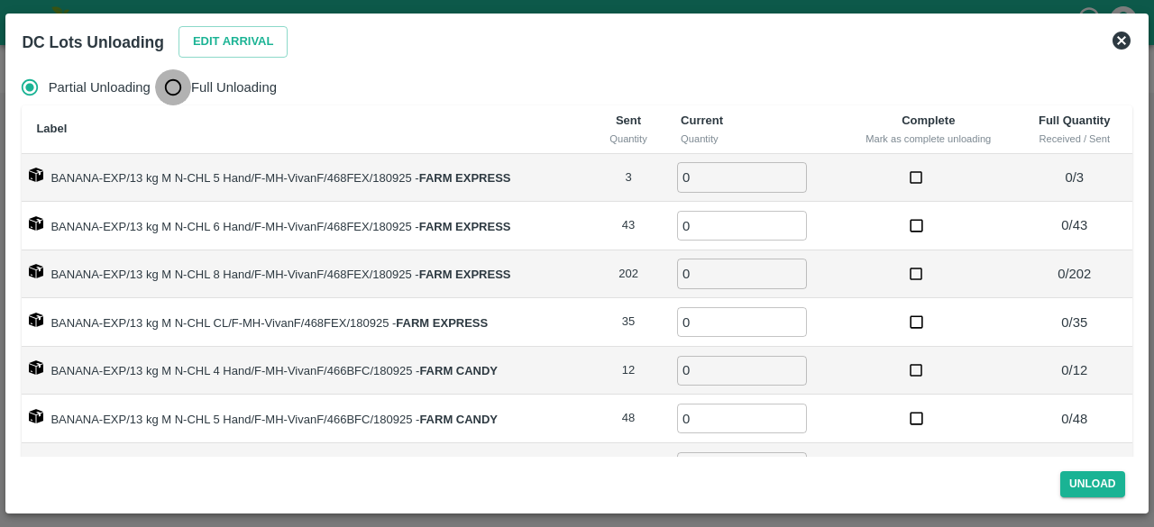
click at [178, 89] on input "Full Unloading" at bounding box center [173, 87] width 36 height 36
radio input "true"
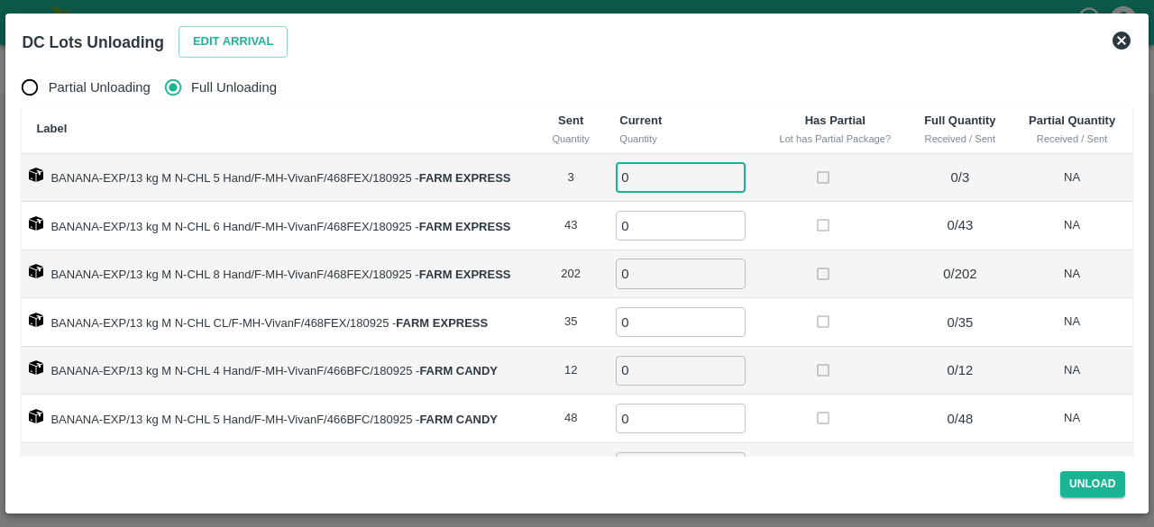
click at [645, 176] on input "0" at bounding box center [681, 177] width 130 height 30
type input "3"
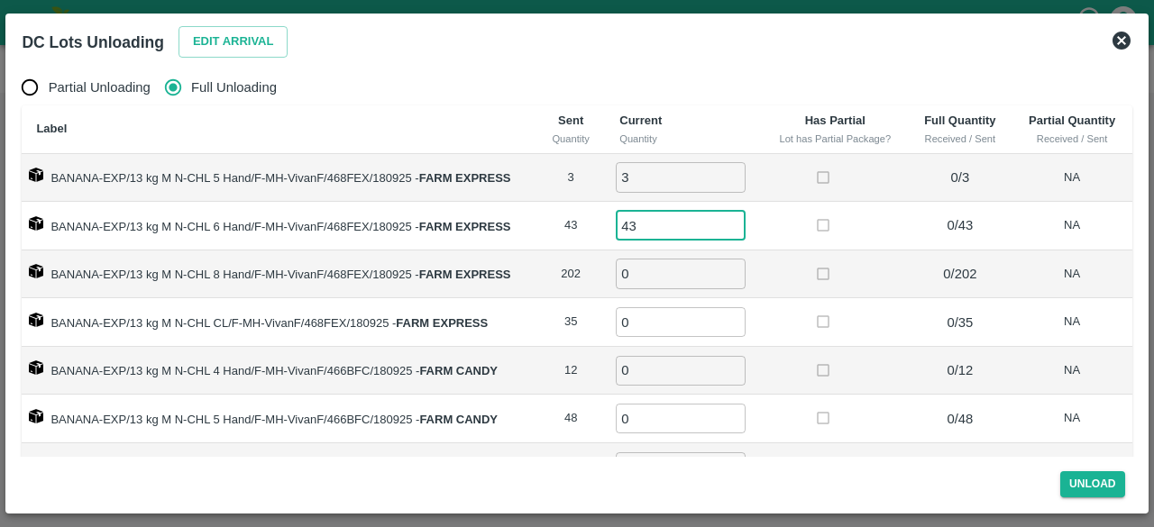
type input "43"
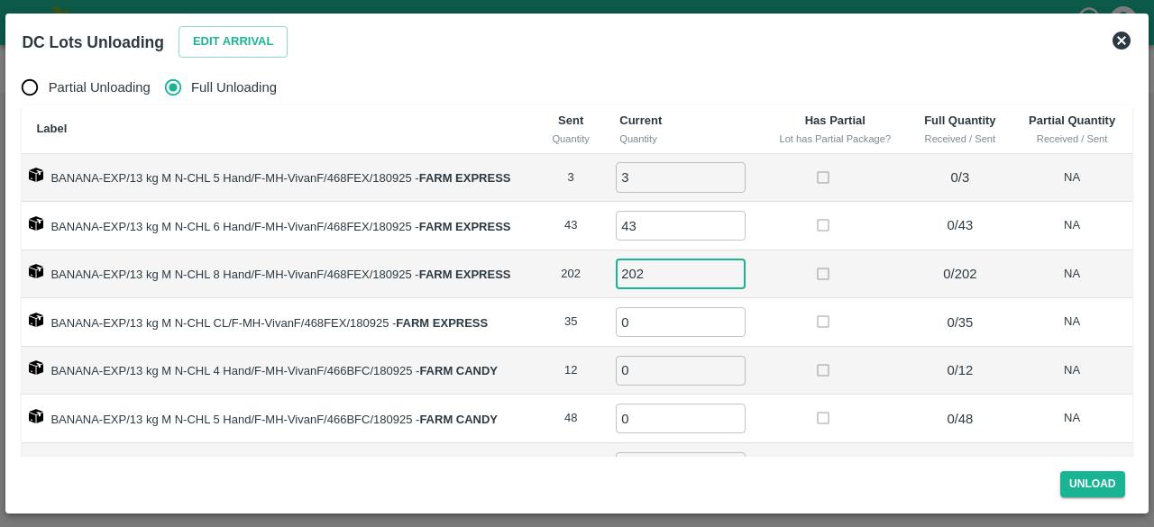
type input "202"
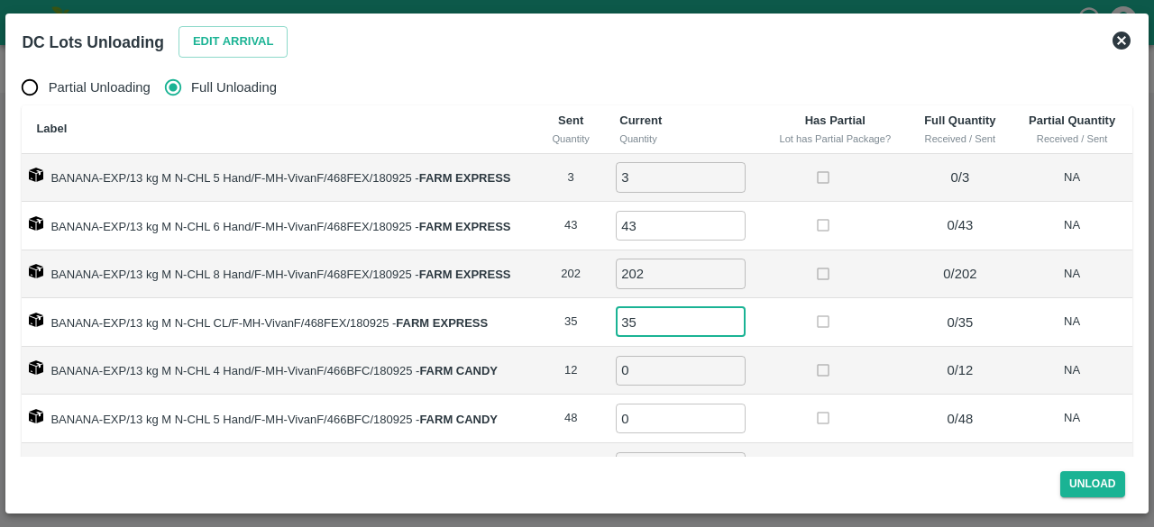
type input "35"
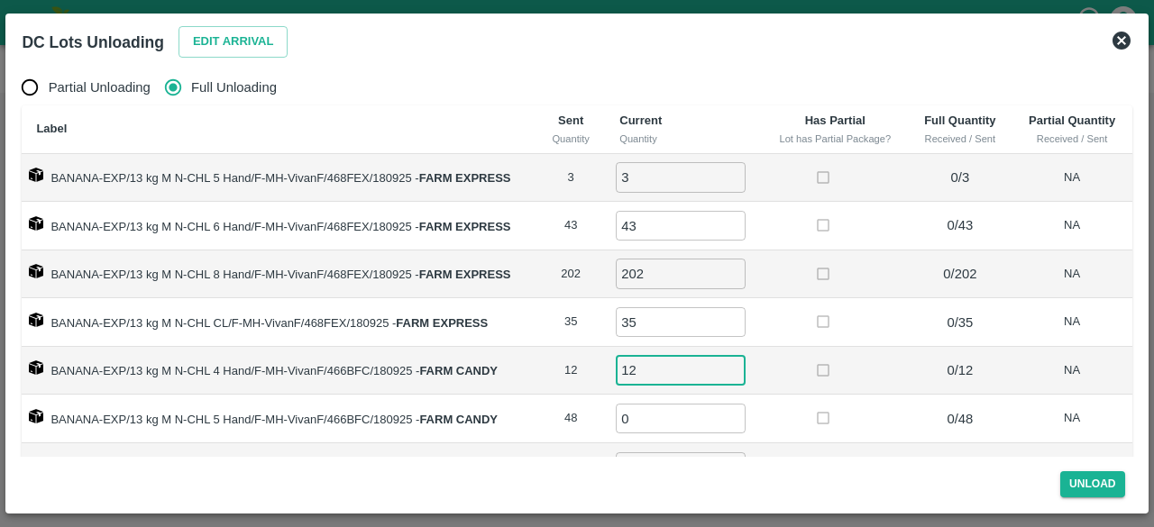
type input "12"
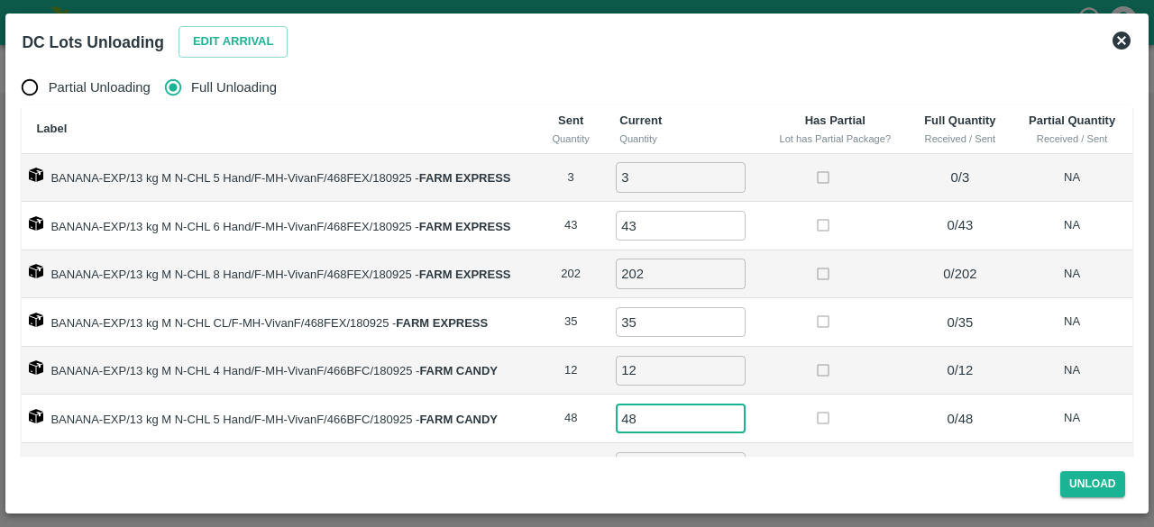
type input "48"
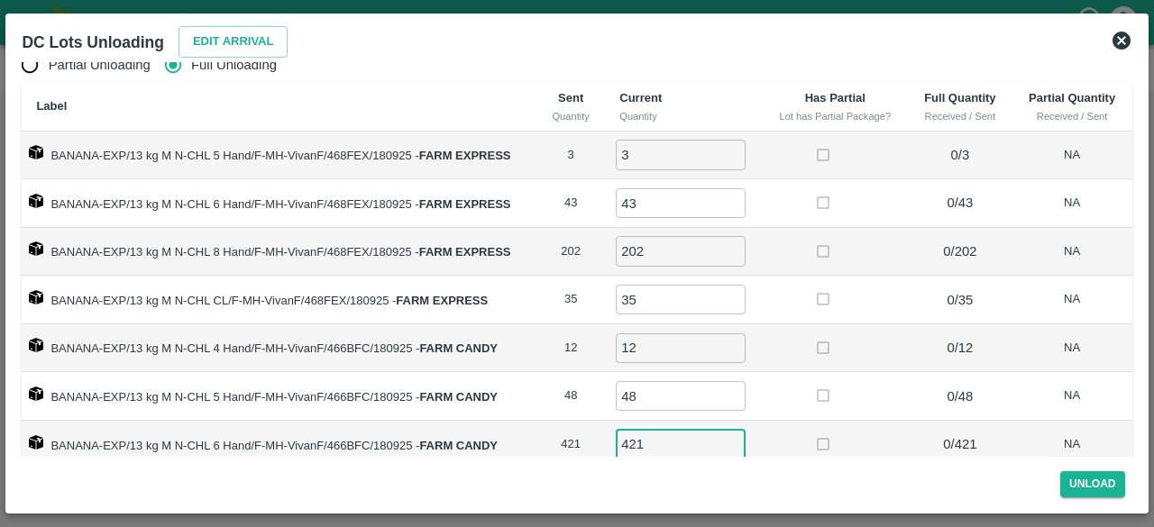
scroll to position [2, 0]
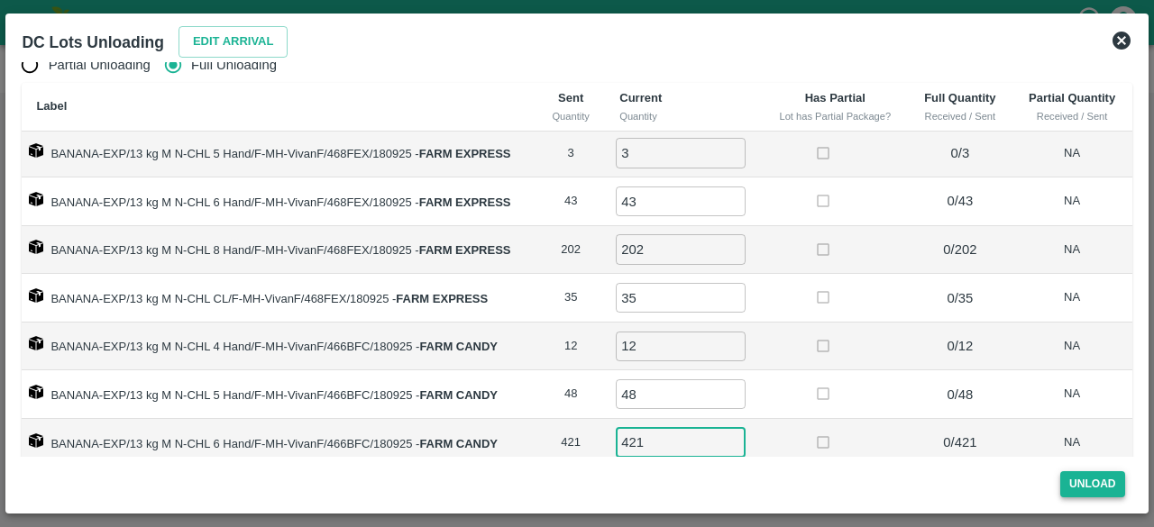
type input "421"
click at [1094, 481] on button "Unload" at bounding box center [1092, 484] width 65 height 26
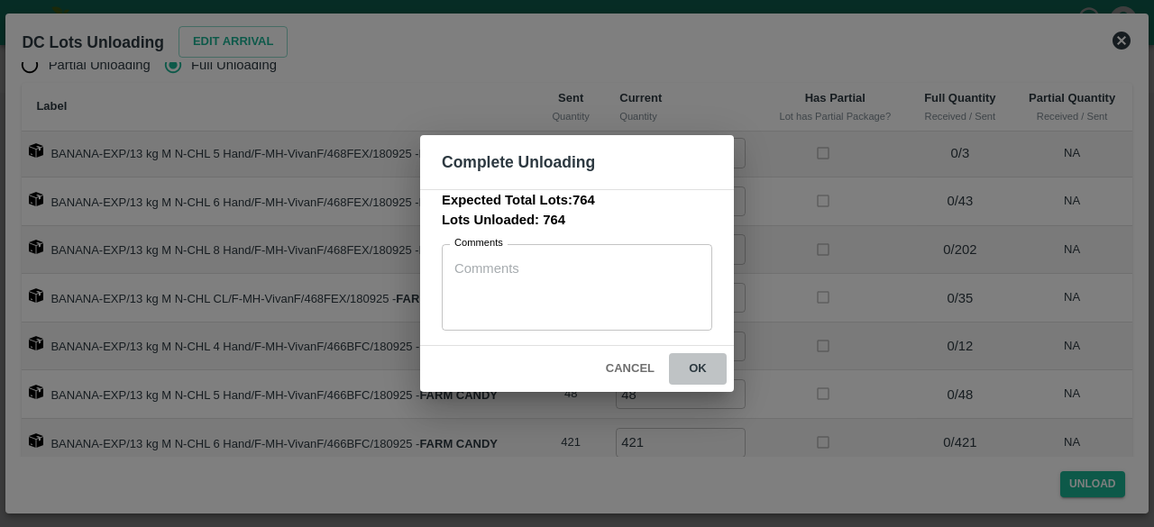
click at [696, 361] on button "ok" at bounding box center [698, 369] width 58 height 32
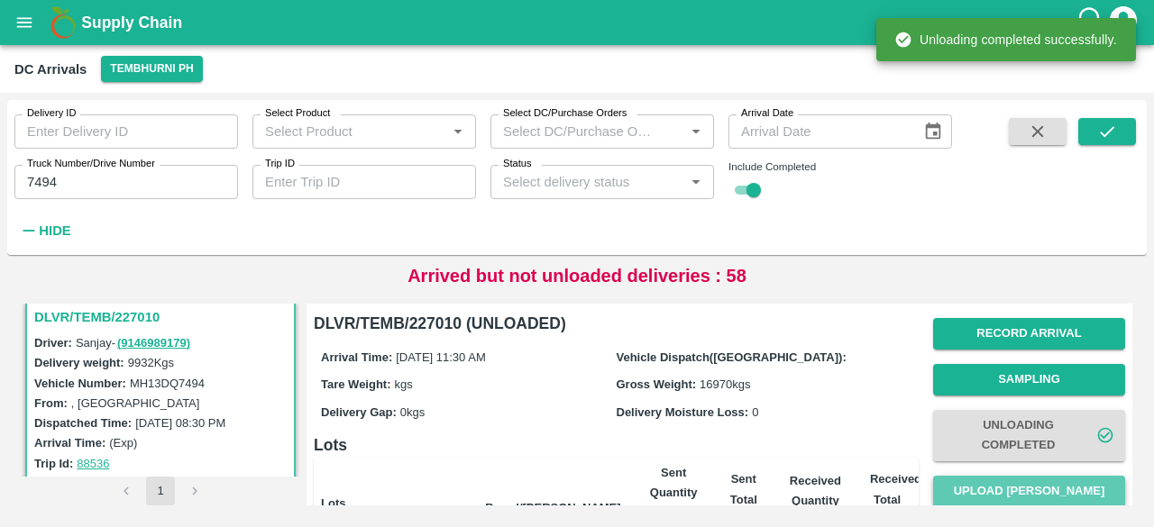
click at [1028, 487] on button "Upload [PERSON_NAME]" at bounding box center [1029, 492] width 192 height 32
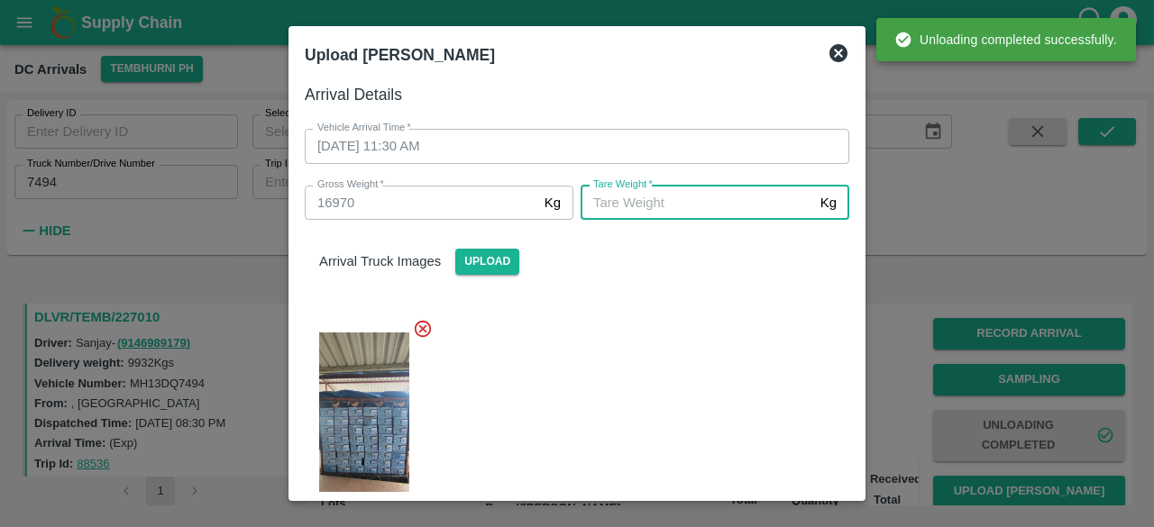
click at [625, 208] on input "[PERSON_NAME]   *" at bounding box center [696, 203] width 233 height 34
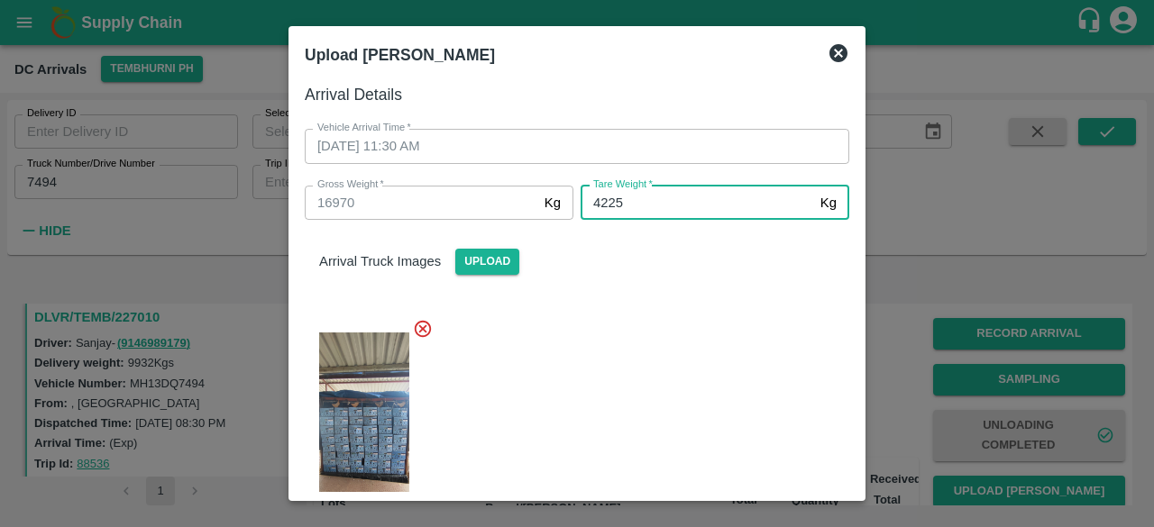
type input "4225"
click at [680, 345] on div at bounding box center [569, 427] width 559 height 247
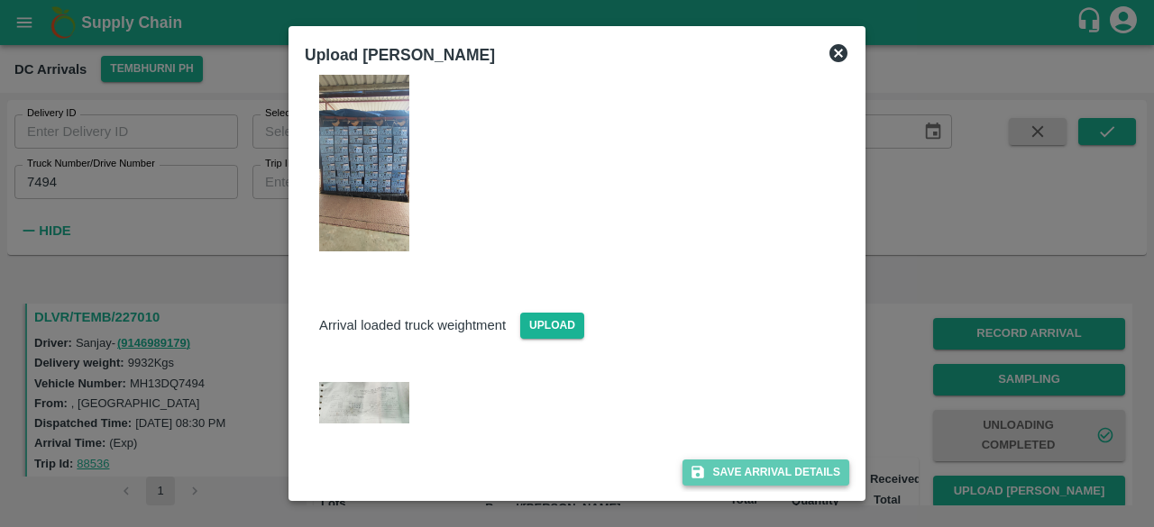
click at [742, 468] on button "Save Arrival Details" at bounding box center [765, 473] width 167 height 26
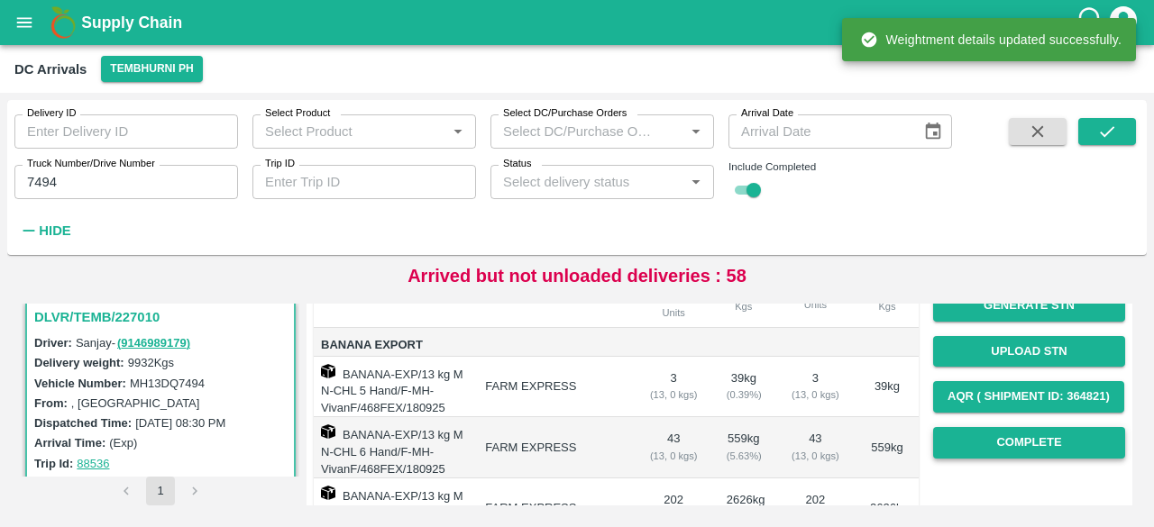
scroll to position [237, 0]
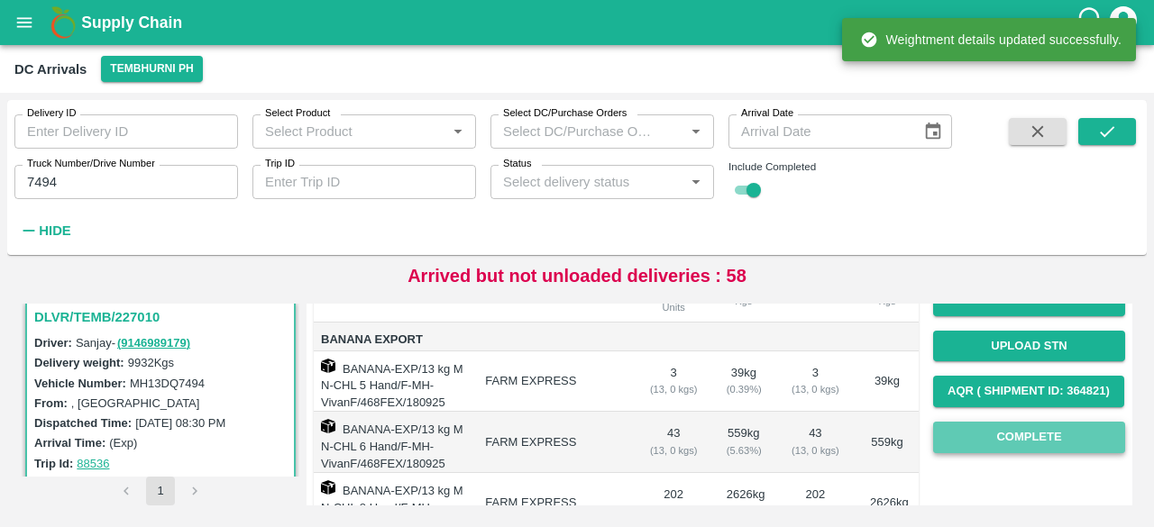
click at [1029, 443] on button "Complete" at bounding box center [1029, 438] width 192 height 32
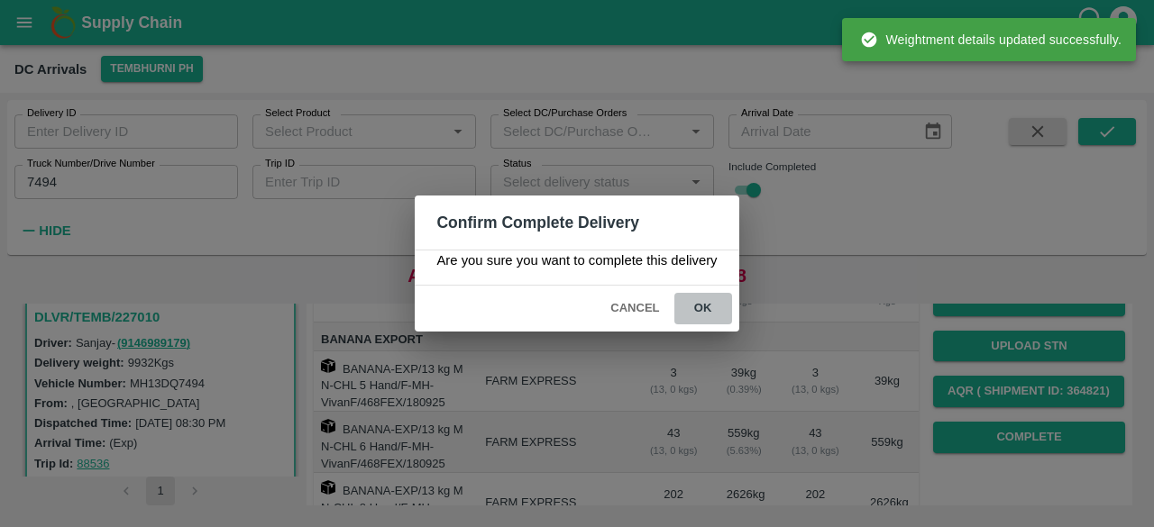
click at [701, 307] on button "ok" at bounding box center [703, 309] width 58 height 32
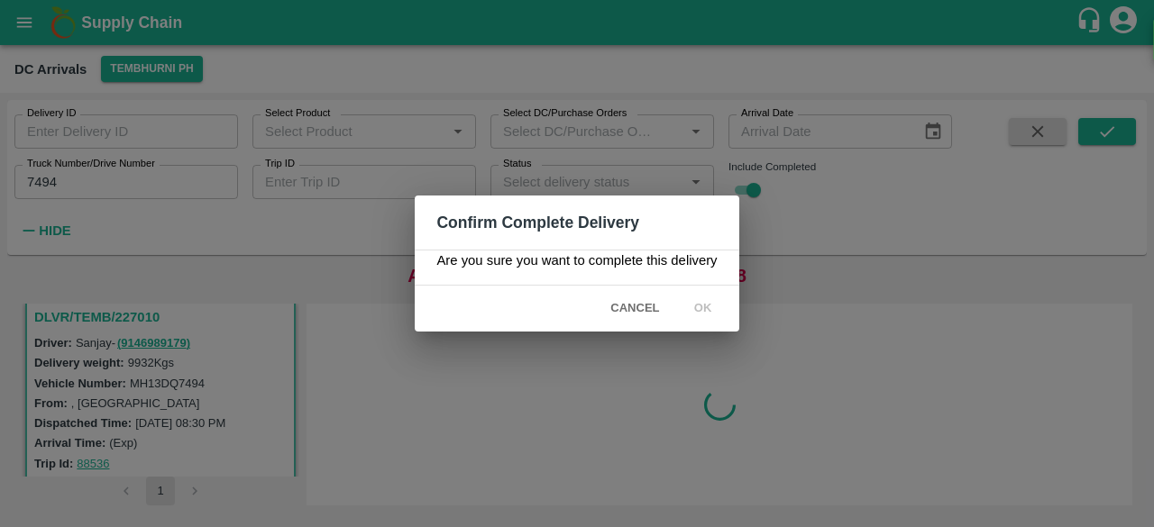
scroll to position [0, 0]
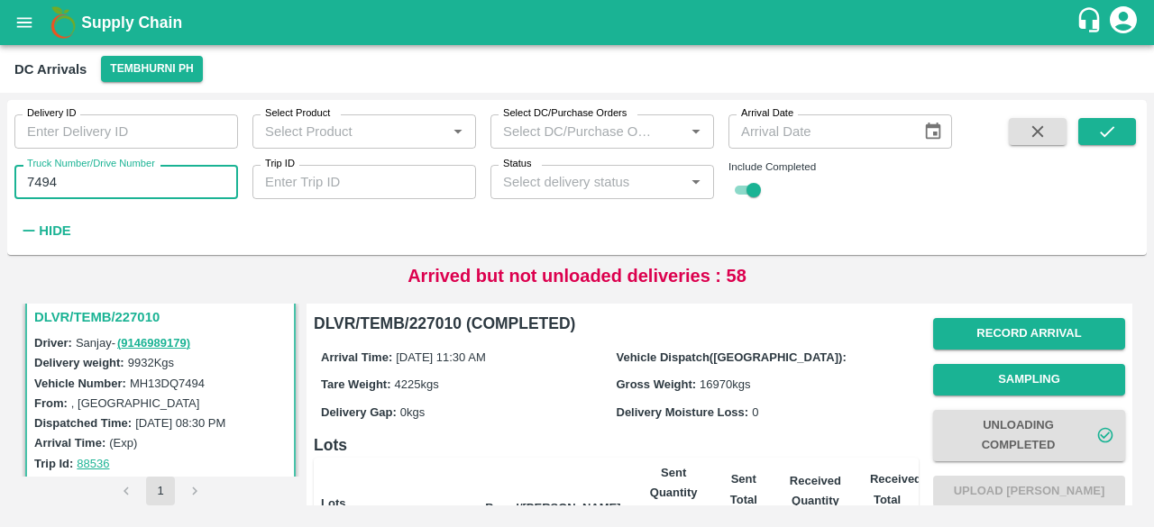
click at [32, 181] on input "7494" at bounding box center [126, 182] width 224 height 34
type input "5"
type input "5264"
click at [1102, 129] on icon "submit" at bounding box center [1107, 132] width 20 height 20
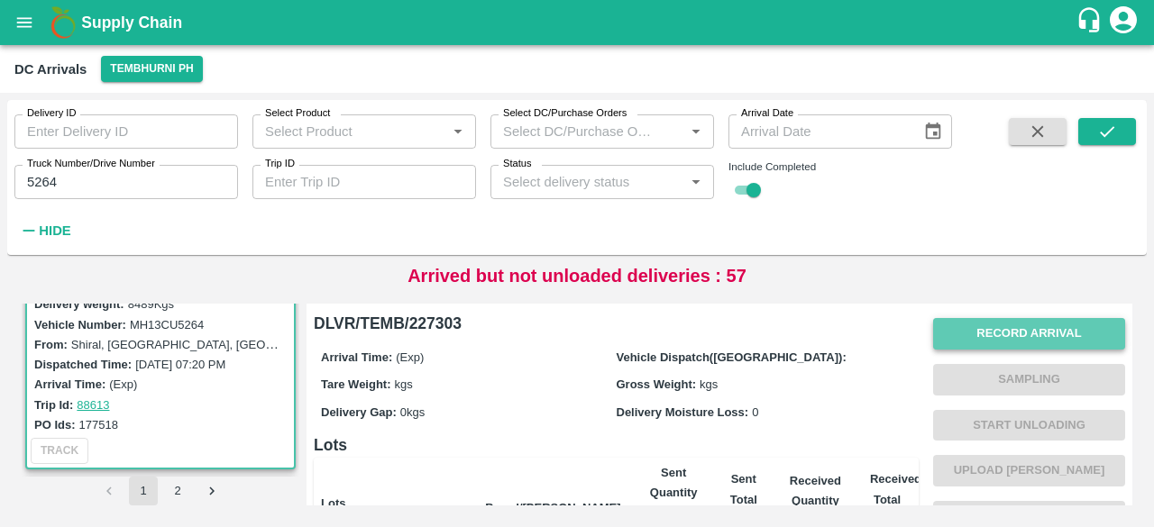
click at [1035, 327] on button "Record Arrival" at bounding box center [1029, 334] width 192 height 32
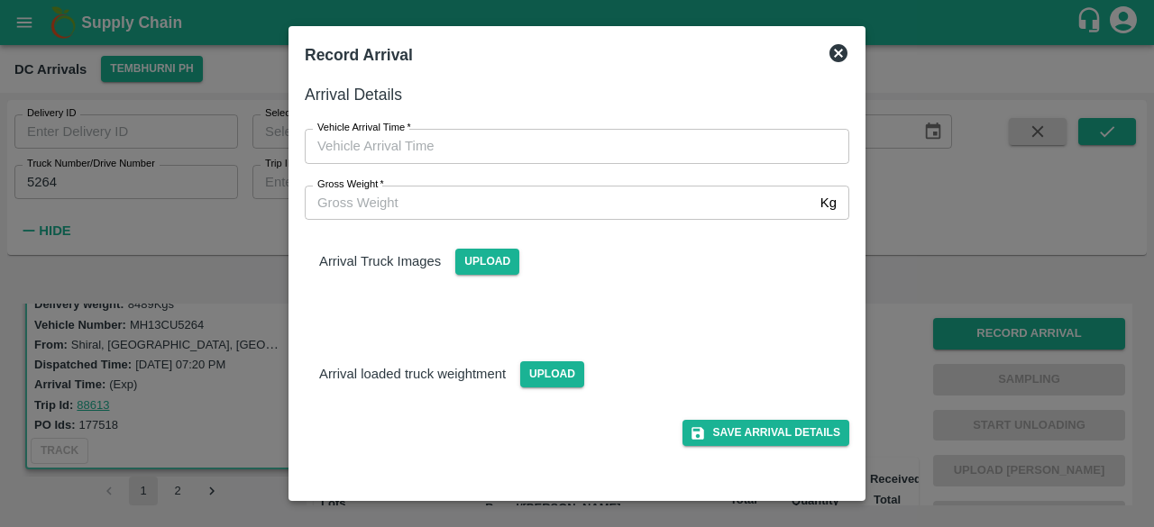
type input "DD/MM/YYYY hh:mm aa"
click at [535, 148] on input "DD/MM/YYYY hh:mm aa" at bounding box center [571, 146] width 532 height 34
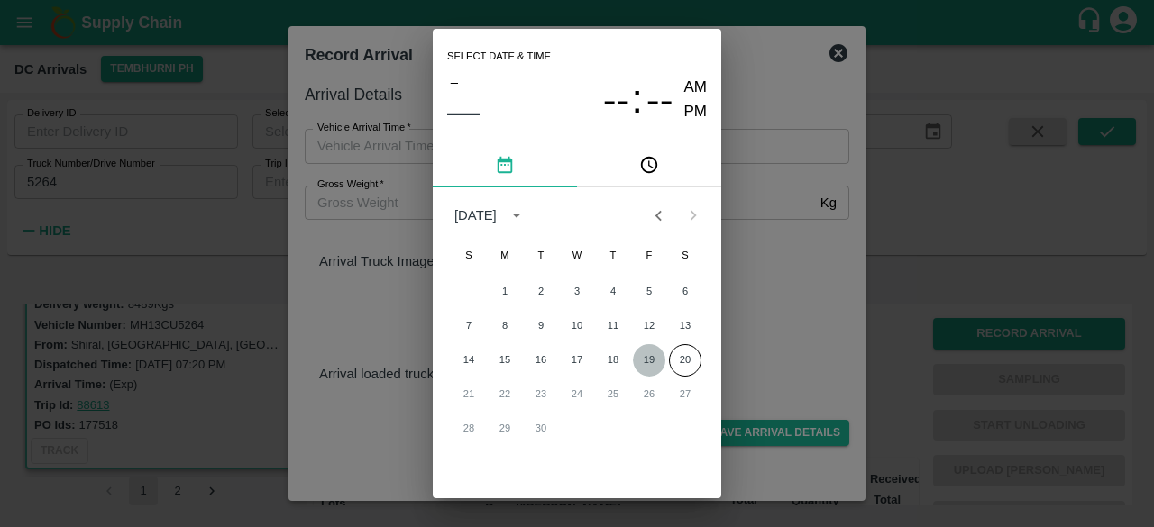
click at [652, 362] on button "19" at bounding box center [649, 360] width 32 height 32
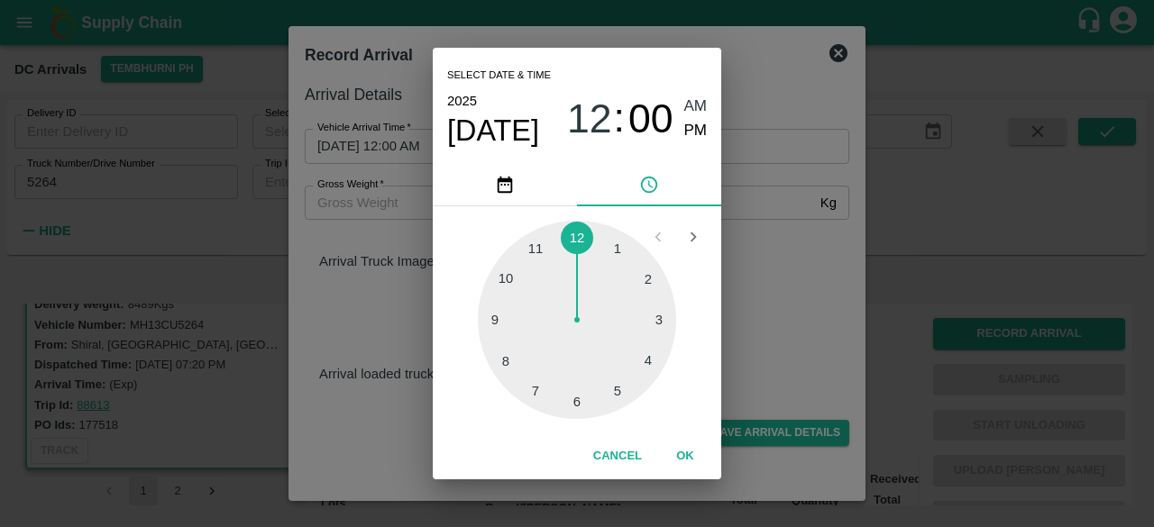
click at [658, 316] on div at bounding box center [577, 320] width 198 height 198
click at [506, 357] on div at bounding box center [577, 320] width 198 height 198
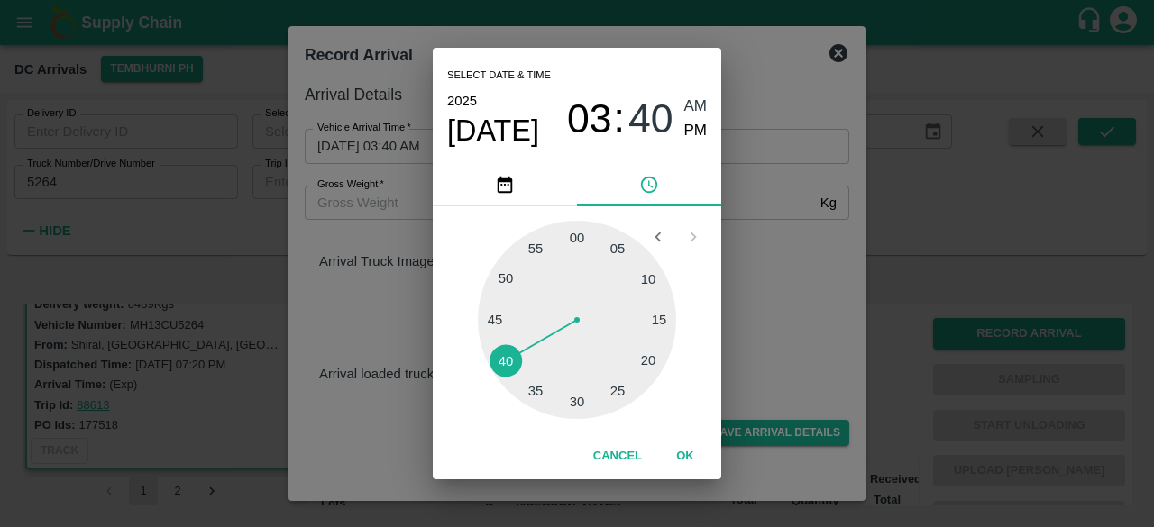
click at [692, 125] on span "PM" at bounding box center [695, 131] width 23 height 24
type input "[DATE] 03:40 PM"
click at [782, 297] on div "Select date & time [DATE] 03 : 40 AM PM 05 10 15 20 25 30 35 40 45 50 55 00 Can…" at bounding box center [577, 263] width 1154 height 527
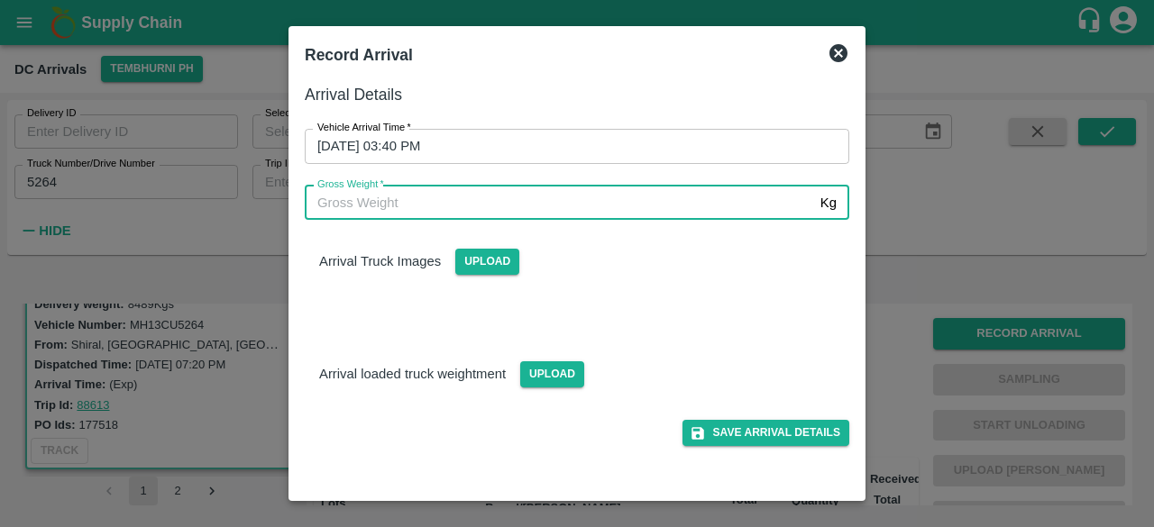
click at [331, 203] on input "Gross Weight   *" at bounding box center [559, 203] width 508 height 34
type input "14340"
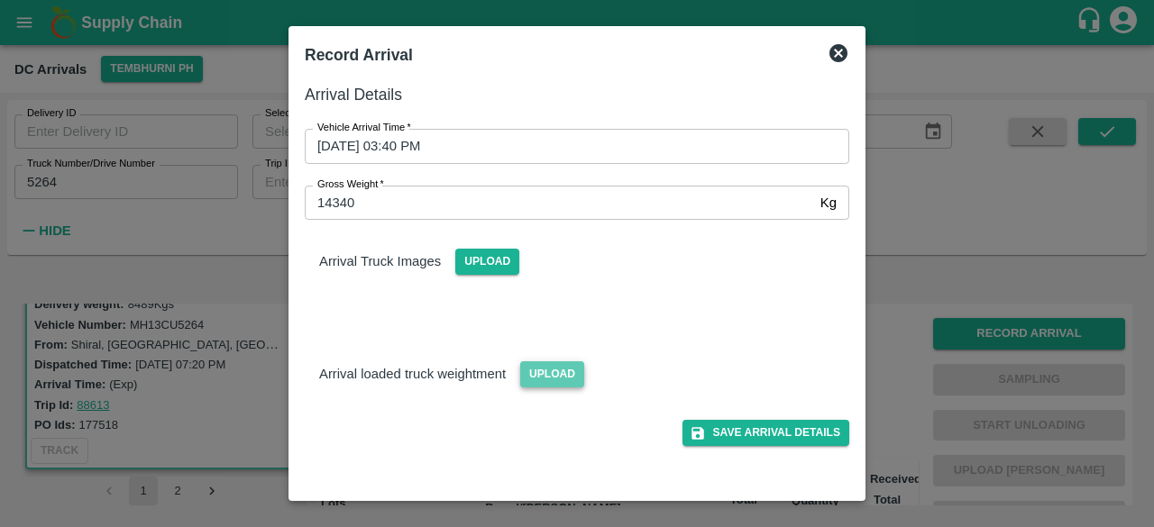
click at [552, 377] on span "Upload" at bounding box center [552, 374] width 64 height 26
click at [0, 0] on input "Upload" at bounding box center [0, 0] width 0 height 0
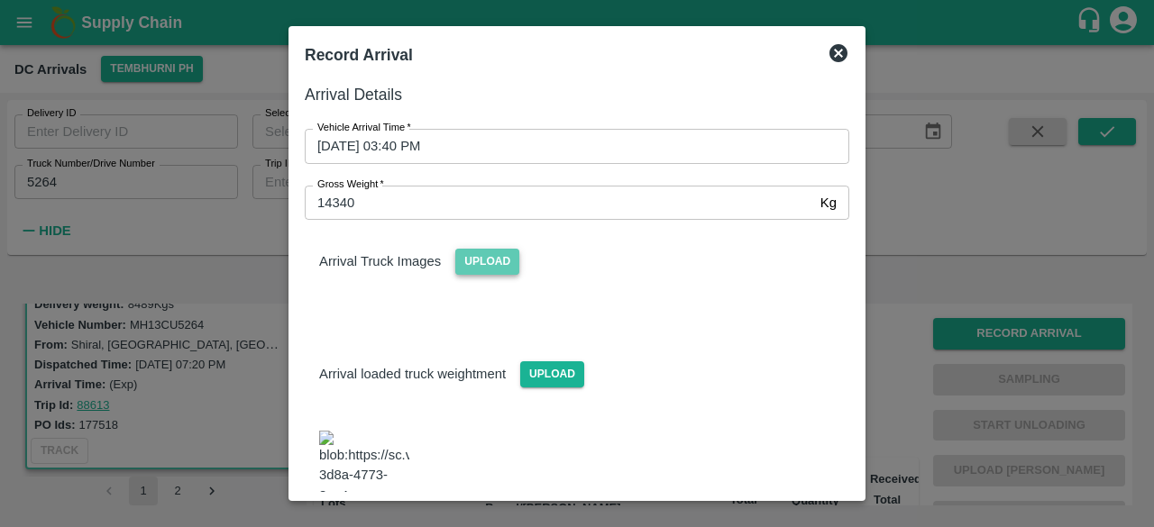
click at [489, 262] on span "Upload" at bounding box center [487, 262] width 64 height 26
click at [0, 0] on input "Upload" at bounding box center [0, 0] width 0 height 0
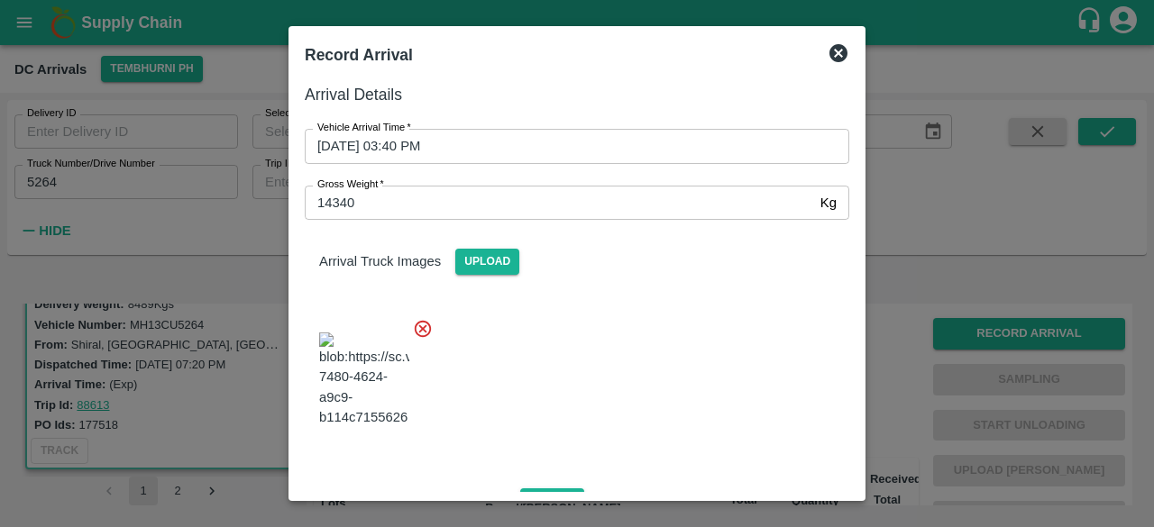
scroll to position [199, 0]
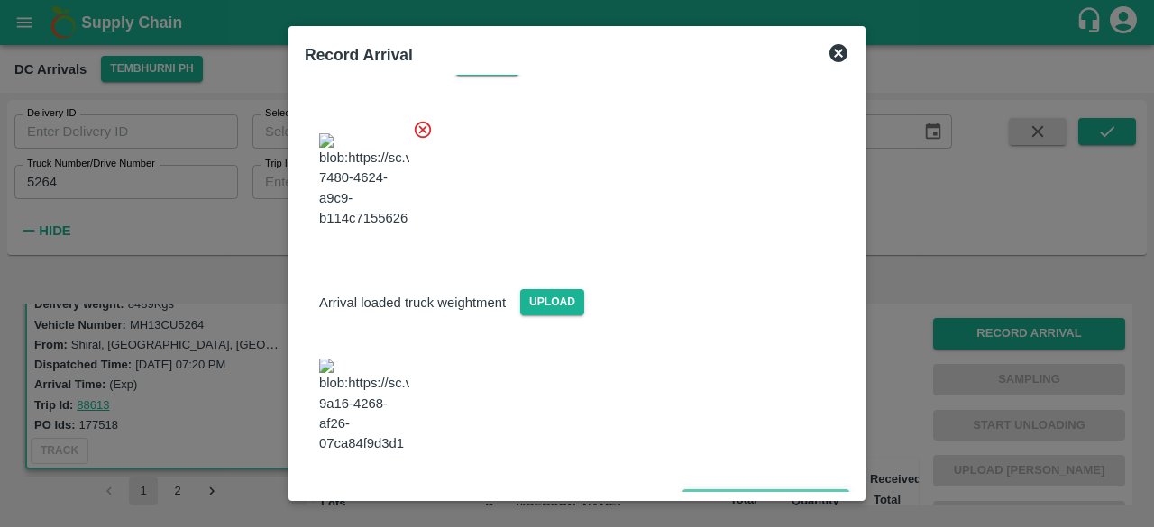
click at [737, 489] on button "Save Arrival Details" at bounding box center [765, 502] width 167 height 26
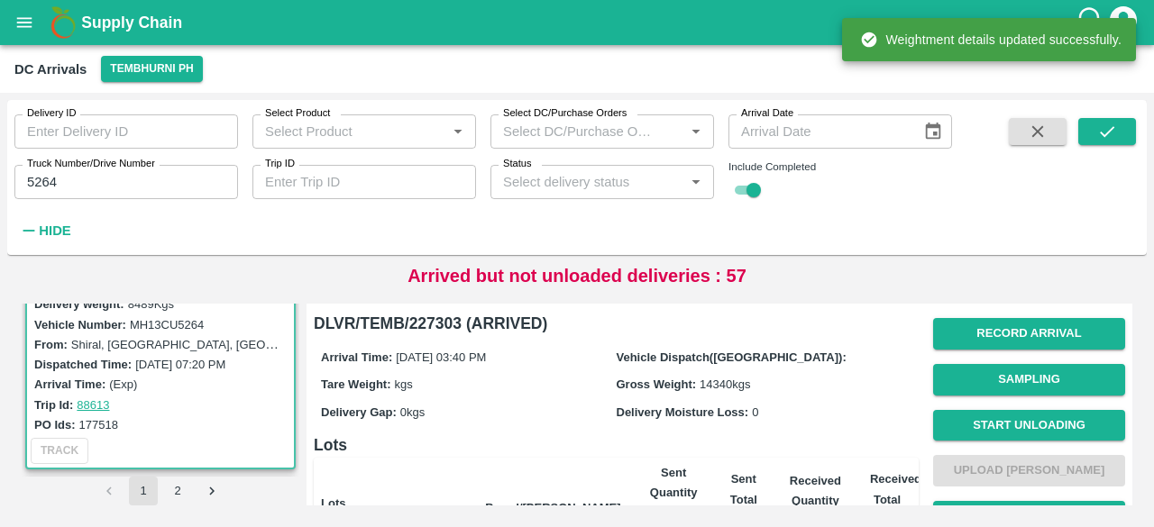
click at [1002, 421] on button "Start Unloading" at bounding box center [1029, 426] width 192 height 32
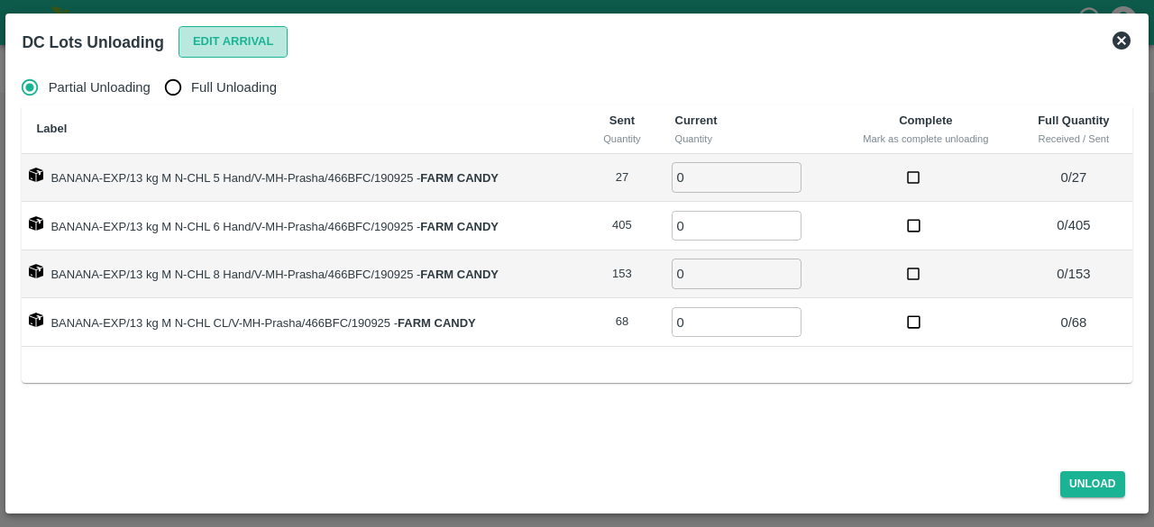
click at [242, 40] on button "Edit Arrival" at bounding box center [233, 42] width 110 height 32
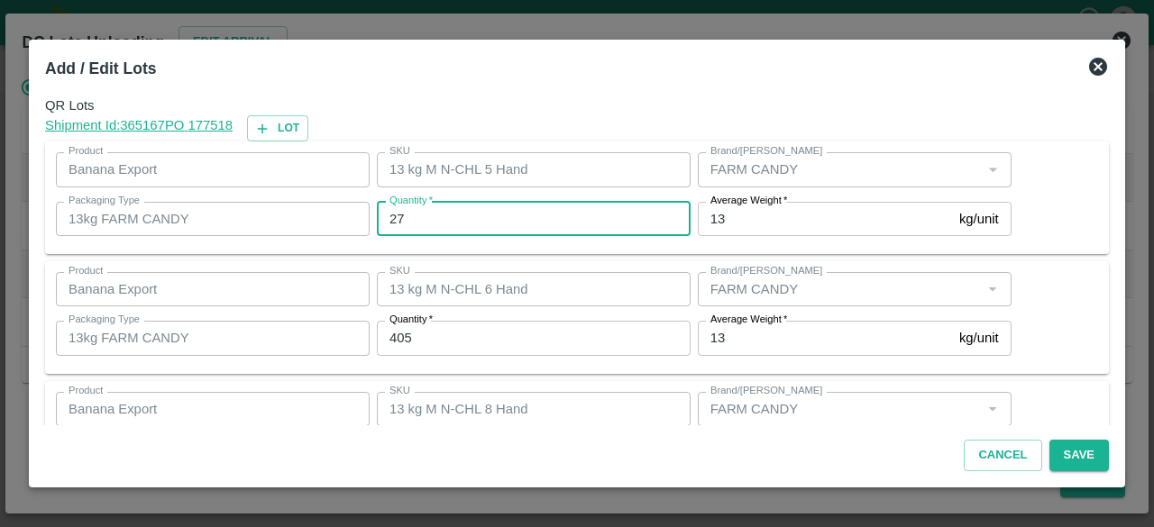
click at [396, 214] on input "27" at bounding box center [534, 219] width 314 height 34
type input "25"
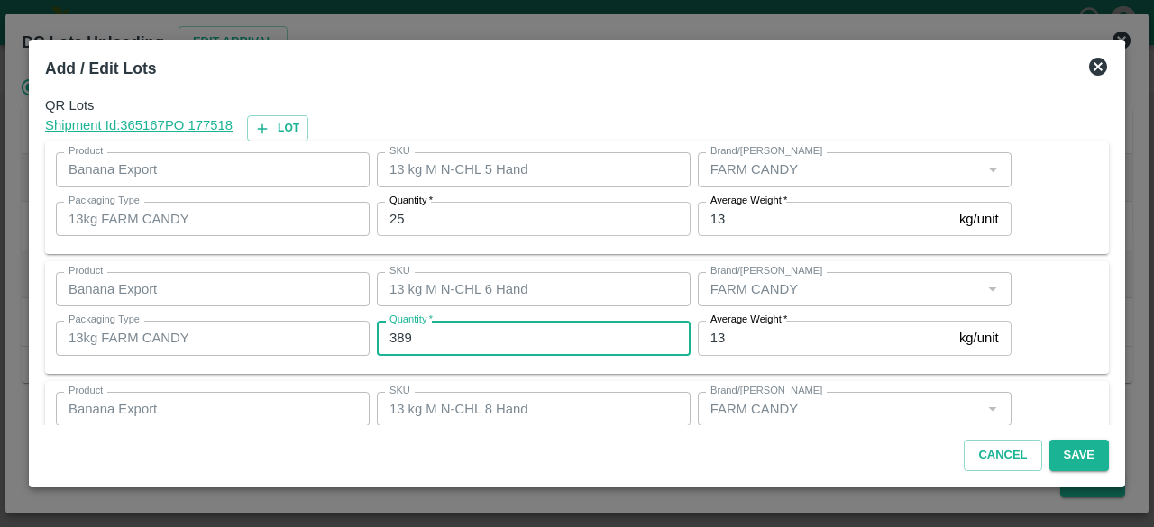
type input "389"
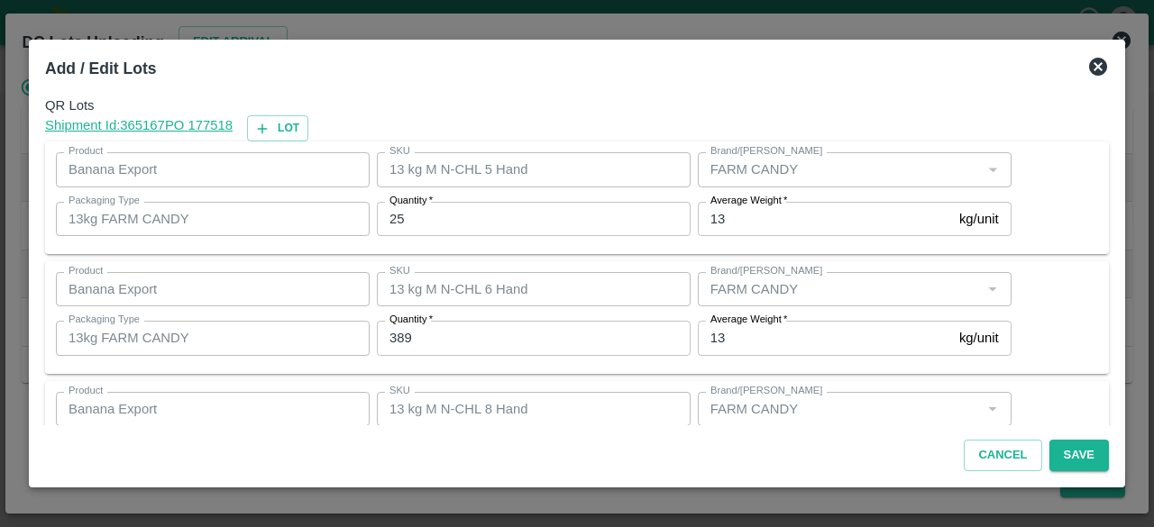
scroll to position [200, 0]
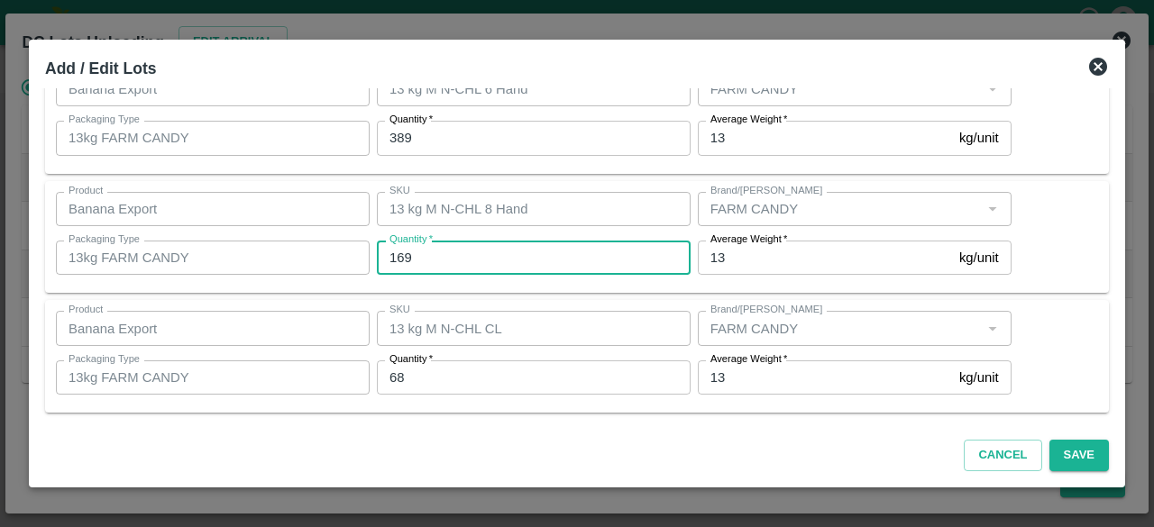
type input "169"
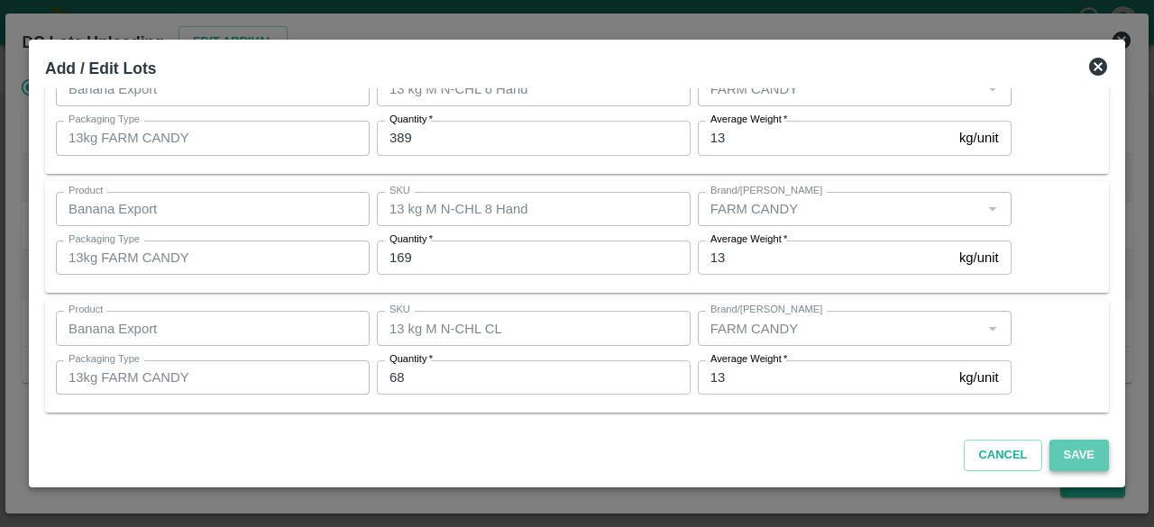
click at [1078, 466] on button "Save" at bounding box center [1078, 456] width 59 height 32
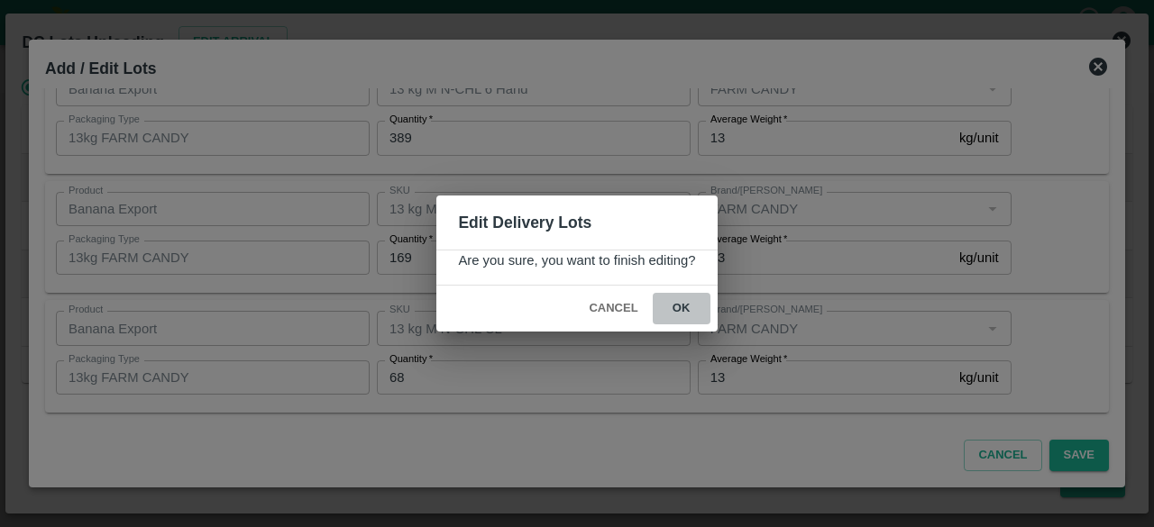
click at [680, 306] on button "ok" at bounding box center [681, 309] width 58 height 32
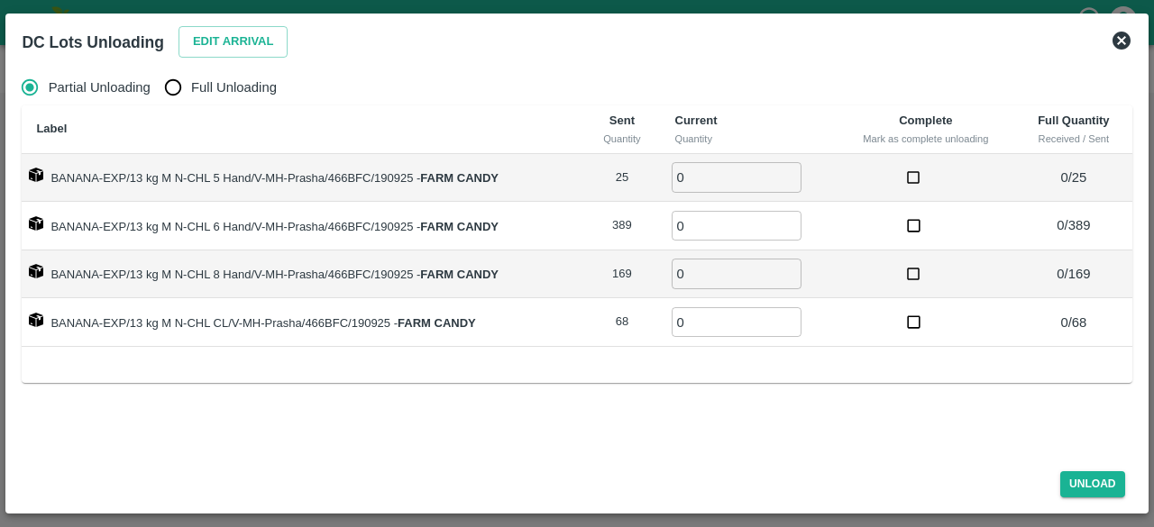
click at [178, 92] on input "Full Unloading" at bounding box center [173, 87] width 36 height 36
radio input "true"
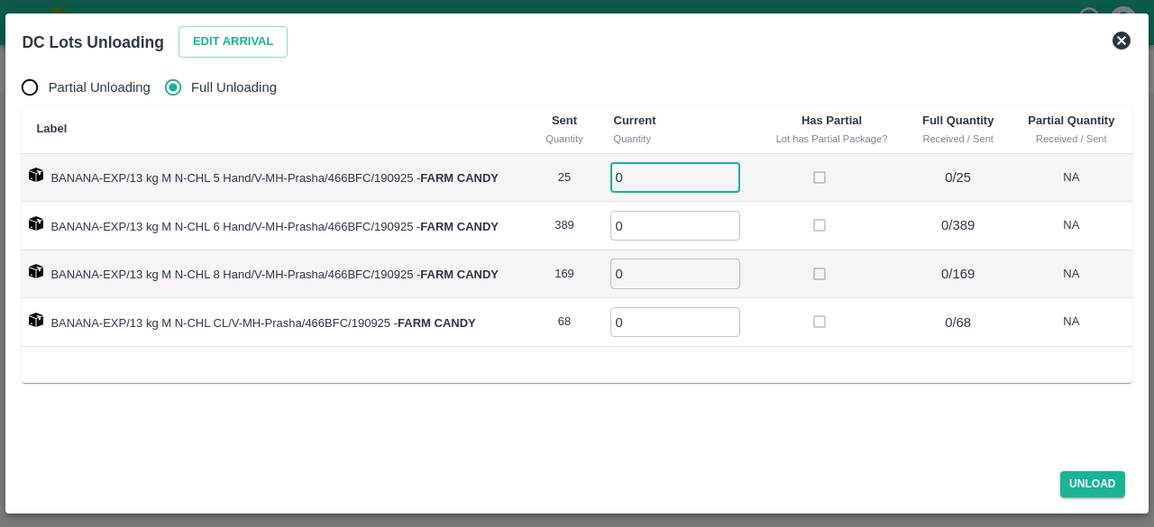
click at [648, 180] on input "0" at bounding box center [675, 177] width 130 height 30
type input "25"
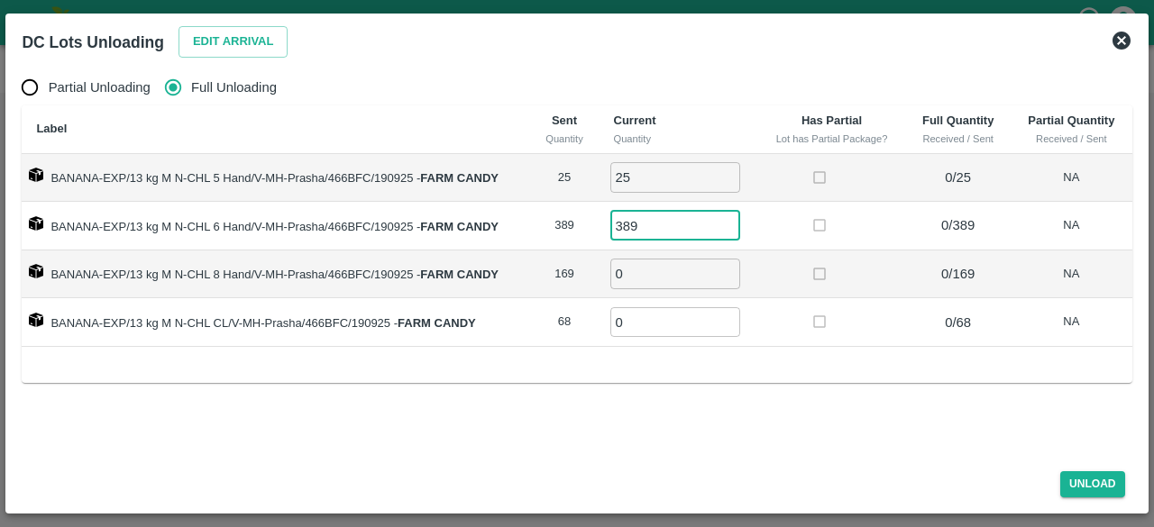
type input "389"
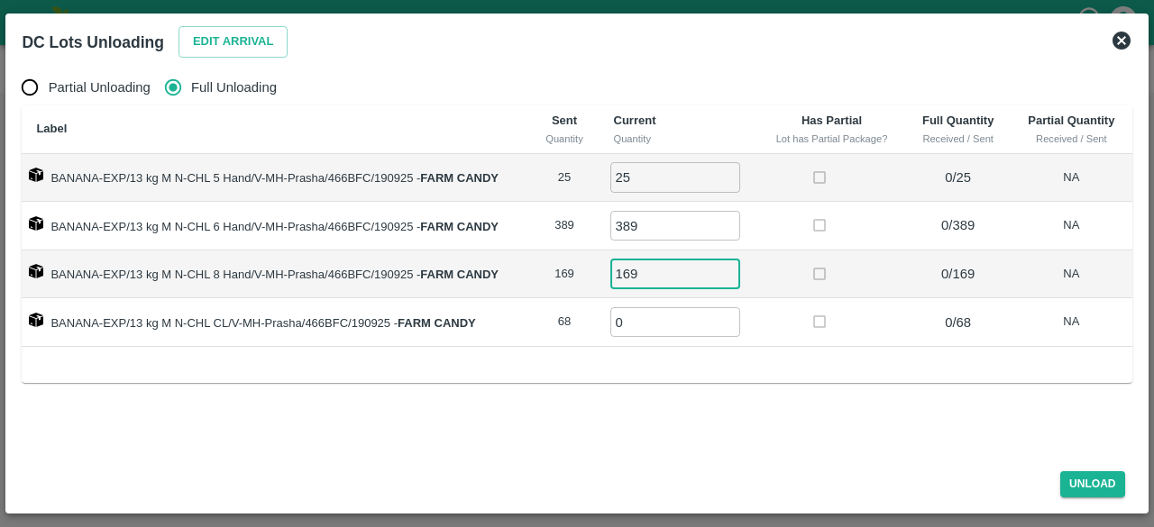
type input "169"
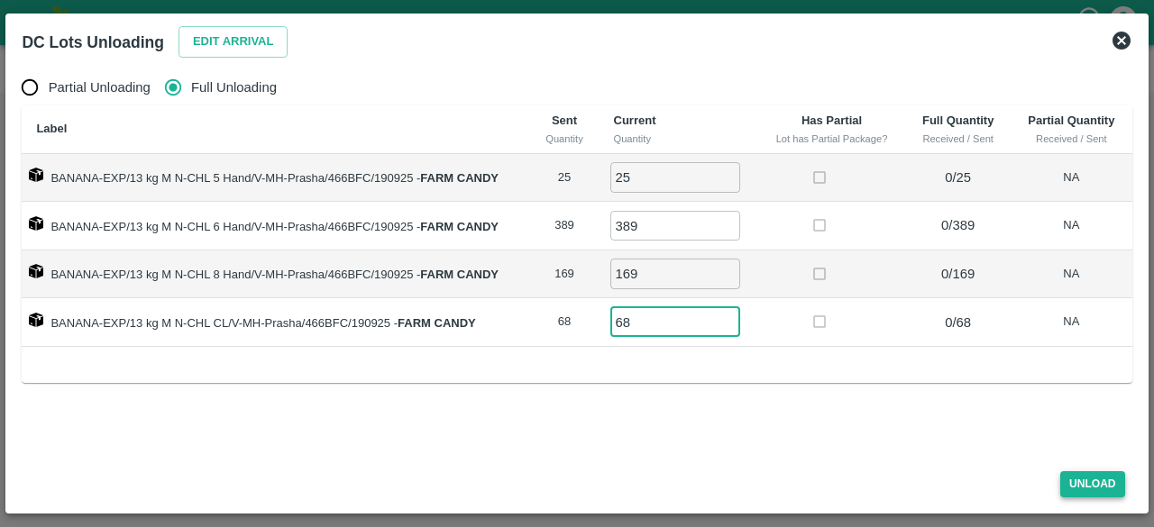
type input "68"
click at [1085, 488] on button "Unload" at bounding box center [1092, 484] width 65 height 26
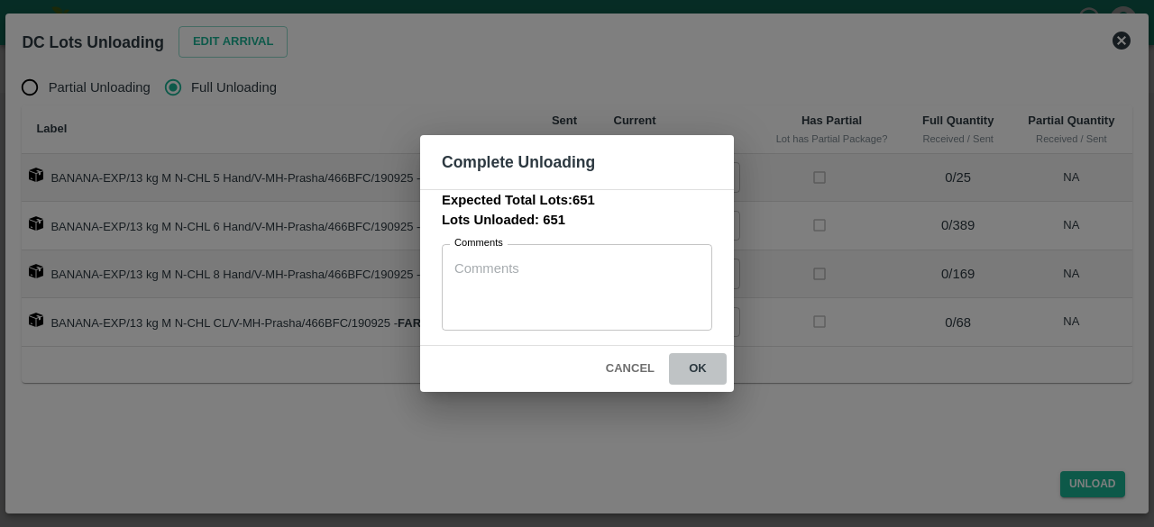
click at [695, 360] on button "ok" at bounding box center [698, 369] width 58 height 32
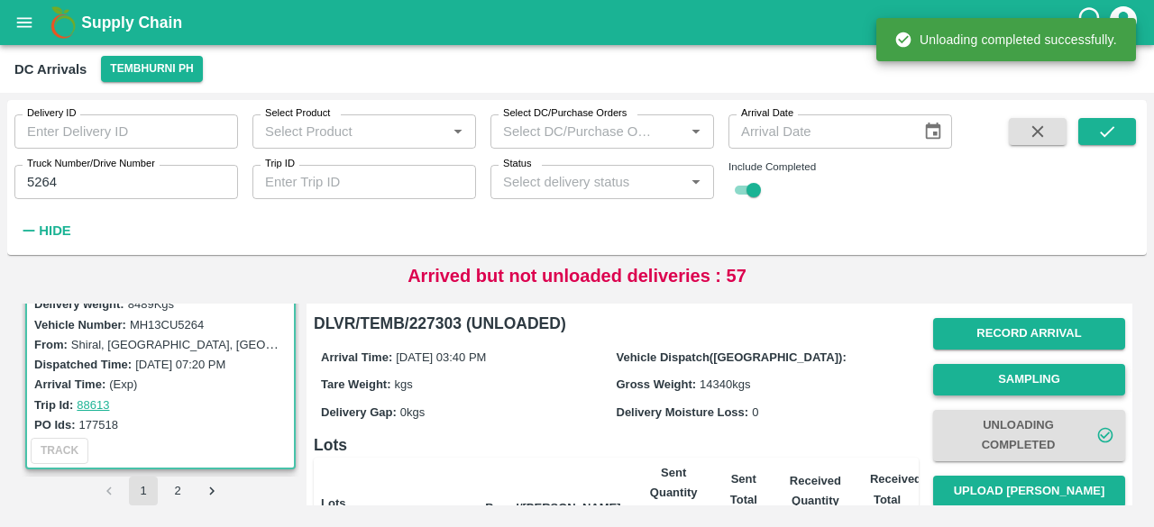
scroll to position [97, 0]
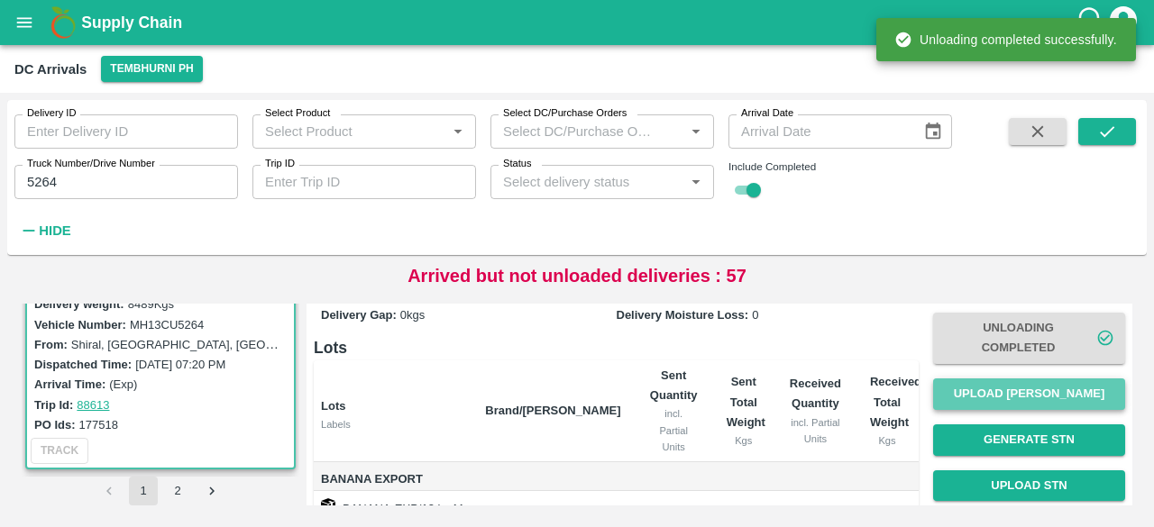
click at [1030, 398] on button "Upload [PERSON_NAME]" at bounding box center [1029, 395] width 192 height 32
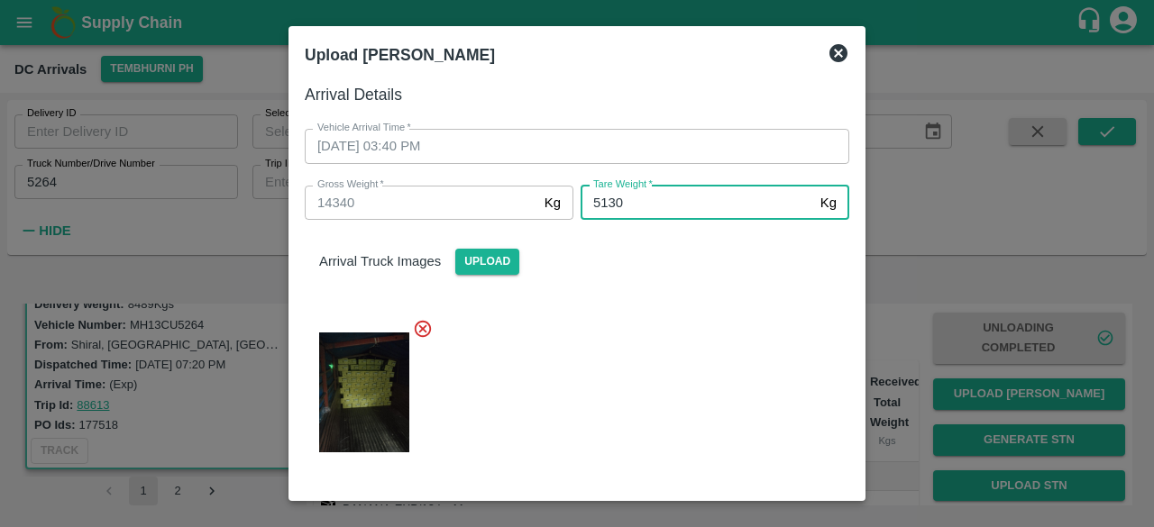
type input "5130"
click at [699, 428] on div at bounding box center [569, 387] width 559 height 167
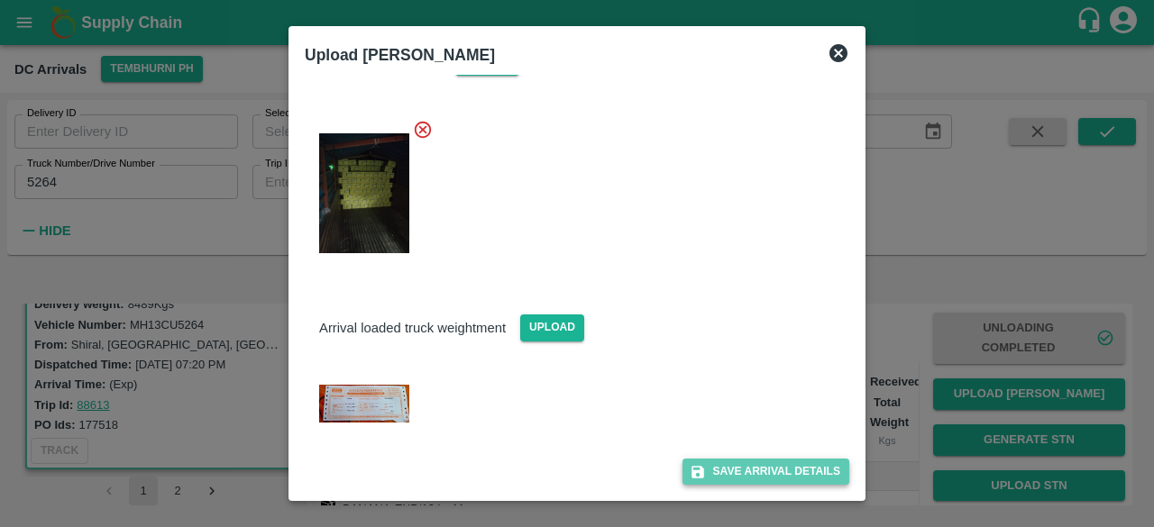
click at [755, 467] on button "Save Arrival Details" at bounding box center [765, 472] width 167 height 26
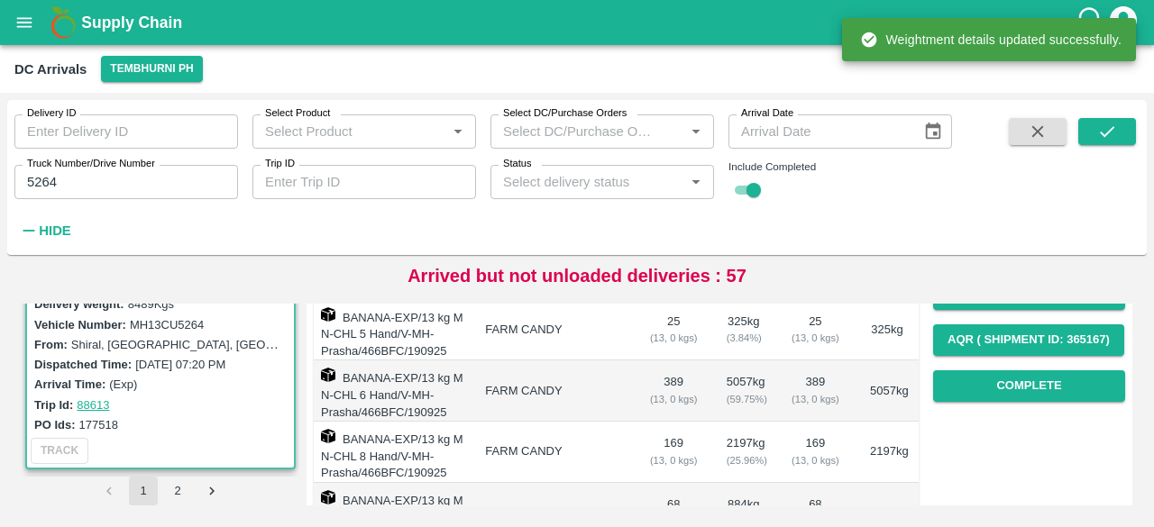
scroll to position [292, 0]
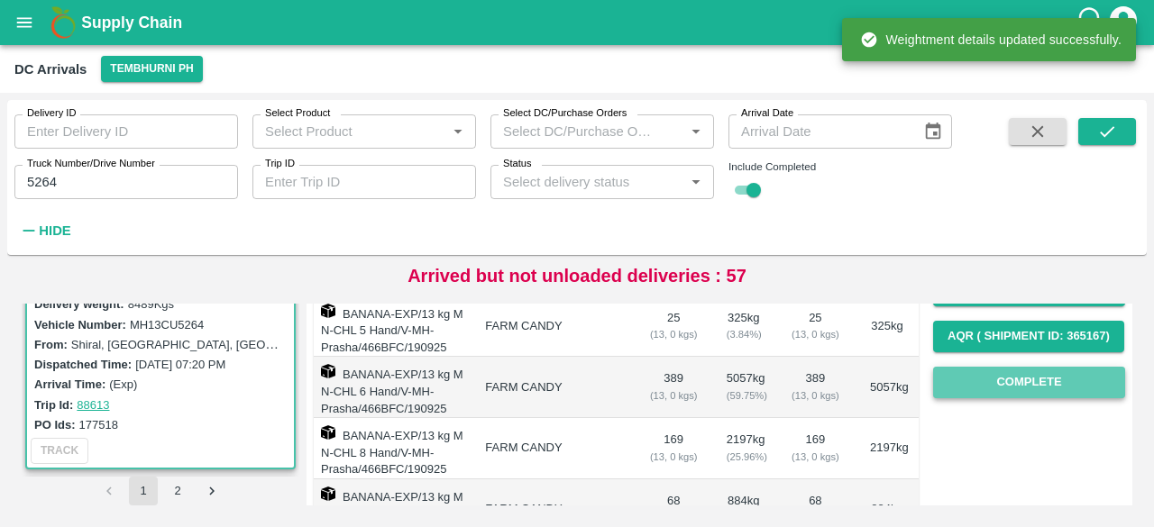
click at [1018, 394] on button "Complete" at bounding box center [1029, 383] width 192 height 32
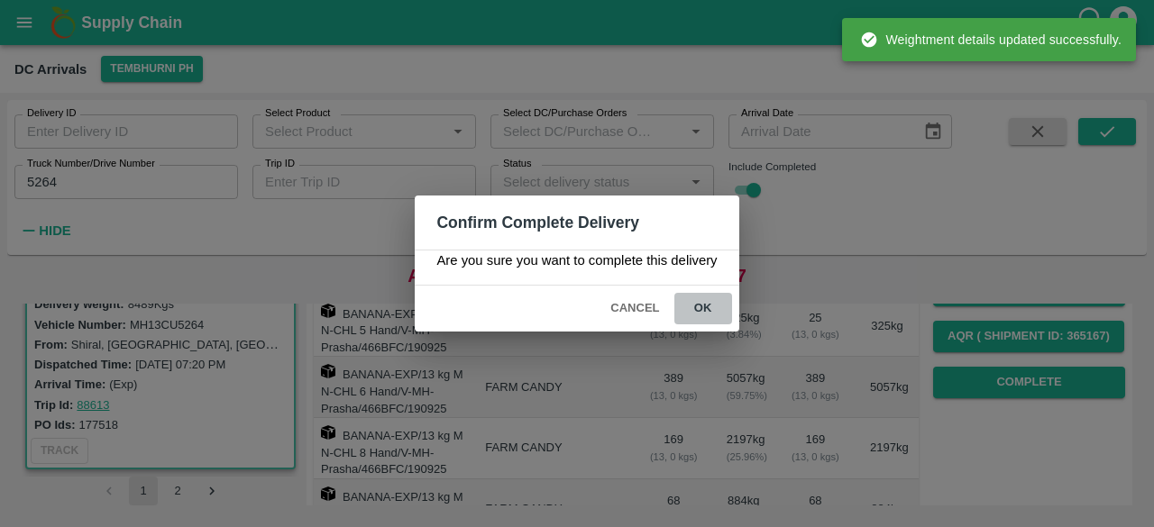
click at [694, 306] on button "ok" at bounding box center [703, 309] width 58 height 32
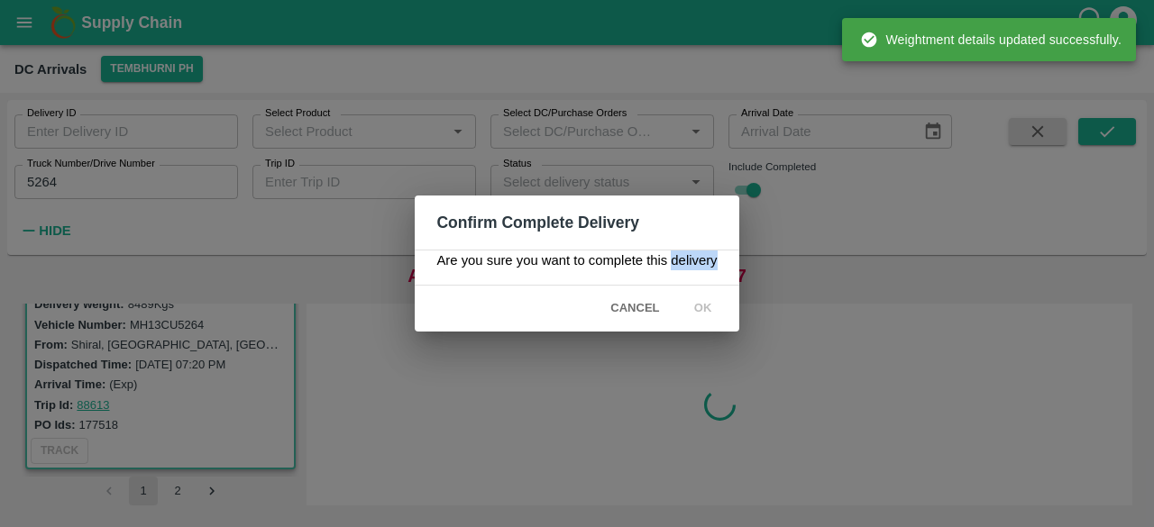
click at [694, 306] on icon at bounding box center [702, 308] width 23 height 23
